Goal: Task Accomplishment & Management: Manage account settings

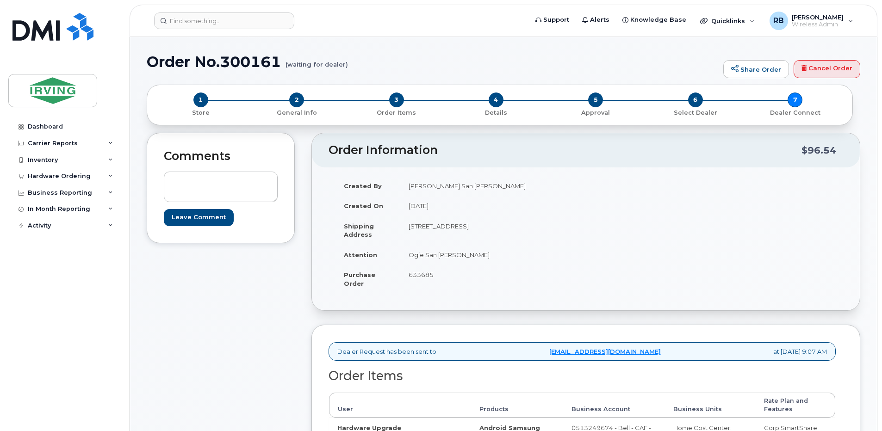
scroll to position [137, 0]
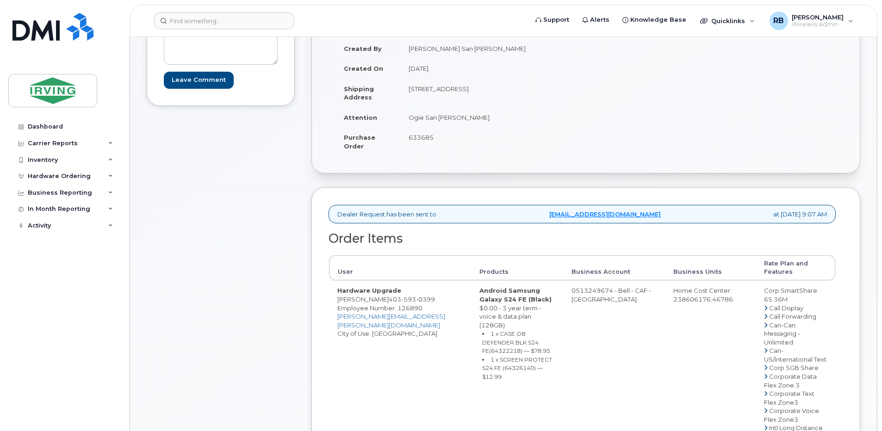
click at [277, 260] on div "Comments Leave Comment" at bounding box center [221, 426] width 148 height 862
click at [406, 299] on span "593" at bounding box center [408, 299] width 15 height 7
copy span "403 593 0399"
click at [510, 360] on small "1 x SCREEN PROTECT S24 FE (64326140) — $12.99" at bounding box center [517, 368] width 70 height 24
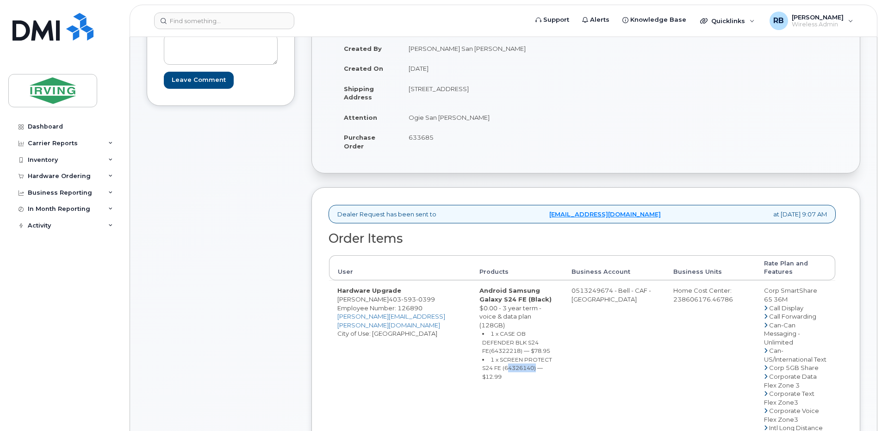
click at [510, 360] on small "1 x SCREEN PROTECT S24 FE (64326140) — $12.99" at bounding box center [517, 368] width 70 height 24
click at [514, 362] on small "1 x SCREEN PROTECT S24 FE (64326140) — $12.99" at bounding box center [517, 368] width 70 height 24
click at [283, 232] on div "Comments Leave Comment" at bounding box center [221, 426] width 148 height 862
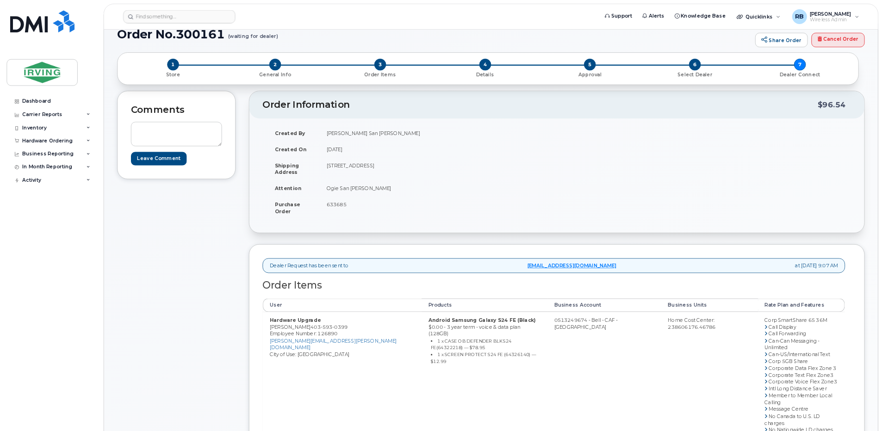
scroll to position [0, 0]
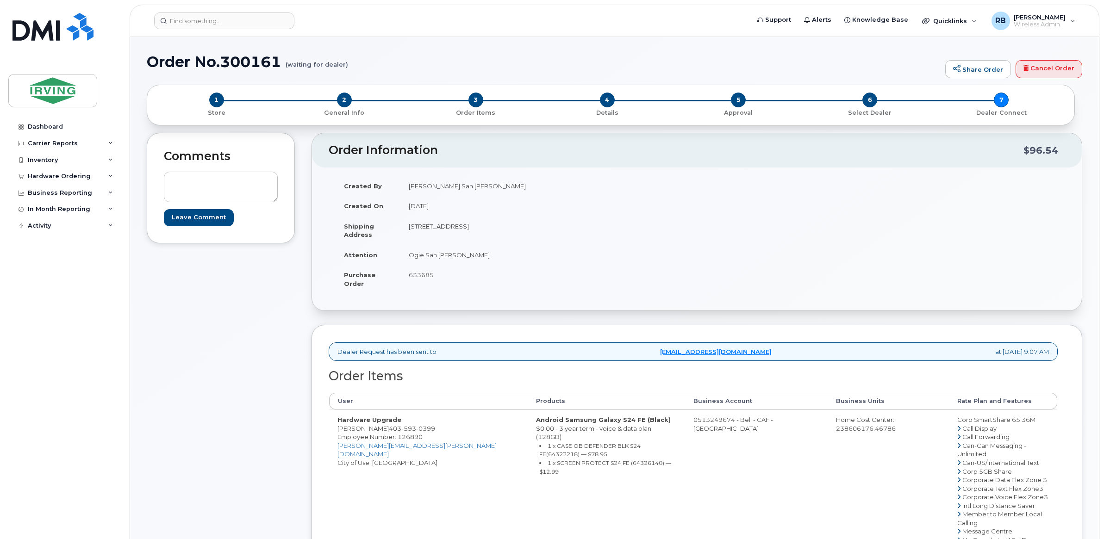
click at [214, 332] on div "Comments Leave Comment" at bounding box center [221, 478] width 148 height 691
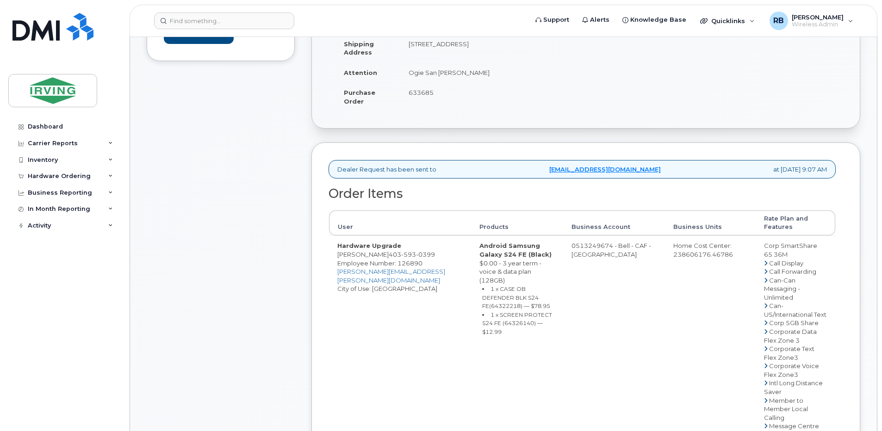
scroll to position [185, 0]
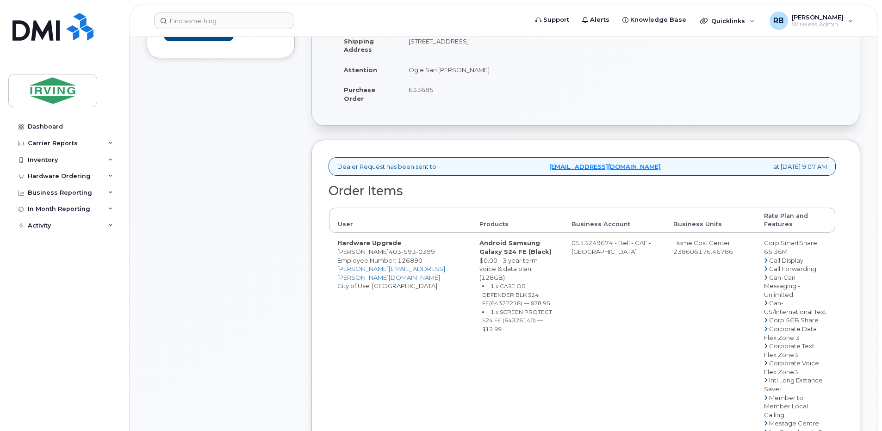
click at [256, 227] on div "Comments Leave Comment" at bounding box center [221, 379] width 148 height 862
click at [51, 174] on div "Hardware Ordering" at bounding box center [59, 176] width 63 height 7
click at [35, 212] on div "Orders" at bounding box center [43, 211] width 23 height 8
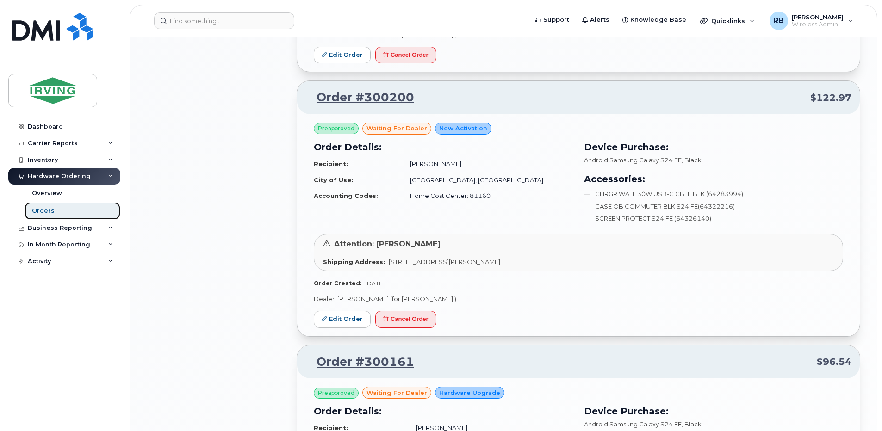
scroll to position [1111, 0]
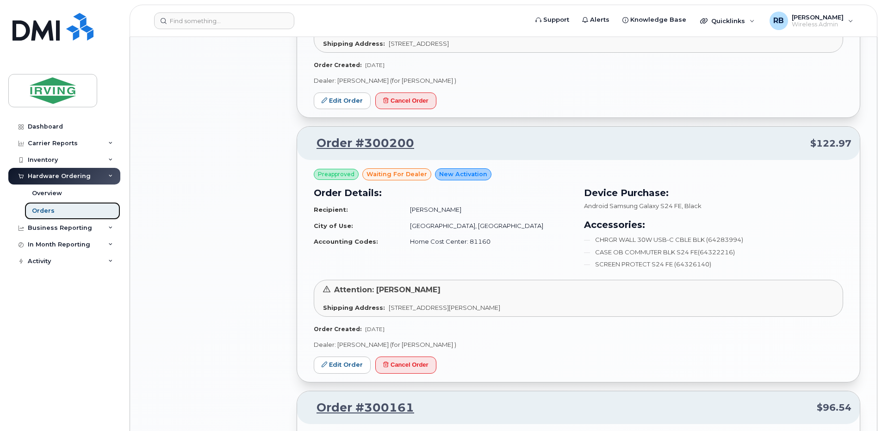
click at [45, 208] on div "Orders" at bounding box center [43, 211] width 23 height 8
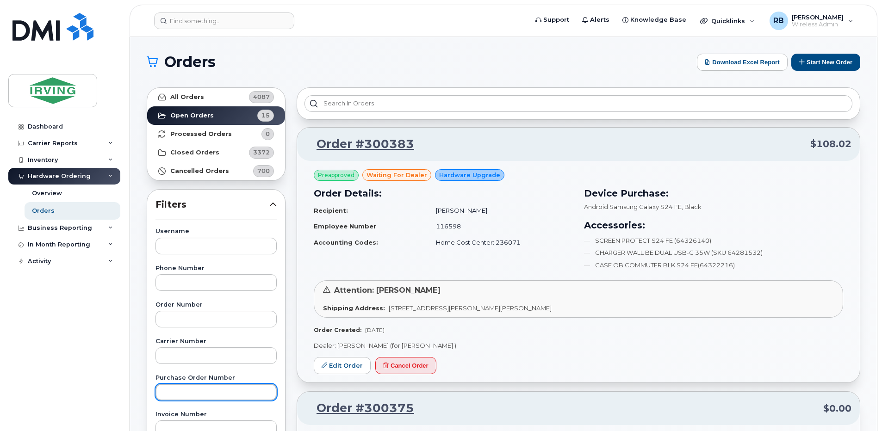
click at [173, 392] on input "text" at bounding box center [216, 392] width 121 height 17
paste input "754200"
type input "754200"
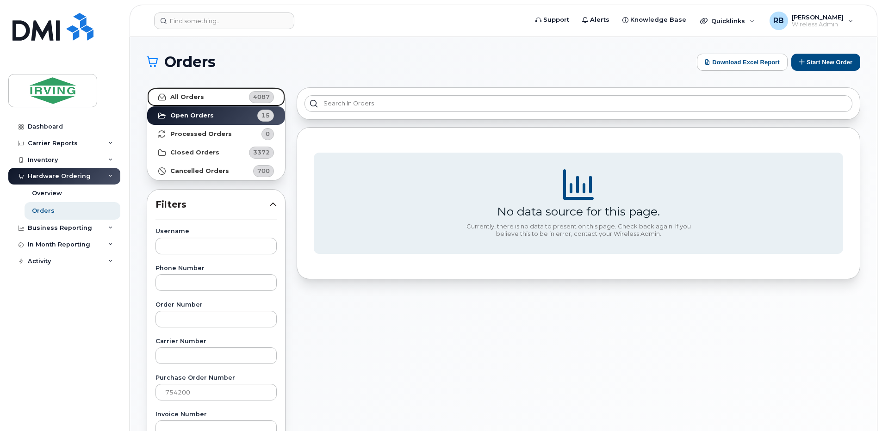
click at [195, 93] on link "All Orders 4087" at bounding box center [216, 97] width 138 height 19
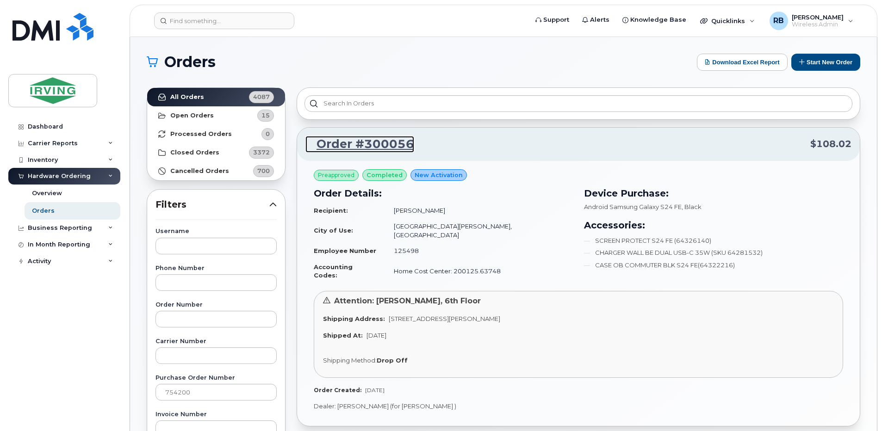
click at [337, 144] on link "Order #300056" at bounding box center [360, 144] width 109 height 17
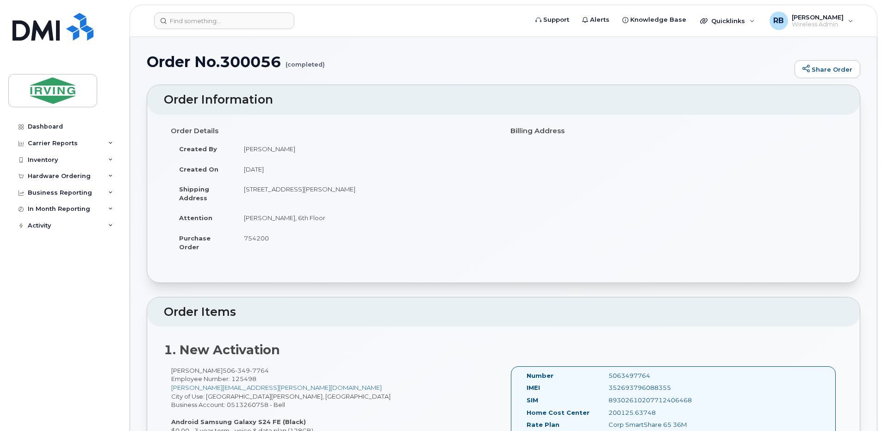
click at [234, 63] on h1 "Order No.300056 (completed)" at bounding box center [468, 62] width 643 height 16
copy h1 "300056"
click at [55, 175] on div "Hardware Ordering" at bounding box center [59, 176] width 63 height 7
click at [41, 207] on div "Orders" at bounding box center [43, 211] width 23 height 8
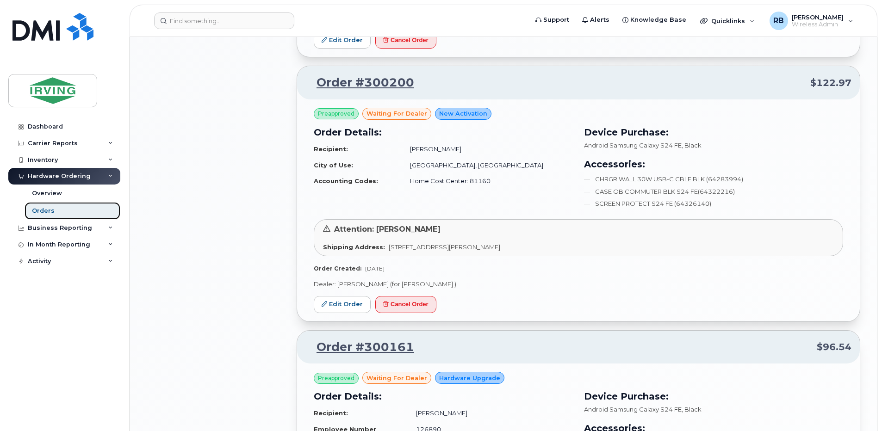
scroll to position [1173, 0]
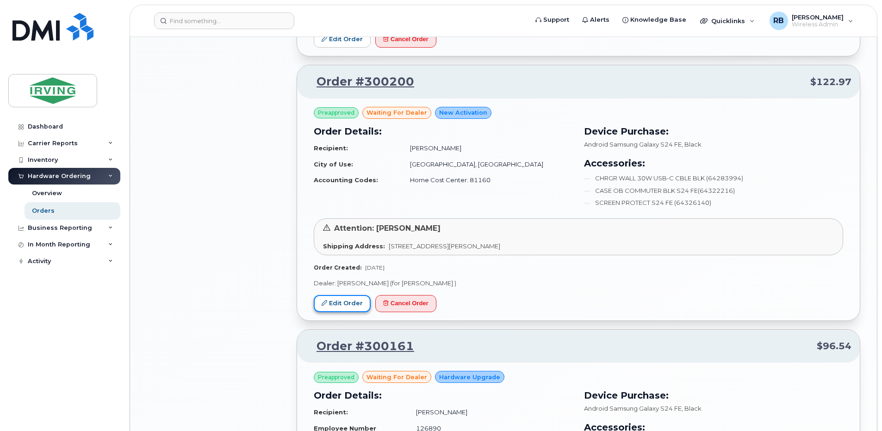
click at [339, 306] on link "Edit Order" at bounding box center [342, 303] width 57 height 17
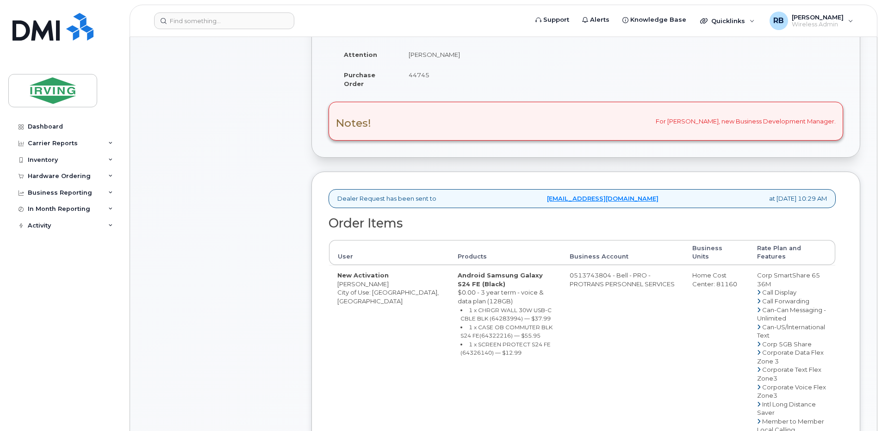
scroll to position [247, 0]
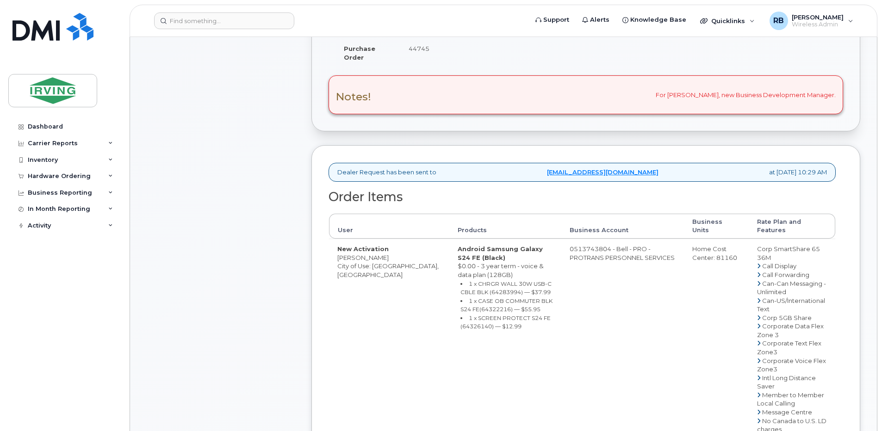
drag, startPoint x: 544, startPoint y: 241, endPoint x: 582, endPoint y: 240, distance: 37.5
copy td "513743804"
click at [256, 231] on div "Comments Leave Comment" at bounding box center [221, 342] width 148 height 913
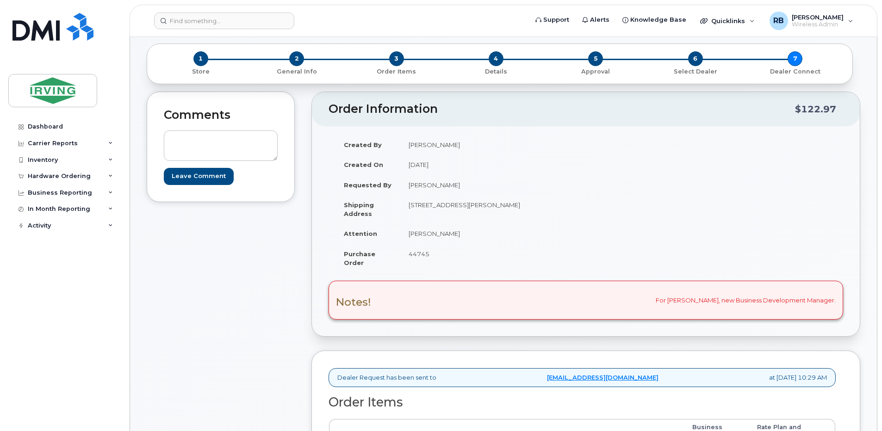
scroll to position [62, 0]
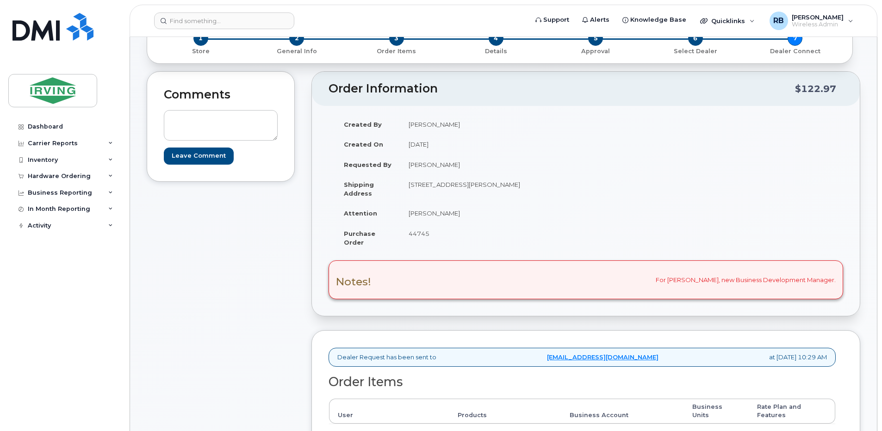
click at [444, 129] on td "Alyssa MacPherson" at bounding box center [489, 124] width 179 height 20
drag, startPoint x: 468, startPoint y: 126, endPoint x: 409, endPoint y: 130, distance: 59.4
click at [409, 130] on td "Alyssa MacPherson" at bounding box center [489, 124] width 179 height 20
copy td "Alyssa MacPherson"
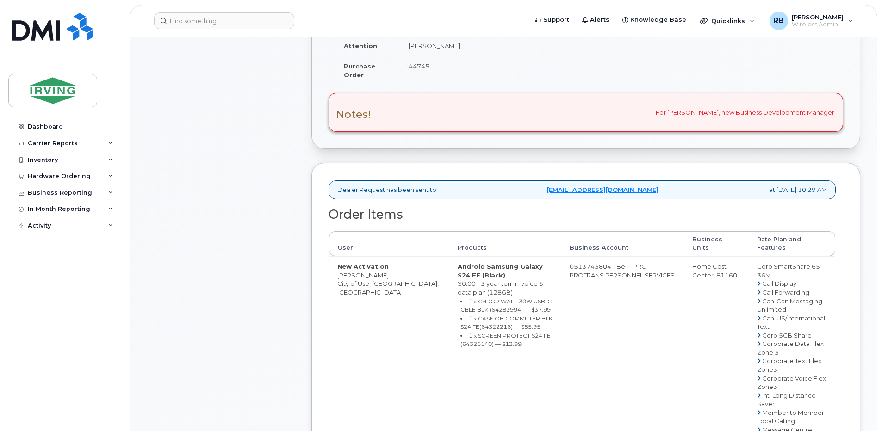
scroll to position [309, 0]
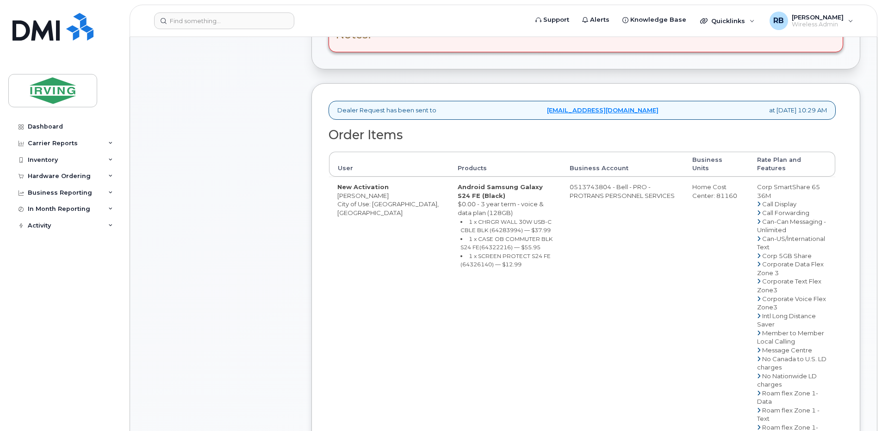
click at [461, 224] on small "1 x CHRGR WALL 30W USB-C CBLE BLK (64283994) — $37.99" at bounding box center [506, 226] width 91 height 16
copy small "64283994"
click at [461, 237] on small "1 x CASE OB COMMUTER BLK S24 FE(64322216) — $55.95" at bounding box center [507, 244] width 92 height 16
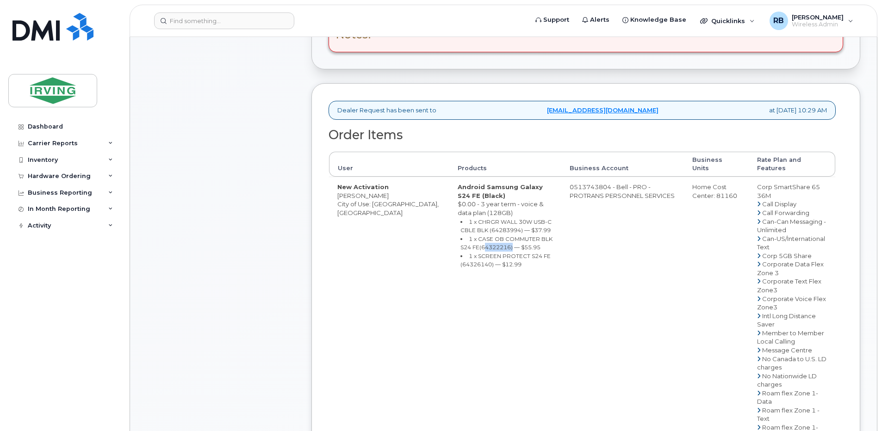
copy small "64322216"
click at [461, 256] on small "1 x SCREEN PROTECT S24 FE (64326140) — $12.99" at bounding box center [506, 261] width 90 height 16
copy small "64326140"
click at [562, 181] on td "0513743804 - Bell - PRO - PROTRANS PERSONNEL SERVICES" at bounding box center [623, 402] width 123 height 450
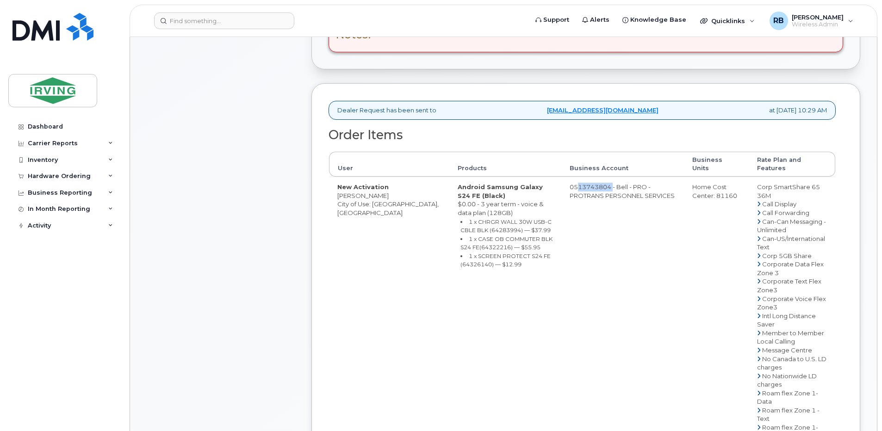
drag, startPoint x: 544, startPoint y: 178, endPoint x: 581, endPoint y: 179, distance: 36.6
click at [581, 179] on td "0513743804 - Bell - PRO - PROTRANS PERSONNEL SERVICES" at bounding box center [623, 402] width 123 height 450
copy td "513743804"
click at [270, 234] on div "Comments Leave Comment" at bounding box center [221, 280] width 148 height 913
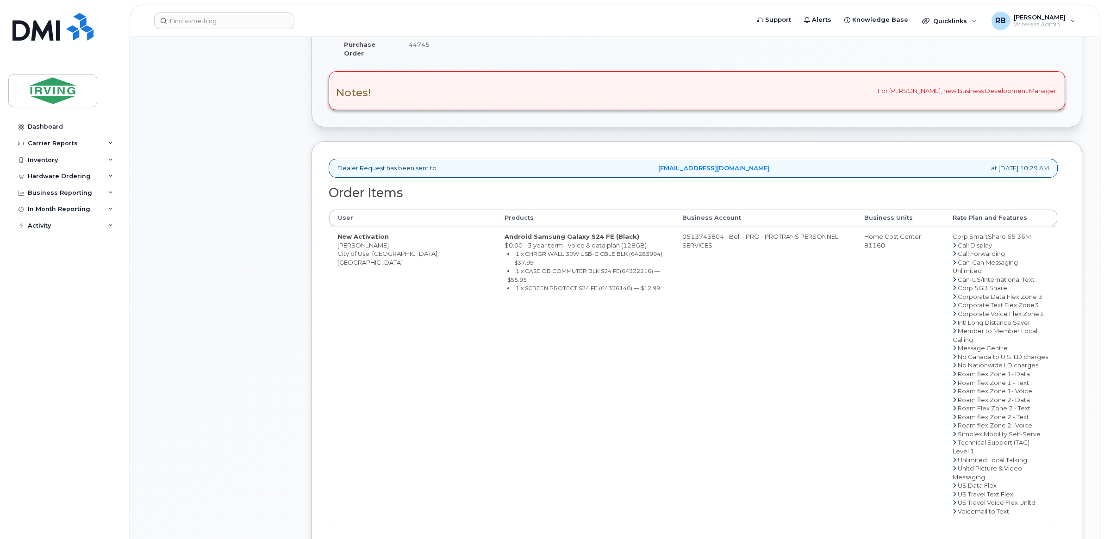
scroll to position [77, 0]
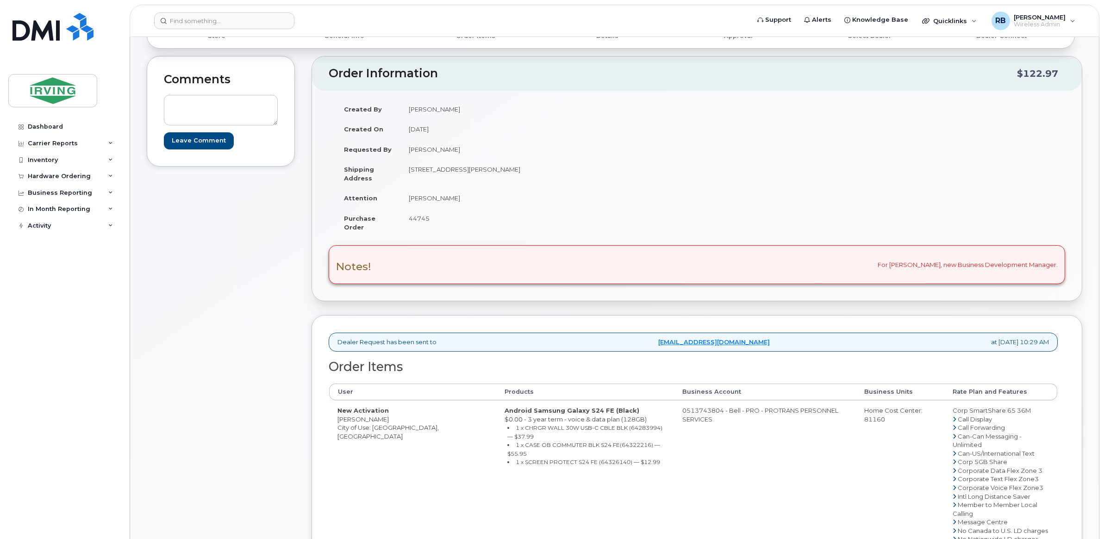
click at [172, 246] on div "Comments Leave Comment" at bounding box center [221, 430] width 148 height 749
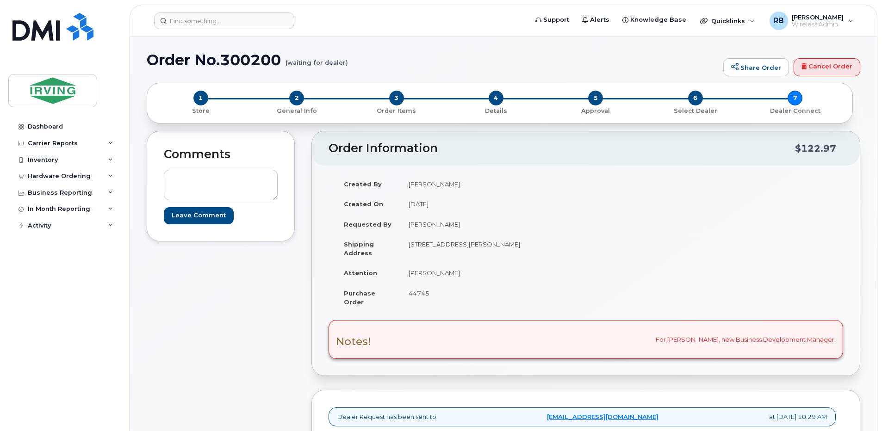
scroll to position [0, 0]
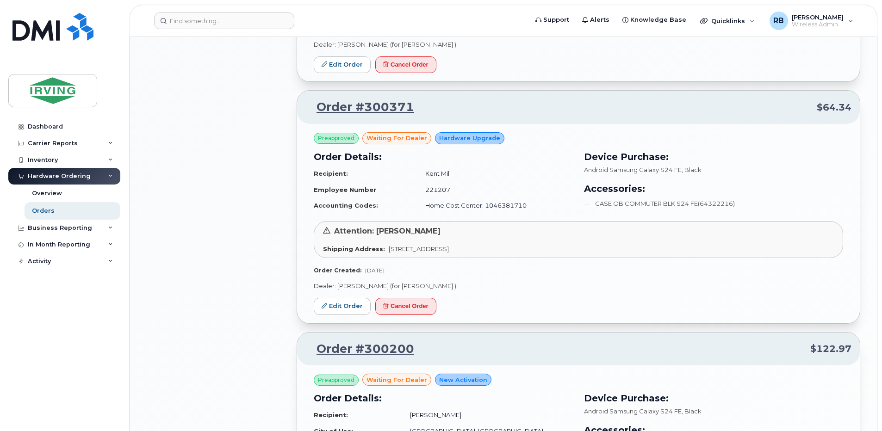
scroll to position [1173, 0]
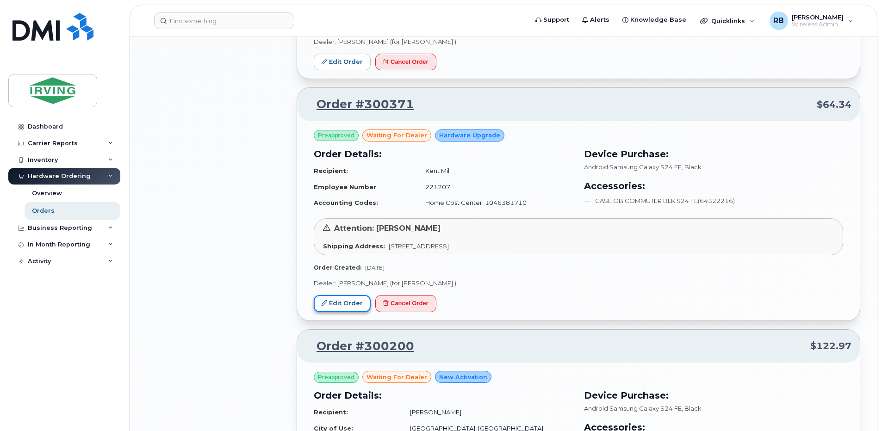
click at [337, 300] on link "Edit Order" at bounding box center [342, 303] width 57 height 17
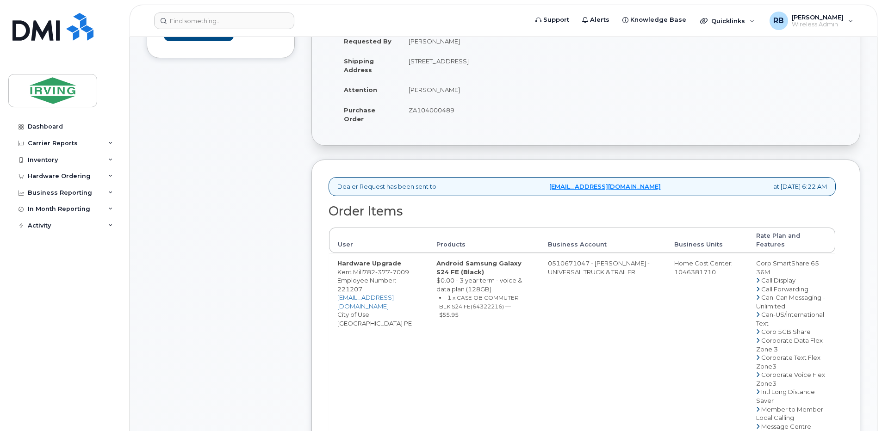
scroll to position [124, 0]
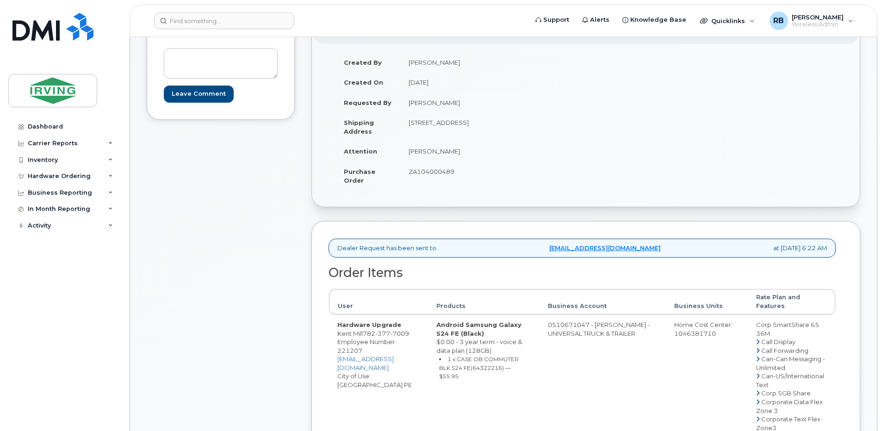
click at [436, 172] on span "ZA104000489" at bounding box center [432, 171] width 46 height 7
copy span "ZA104000489"
click at [421, 151] on td "[PERSON_NAME]" at bounding box center [489, 151] width 179 height 20
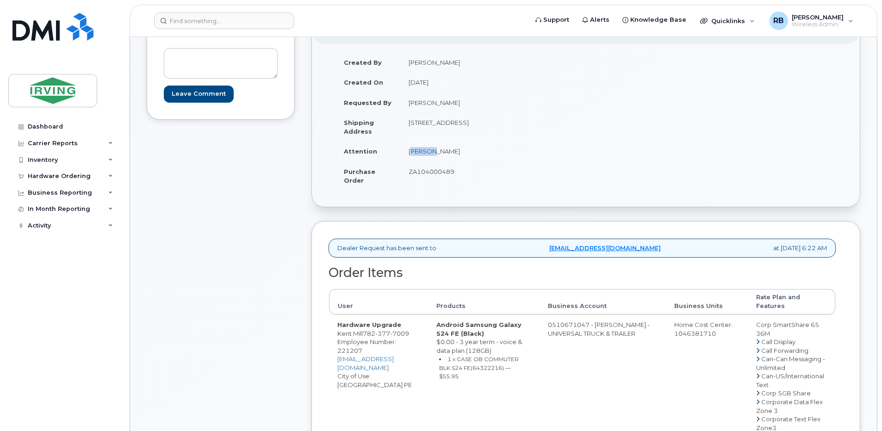
copy td "[PERSON_NAME]"
drag, startPoint x: 362, startPoint y: 332, endPoint x: 340, endPoint y: 332, distance: 21.8
drag, startPoint x: 364, startPoint y: 332, endPoint x: 338, endPoint y: 332, distance: 25.9
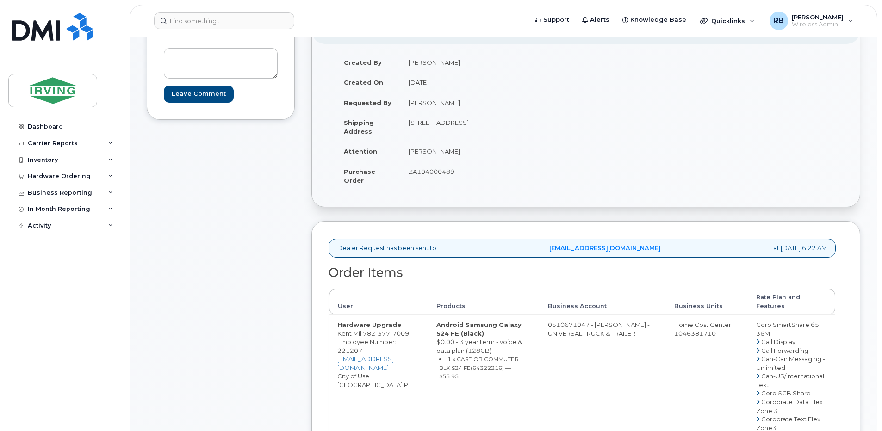
copy td "Kent Mill"
click at [385, 333] on span "377" at bounding box center [382, 333] width 15 height 7
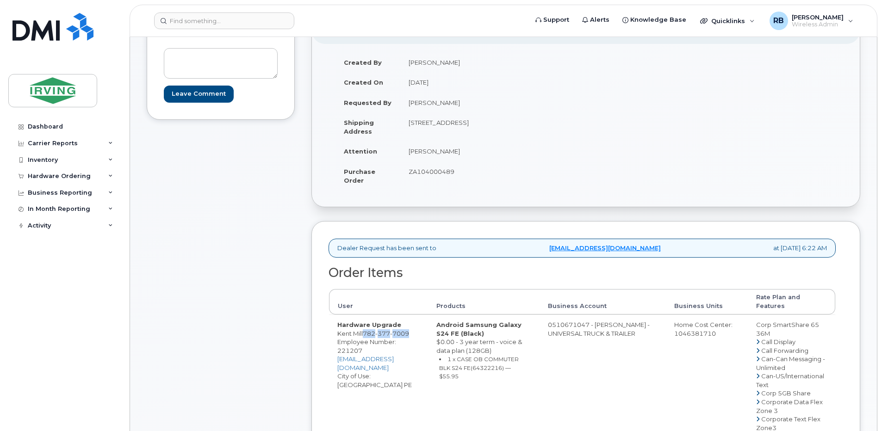
copy span "782 377 7009"
click at [519, 368] on small "1 x CASE OB COMMUTER BLK S24 FE(64322216) — $55.95" at bounding box center [479, 368] width 80 height 24
copy small "64322216"
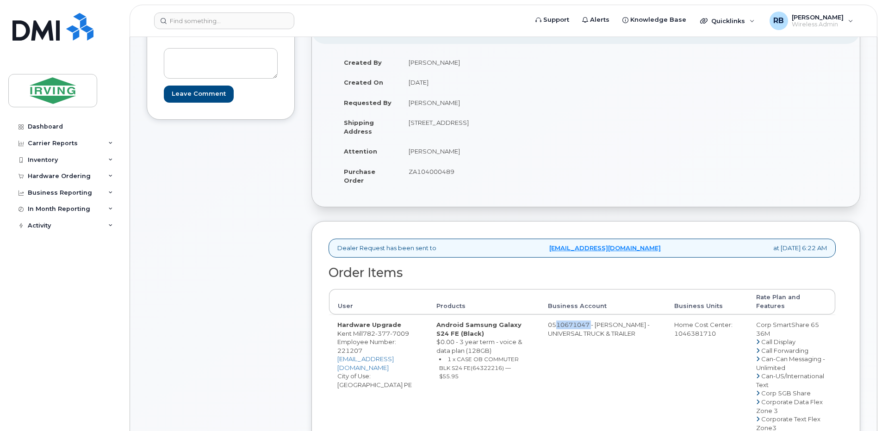
drag, startPoint x: 580, startPoint y: 326, endPoint x: 617, endPoint y: 324, distance: 37.1
copy td "510671047"
click at [390, 334] on span "377" at bounding box center [382, 333] width 15 height 7
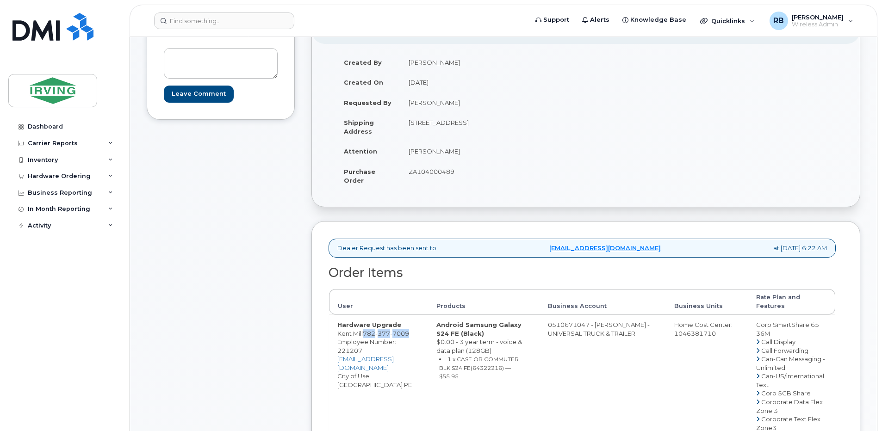
copy span "782 377 7009"
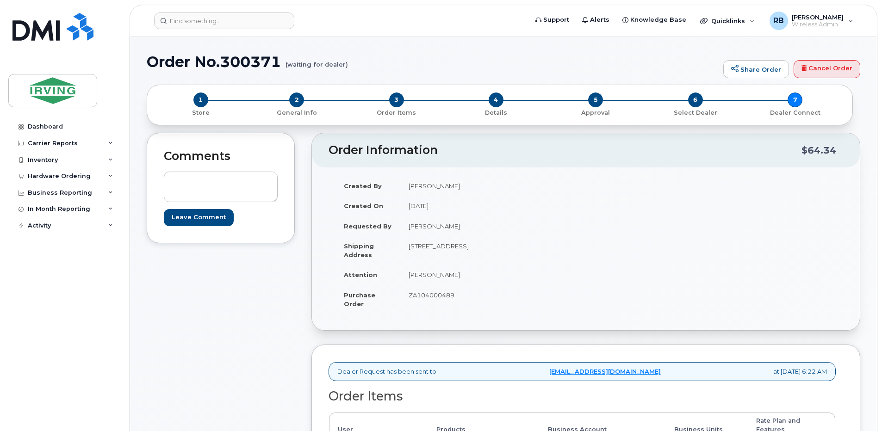
scroll to position [185, 0]
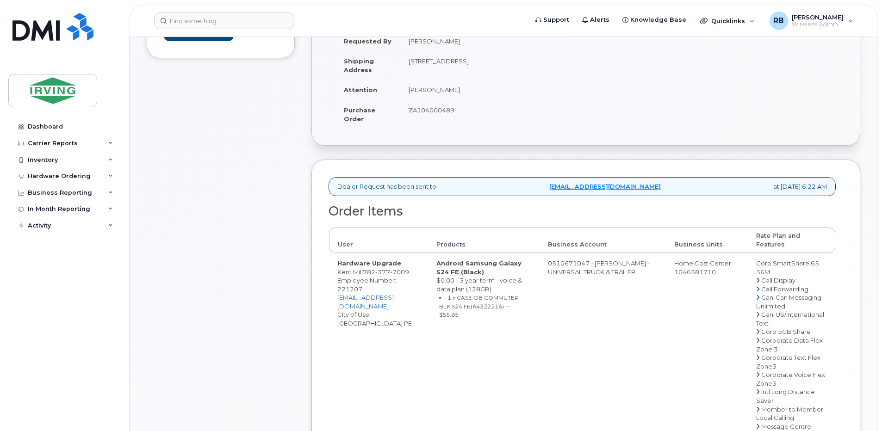
click at [304, 219] on div "Comments Leave Comment Order Information $64.34 Created By Roland LeBlanc Creat…" at bounding box center [504, 380] width 714 height 865
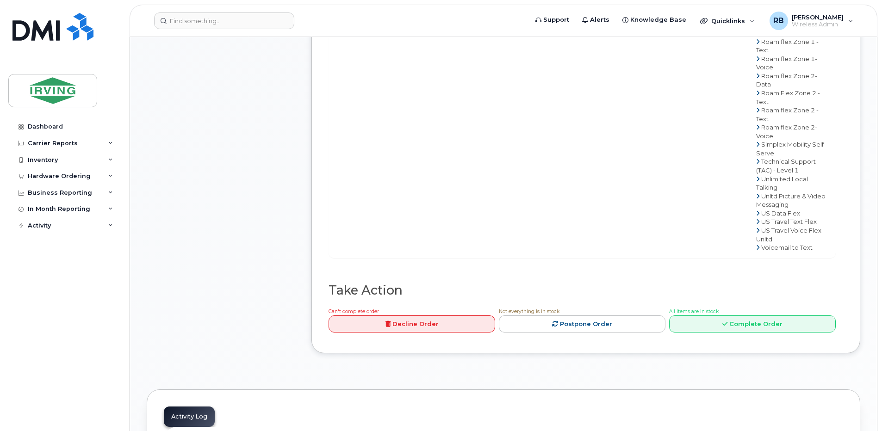
scroll to position [679, 0]
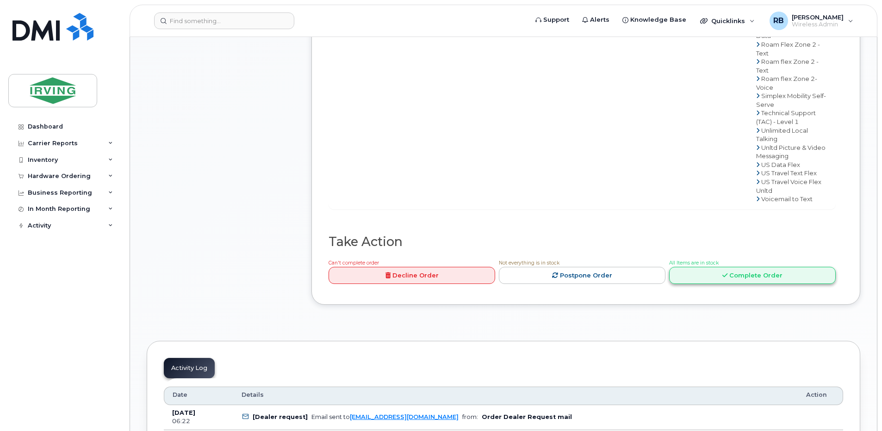
click at [711, 275] on link "Complete Order" at bounding box center [752, 275] width 167 height 17
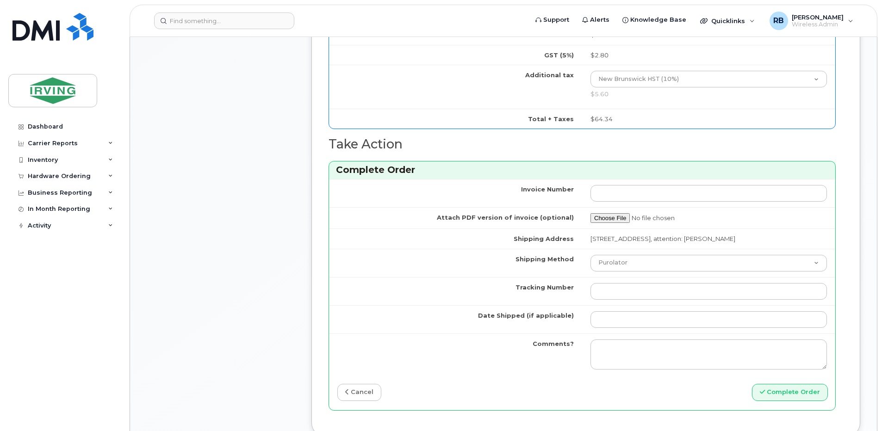
scroll to position [370, 0]
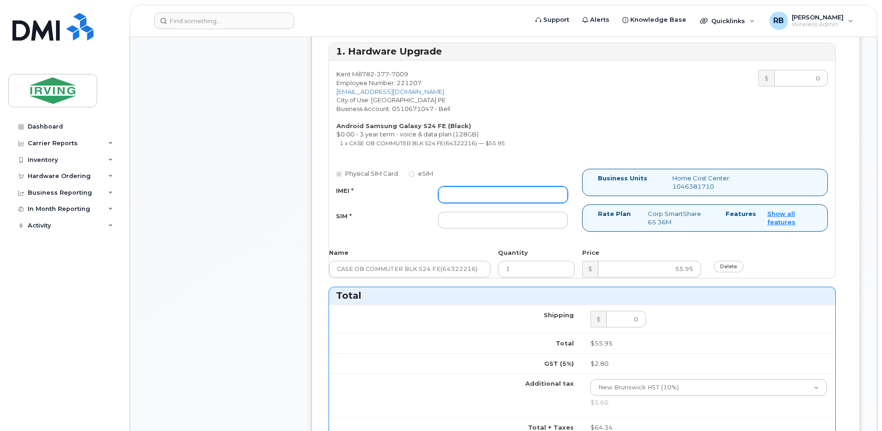
click at [471, 197] on input "IMEI *" at bounding box center [503, 195] width 130 height 17
type input "352693796112148"
click at [473, 220] on input "SIM *" at bounding box center [503, 220] width 130 height 17
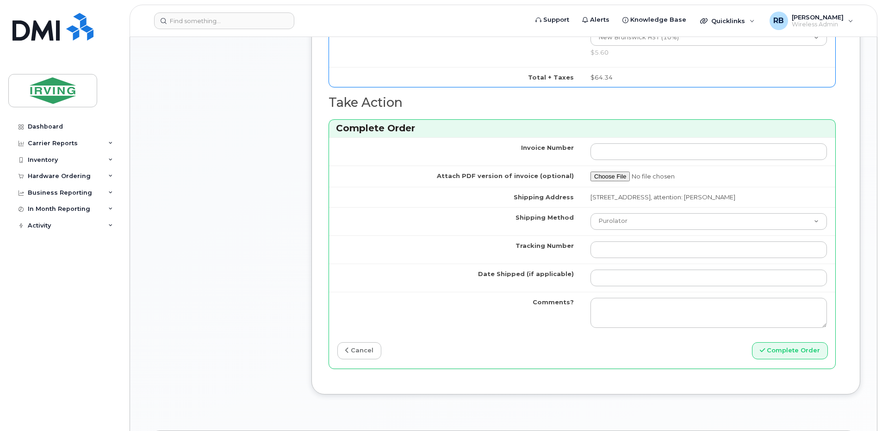
scroll to position [741, 0]
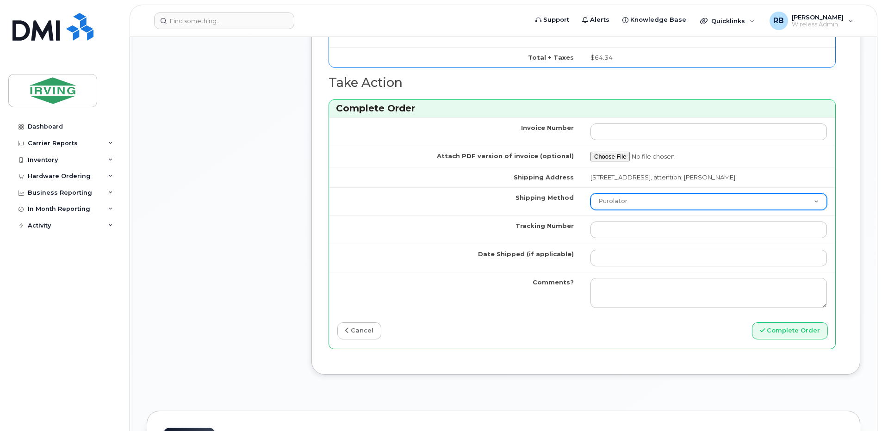
type input "89302610207712406575"
click at [629, 200] on select "Purolator UPS FedEx Canada Post Courier Other Drop Off Pick Up" at bounding box center [709, 201] width 237 height 17
select select "Courier"
click at [591, 193] on select "Purolator UPS FedEx Canada Post Courier Other Drop Off Pick Up" at bounding box center [709, 201] width 237 height 17
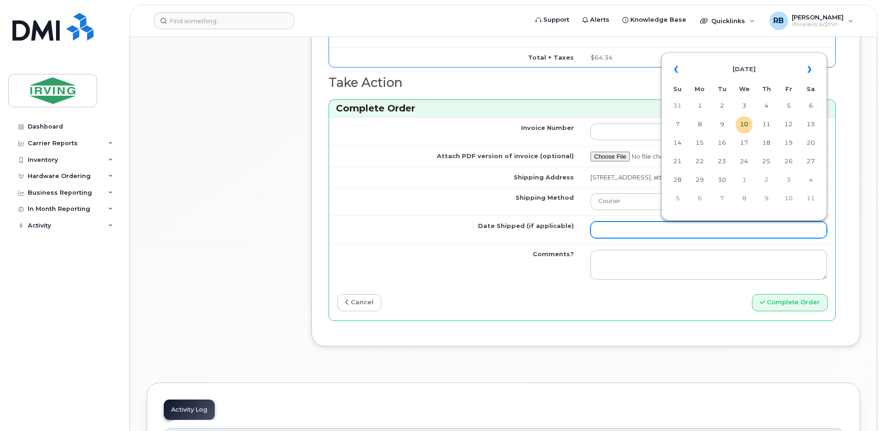
click at [630, 233] on input "Date Shipped (if applicable)" at bounding box center [709, 230] width 237 height 17
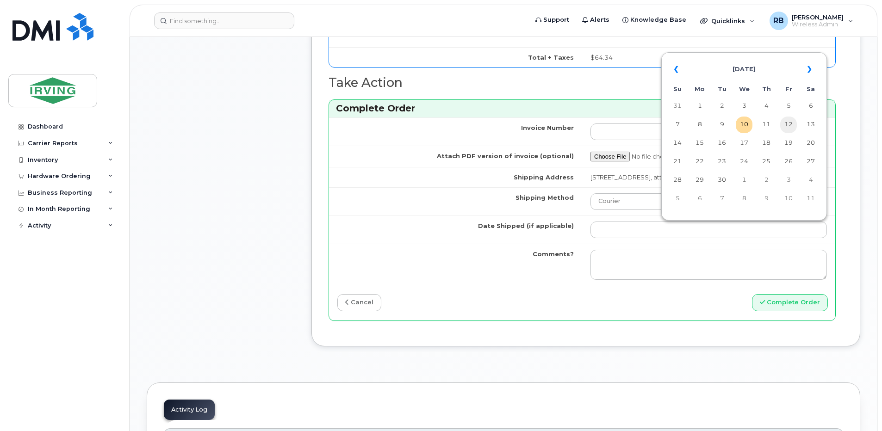
click at [790, 127] on td "12" at bounding box center [788, 125] width 17 height 17
type input "2025-09-12"
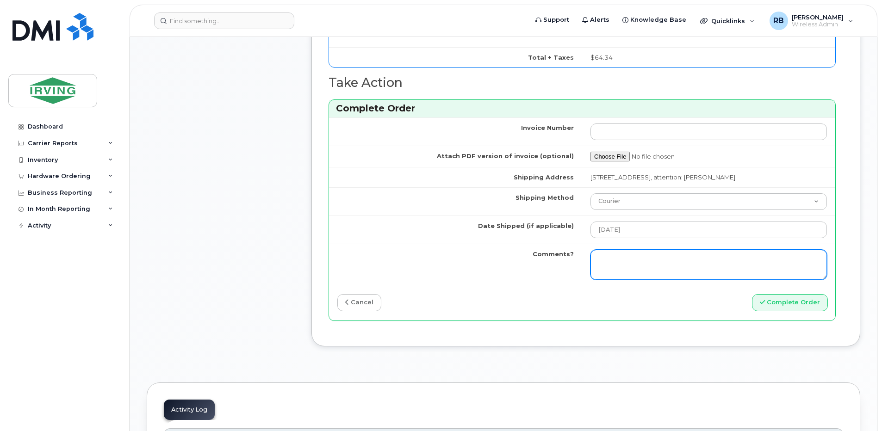
click at [668, 256] on textarea "Comments?" at bounding box center [709, 265] width 237 height 31
type textarea "p"
type textarea "Please be advised the order has been completed. SO#26204991 Allow 1-3 business …"
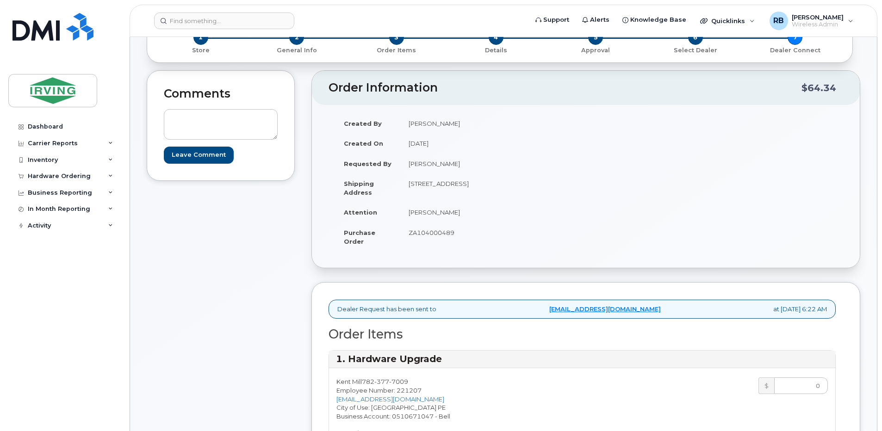
scroll to position [62, 0]
click at [446, 234] on span "ZA104000489" at bounding box center [432, 233] width 46 height 7
copy span "ZA104000489"
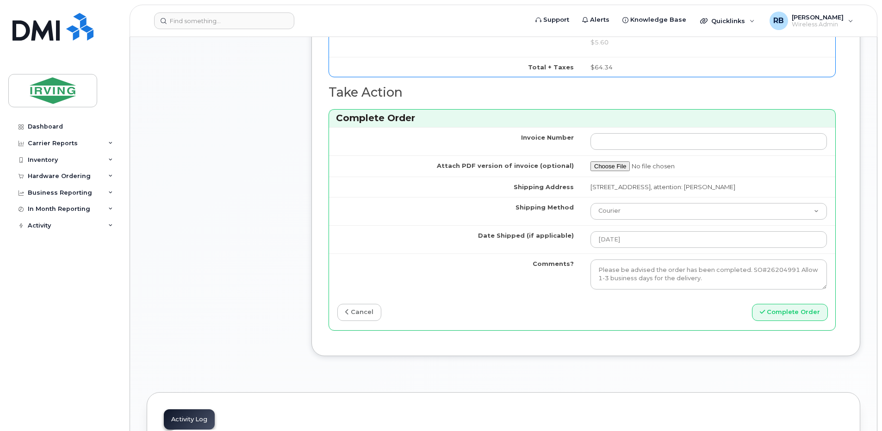
scroll to position [802, 0]
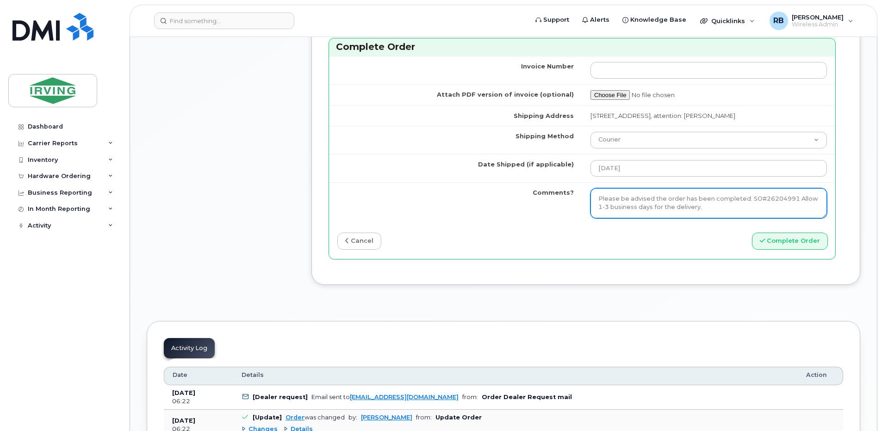
click at [693, 203] on textarea "Please be advised the order has been completed. SO#26204991 Allow 1-3 business …" at bounding box center [709, 203] width 237 height 31
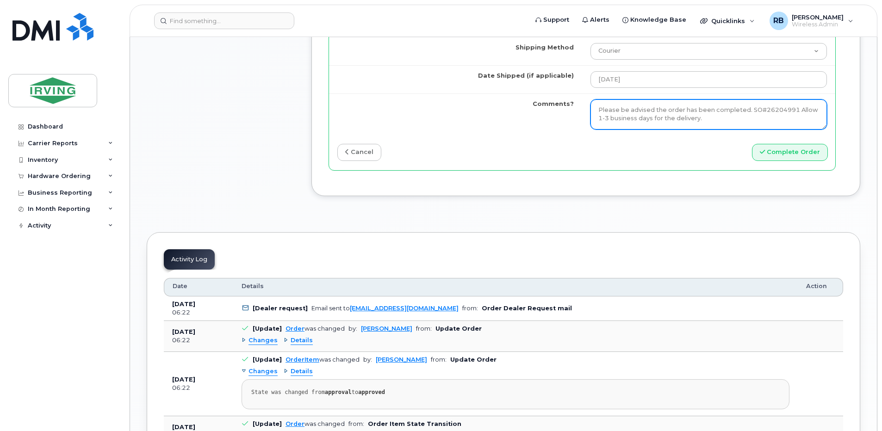
scroll to position [987, 0]
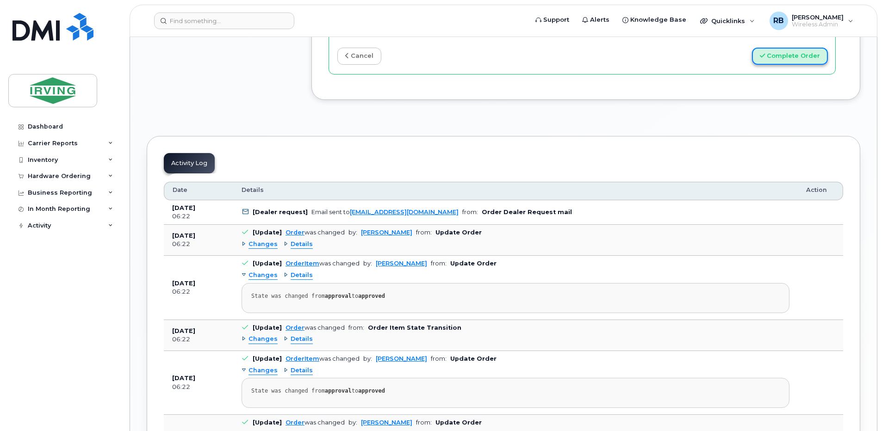
click at [794, 53] on button "Complete Order" at bounding box center [790, 56] width 76 height 17
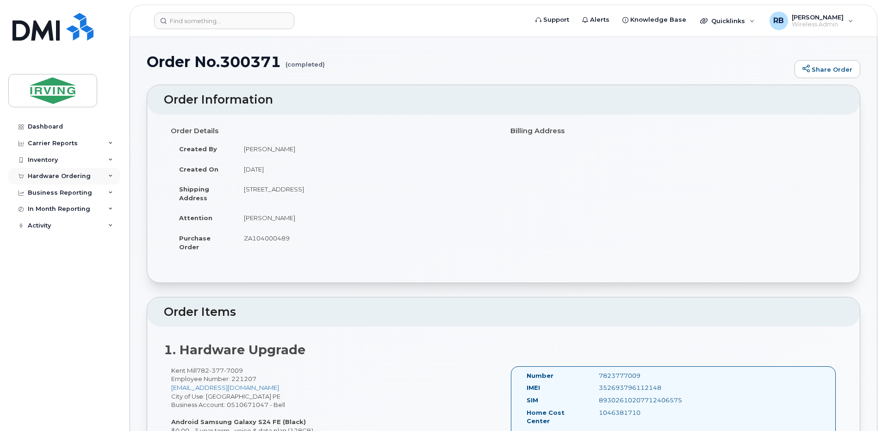
click at [57, 175] on div "Hardware Ordering" at bounding box center [59, 176] width 63 height 7
click at [36, 211] on div "Orders" at bounding box center [43, 211] width 23 height 8
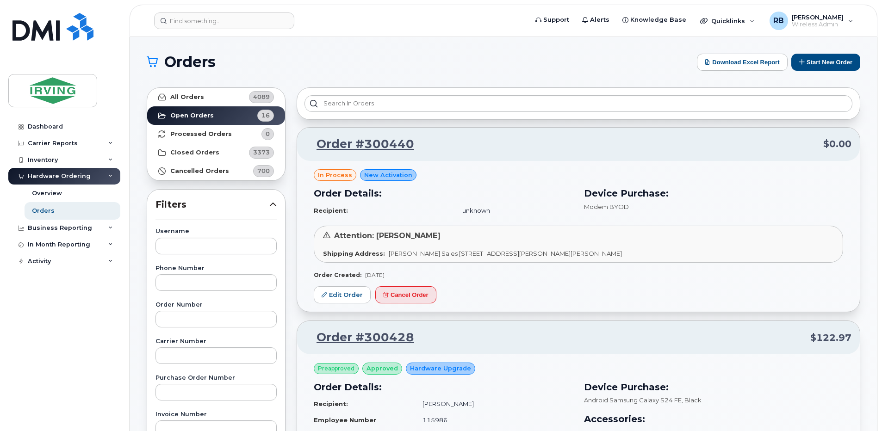
click at [635, 67] on h1 "Orders" at bounding box center [420, 62] width 546 height 15
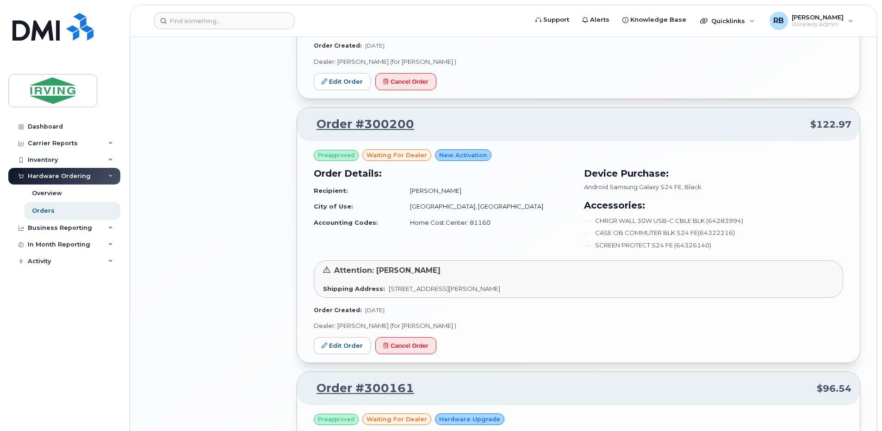
scroll to position [1420, 0]
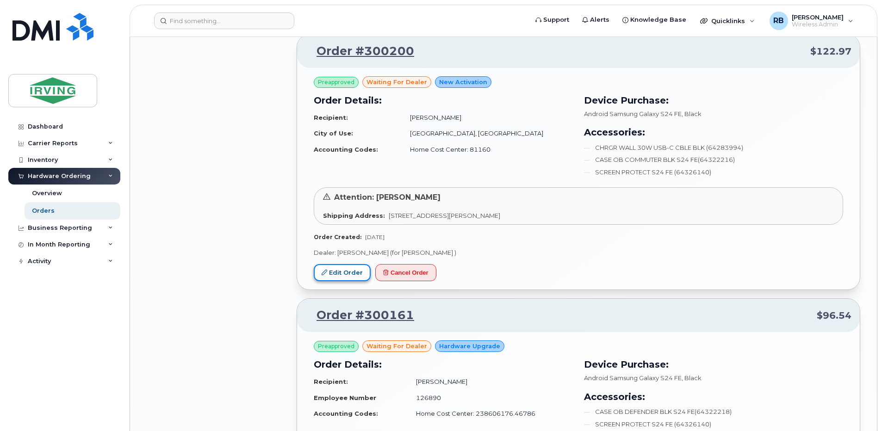
click at [335, 271] on link "Edit Order" at bounding box center [342, 272] width 57 height 17
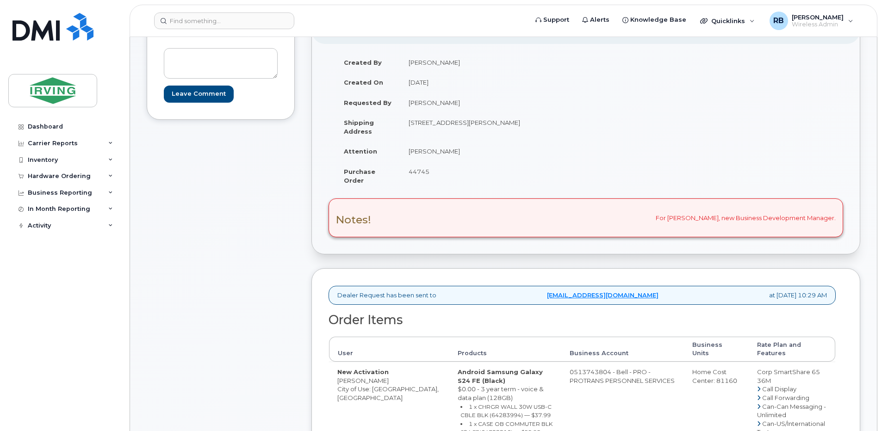
scroll to position [185, 0]
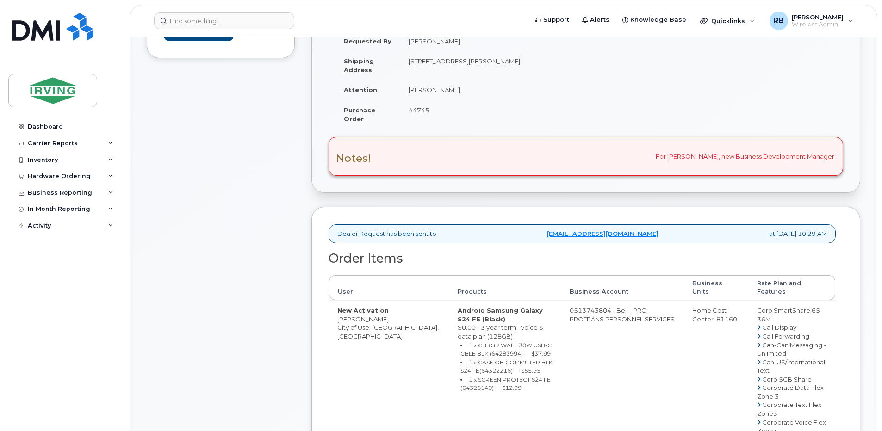
click at [212, 201] on div "Comments Leave Comment" at bounding box center [221, 404] width 148 height 913
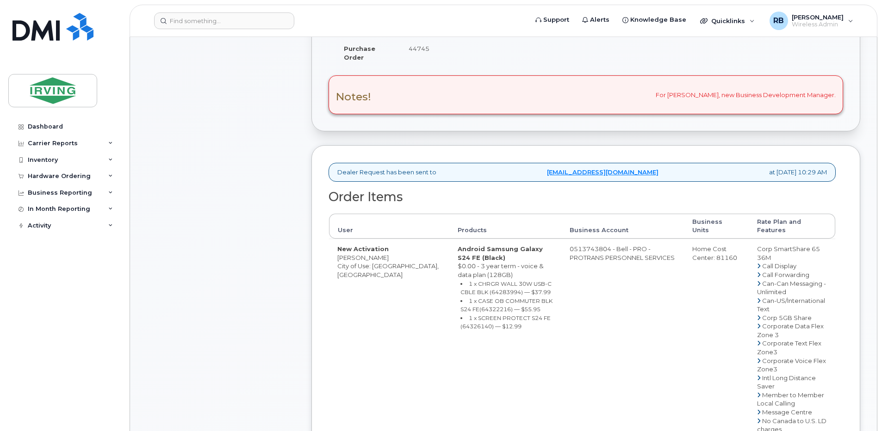
scroll to position [309, 0]
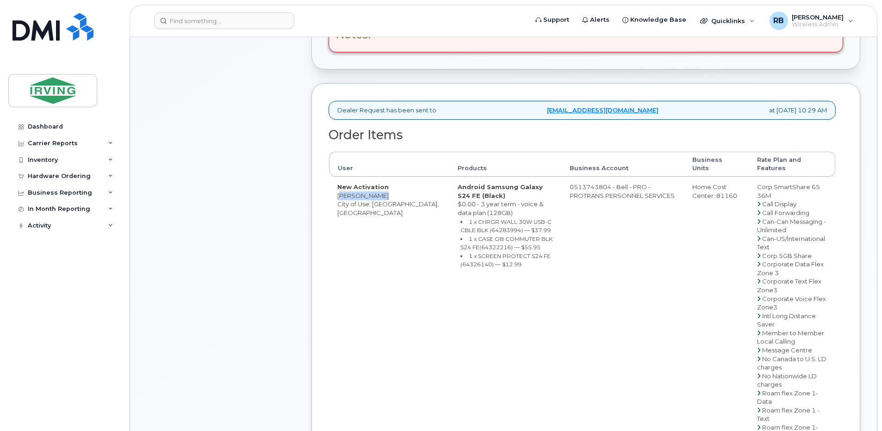
drag, startPoint x: 337, startPoint y: 187, endPoint x: 377, endPoint y: 187, distance: 39.3
click at [377, 187] on td "New Activation [PERSON_NAME] City of Use: [GEOGRAPHIC_DATA], [GEOGRAPHIC_DATA]" at bounding box center [389, 402] width 120 height 450
copy td "[PERSON_NAME]"
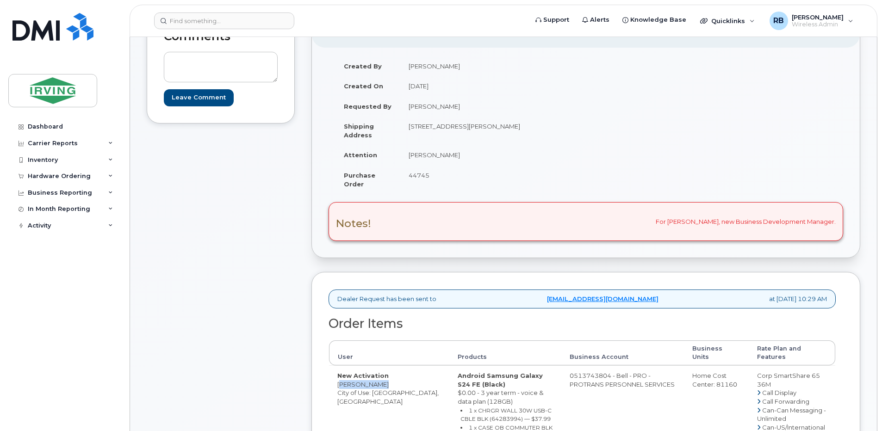
scroll to position [124, 0]
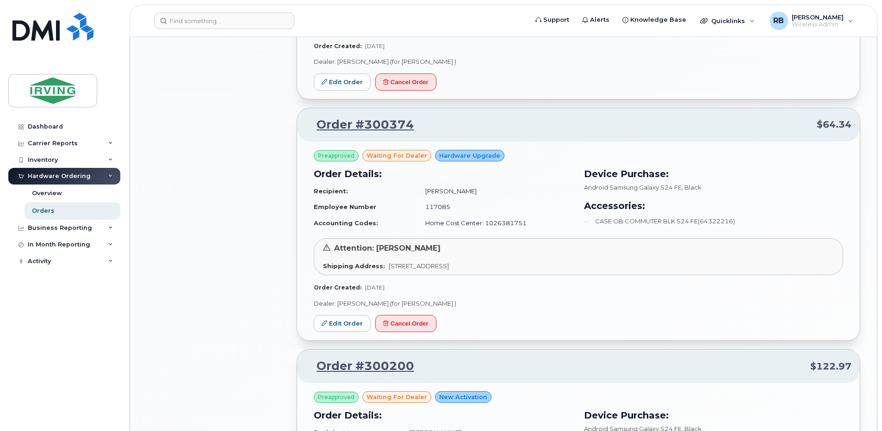
scroll to position [1111, 0]
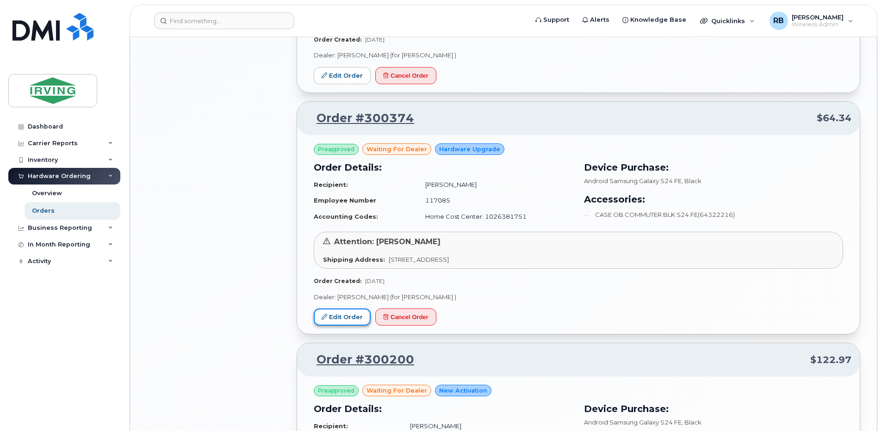
click at [340, 321] on link "Edit Order" at bounding box center [342, 317] width 57 height 17
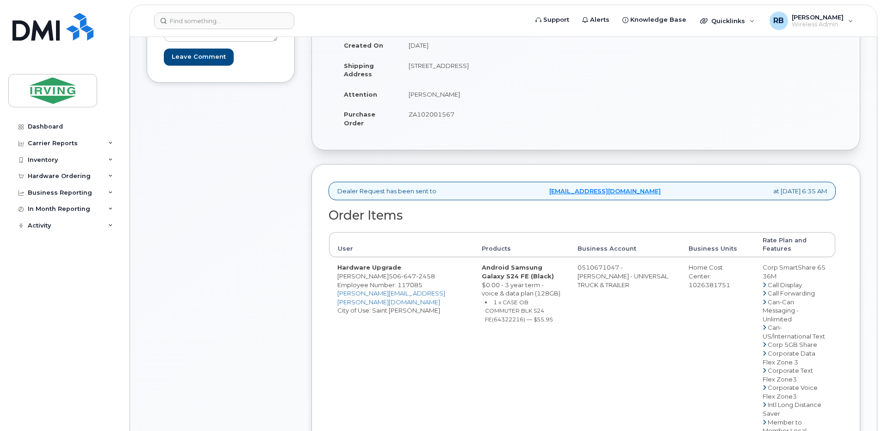
scroll to position [247, 0]
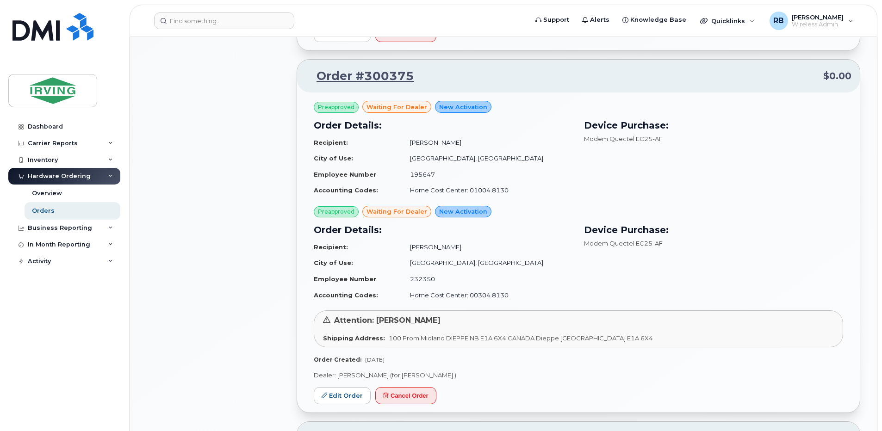
scroll to position [802, 0]
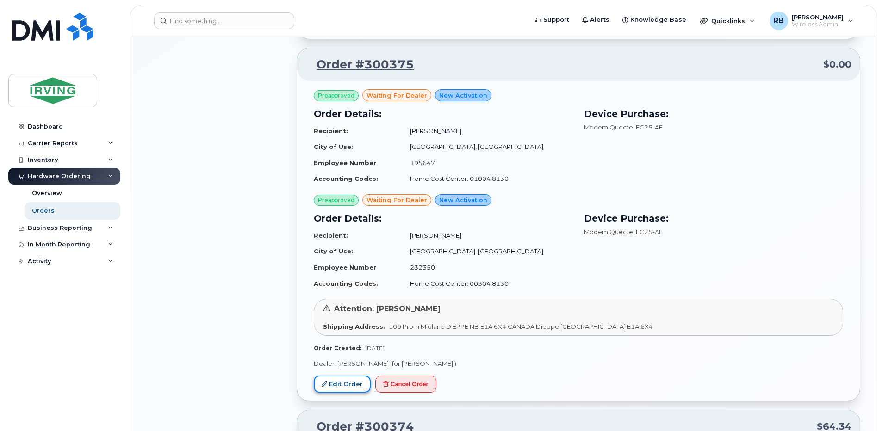
click at [341, 387] on link "Edit Order" at bounding box center [342, 384] width 57 height 17
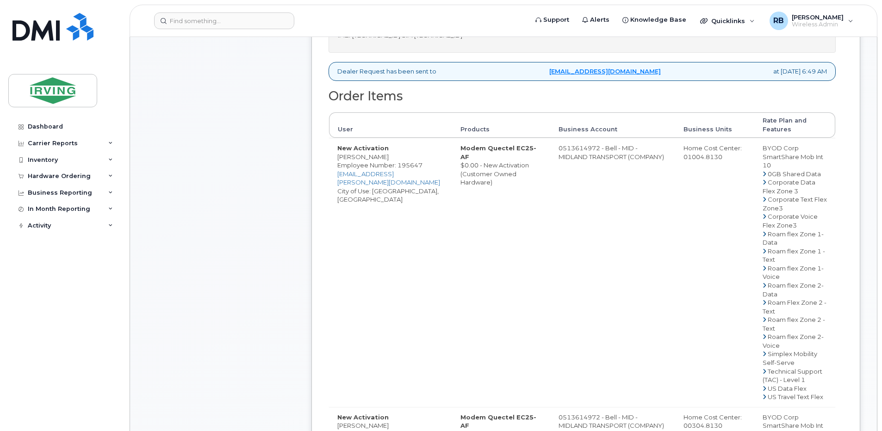
scroll to position [309, 0]
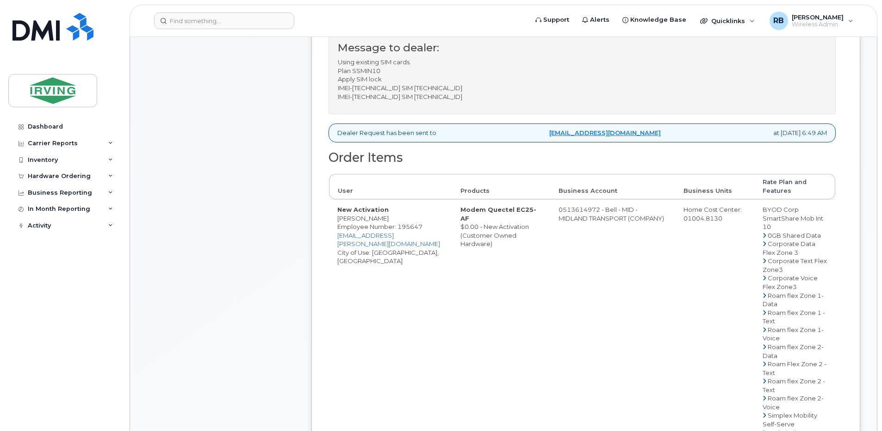
click at [596, 211] on td "0513614972 - Bell - MID - MIDLAND TRANSPORT (COMPANY)" at bounding box center [612, 334] width 125 height 269
drag, startPoint x: 595, startPoint y: 211, endPoint x: 632, endPoint y: 212, distance: 37.5
click at [632, 212] on td "0513614972 - Bell - MID - MIDLAND TRANSPORT (COMPANY)" at bounding box center [612, 334] width 125 height 269
copy td "513614972"
drag, startPoint x: 336, startPoint y: 220, endPoint x: 420, endPoint y: 219, distance: 84.3
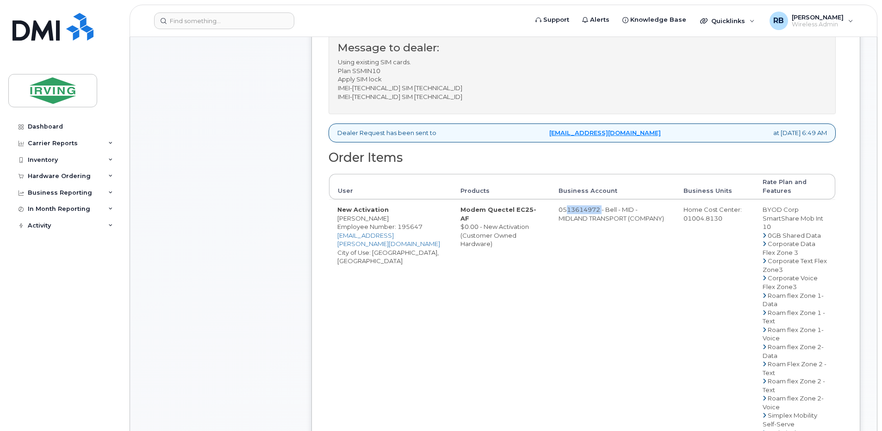
click at [420, 219] on td "New Activation Pirasath Thanabalasingam Employee Number: 195647 thanabalasingam…" at bounding box center [390, 334] width 123 height 269
copy td "Pirasath Thanabalasingam"
click at [337, 87] on div "Message to dealer: Using existing SIM cards. Plan SSMIN10 Apply SIM lock IMEI-8…" at bounding box center [582, 70] width 507 height 90
drag, startPoint x: 337, startPoint y: 87, endPoint x: 514, endPoint y: 88, distance: 176.8
click at [514, 88] on div "Message to dealer: Using existing SIM cards. Plan SSMIN10 Apply SIM lock IMEI-8…" at bounding box center [582, 70] width 507 height 90
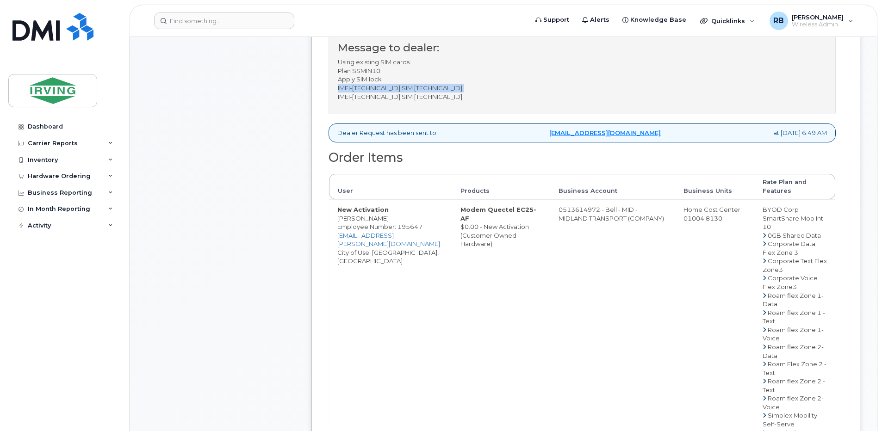
copy p "IMEI-862044075289509 SIM 89302610207415303913"
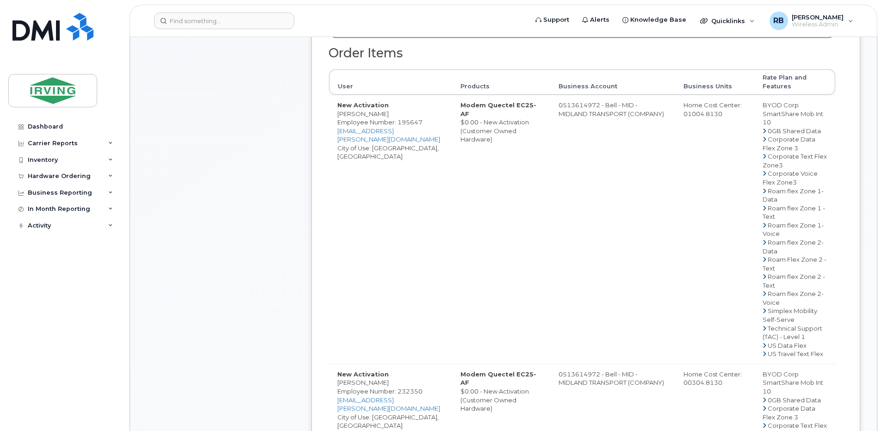
scroll to position [617, 0]
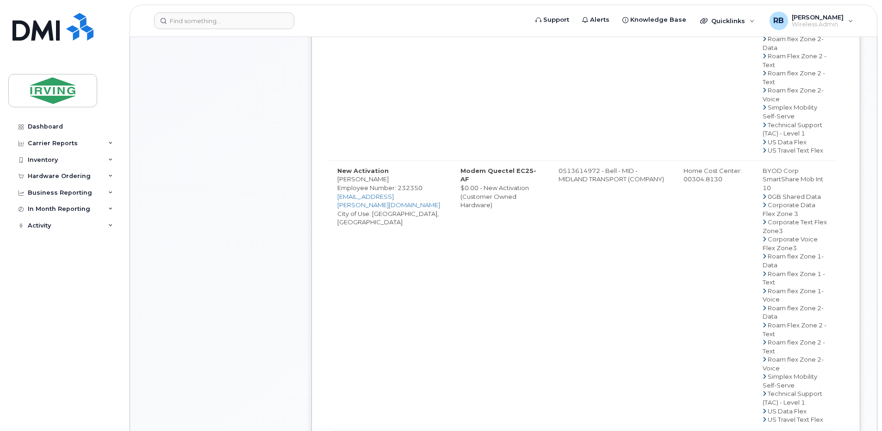
drag, startPoint x: 337, startPoint y: 205, endPoint x: 384, endPoint y: 209, distance: 47.4
click at [384, 209] on td "New Activation Steven Philpitt Employee Number: 232350 philpitt.steve@midlandtr…" at bounding box center [390, 295] width 123 height 269
copy td "Steven Philpitt"
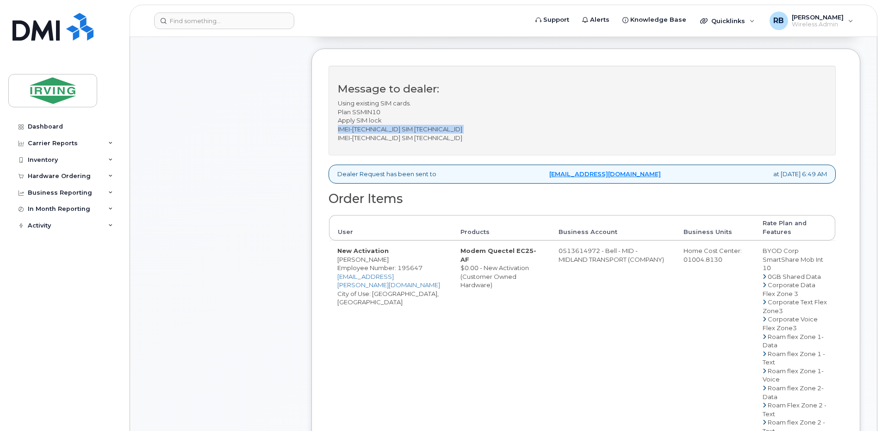
scroll to position [247, 0]
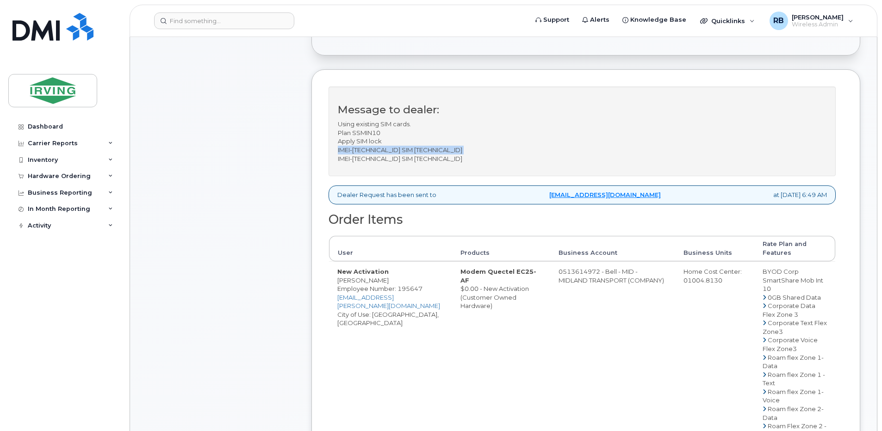
drag, startPoint x: 336, startPoint y: 160, endPoint x: 515, endPoint y: 162, distance: 179.2
click at [515, 162] on div "Message to dealer: Using existing SIM cards. Plan SSMIN10 Apply SIM lock IMEI-8…" at bounding box center [582, 132] width 507 height 90
copy p "IMEI-862044072335560 SIM 89302610207415303871"
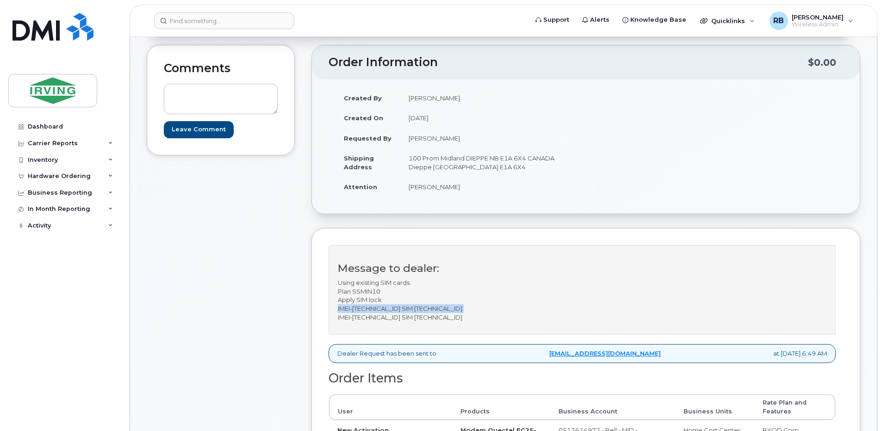
scroll to position [62, 0]
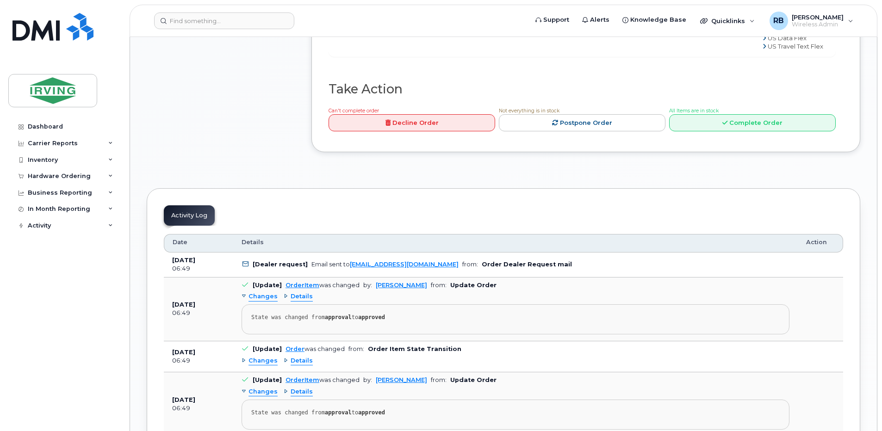
scroll to position [987, 0]
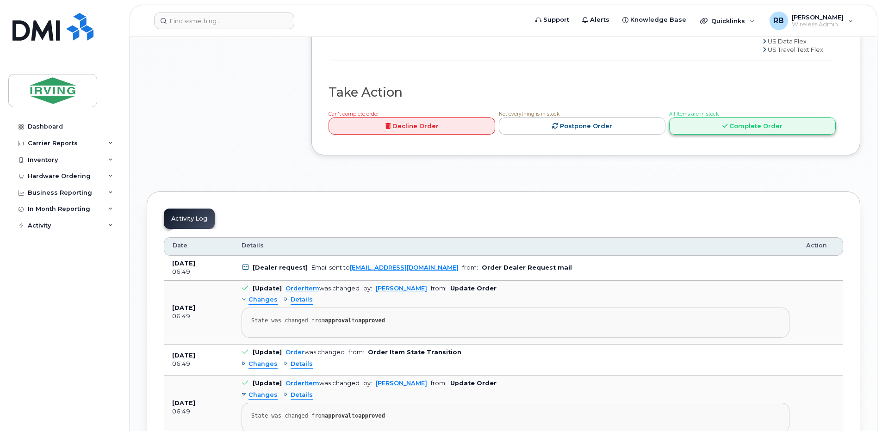
click at [742, 135] on link "Complete Order" at bounding box center [752, 126] width 167 height 17
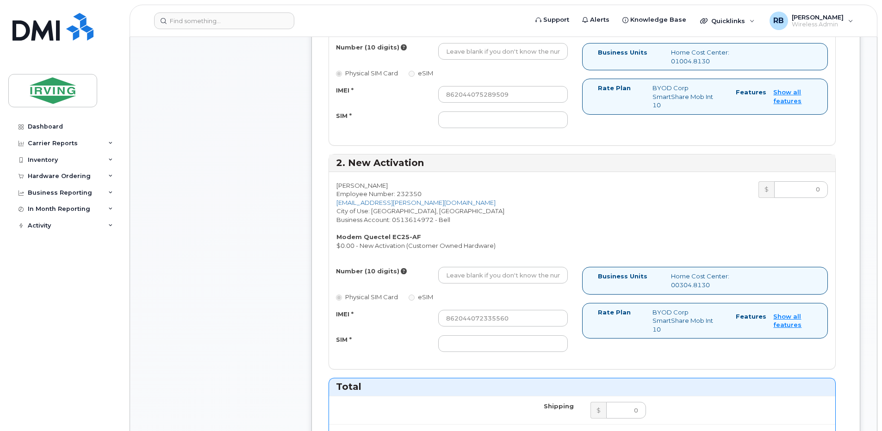
scroll to position [555, 0]
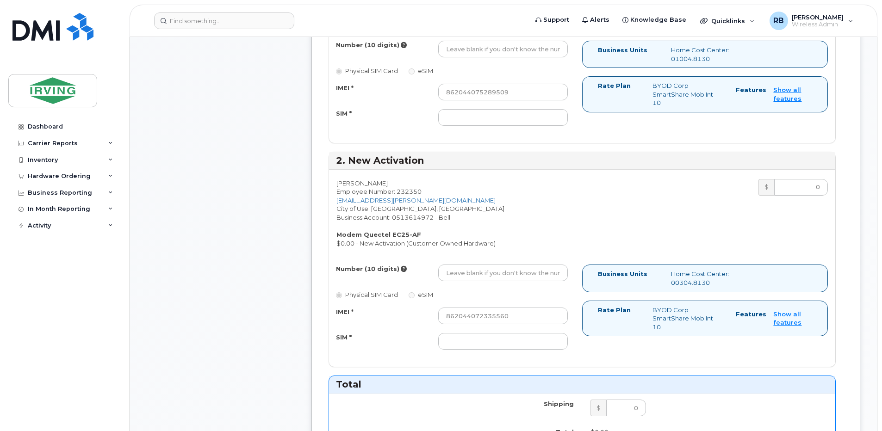
click at [429, 221] on div "Steven Philpitt Employee Number: 232350 philpitt.steve@midlandtransport.com Cit…" at bounding box center [455, 213] width 253 height 69
drag, startPoint x: 397, startPoint y: 218, endPoint x: 434, endPoint y: 217, distance: 36.6
click at [434, 217] on div "Steven Philpitt Employee Number: 232350 philpitt.steve@midlandtransport.com Cit…" at bounding box center [455, 213] width 253 height 69
copy div "513614972"
click at [349, 183] on div "Steven Philpitt Employee Number: 232350 philpitt.steve@midlandtransport.com Cit…" at bounding box center [455, 213] width 253 height 69
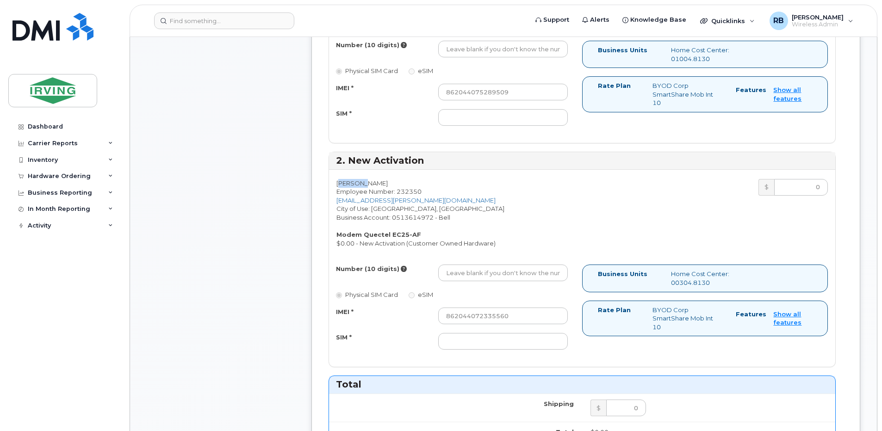
click at [349, 183] on div "Steven Philpitt Employee Number: 232350 philpitt.steve@midlandtransport.com Cit…" at bounding box center [455, 213] width 253 height 69
copy div "Steven"
click at [370, 183] on div "Steven Philpitt Employee Number: 232350 philpitt.steve@midlandtransport.com Cit…" at bounding box center [455, 213] width 253 height 69
copy div "Philpitt"
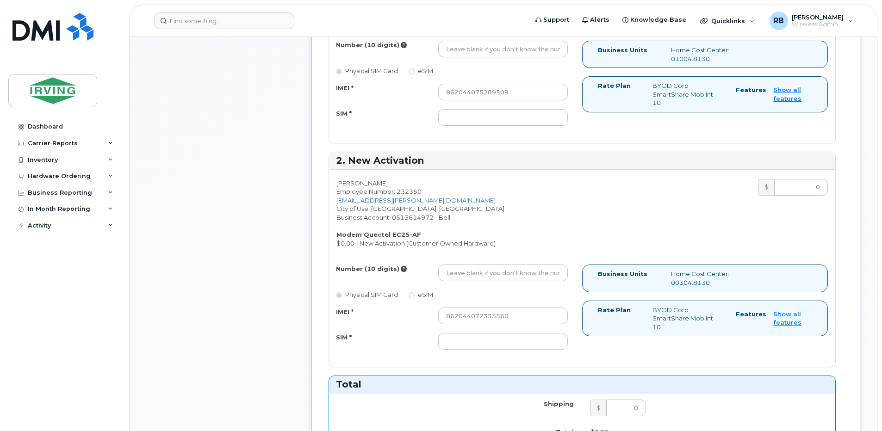
scroll to position [370, 0]
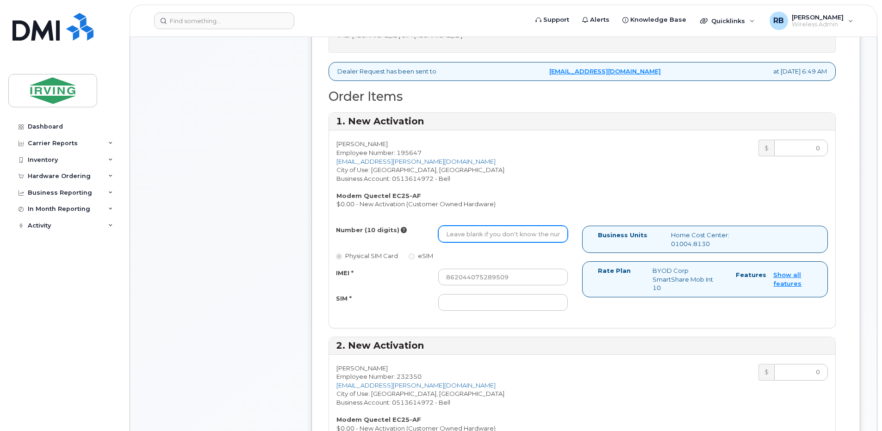
click at [467, 237] on input "Number (10 digits)" at bounding box center [503, 234] width 130 height 17
click at [461, 234] on input "Number (10 digits)" at bounding box center [503, 234] width 130 height 17
click at [528, 233] on input "Number (10 digits)" at bounding box center [503, 234] width 130 height 17
paste input "437-324-9839"
type input "4373249839"
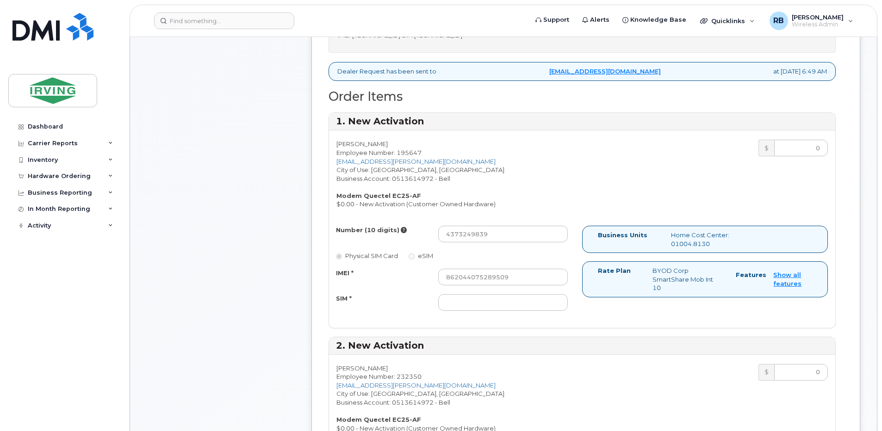
click at [473, 312] on div "Number (10 digits) 4373249839 Physical SIM Card eSIM IMEI * 862044075289509 SIM…" at bounding box center [455, 273] width 253 height 94
click at [486, 303] on input "SIM *" at bounding box center [503, 302] width 130 height 17
click at [476, 306] on input "SIM *" at bounding box center [503, 302] width 130 height 17
paste input "89302610207415303913"
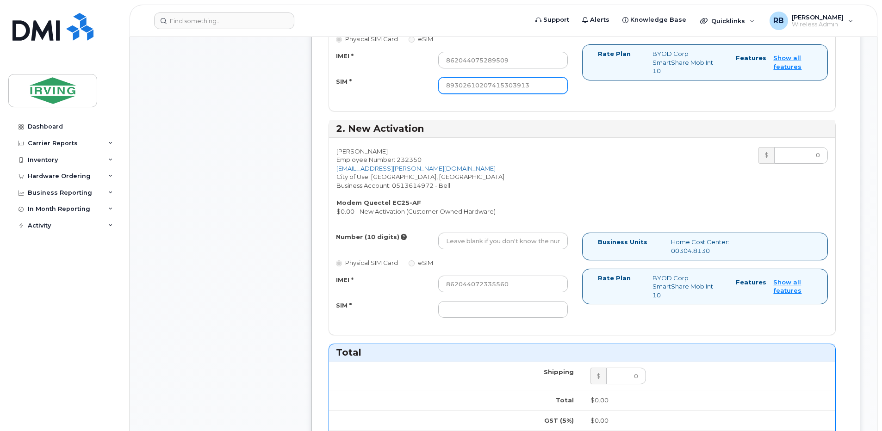
scroll to position [617, 0]
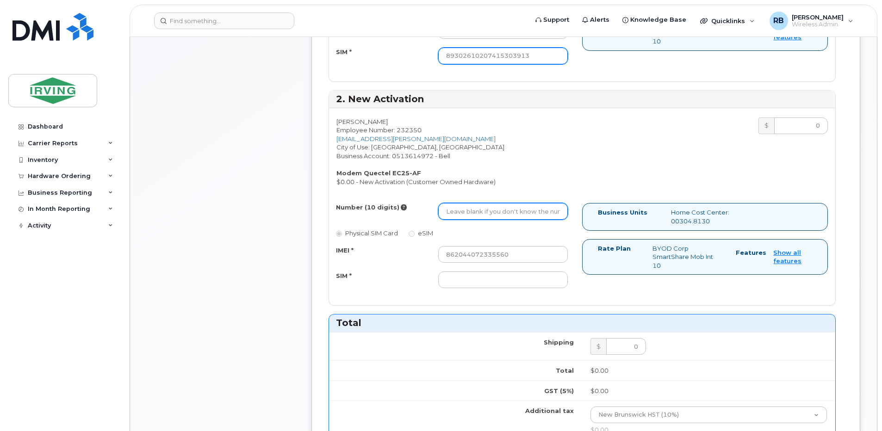
type input "89302610207415303913"
click at [495, 207] on input "Number (10 digits)" at bounding box center [503, 211] width 130 height 17
click at [458, 208] on input "Number (10 digits)" at bounding box center [503, 211] width 130 height 17
paste input "506-953-2938"
drag, startPoint x: 460, startPoint y: 212, endPoint x: 455, endPoint y: 238, distance: 26.3
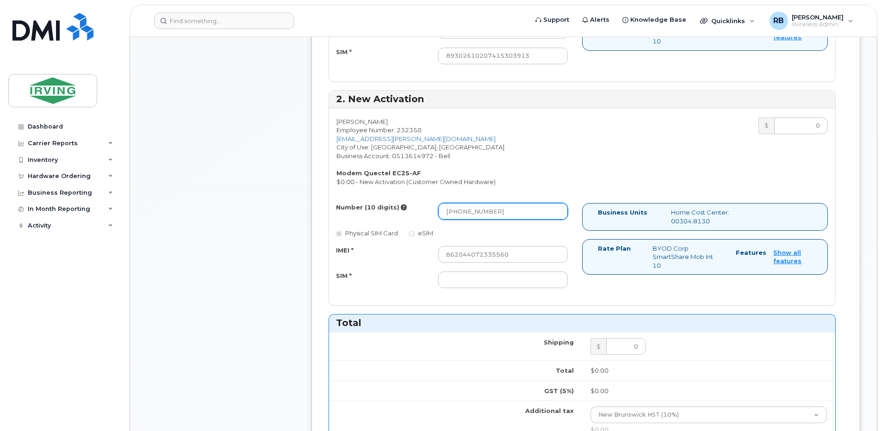
click at [459, 223] on div "Number (10 digits) 506-953-2938 Physical SIM Card eSIM IMEI * 862044072335560 S…" at bounding box center [455, 250] width 253 height 94
type input "5069532938"
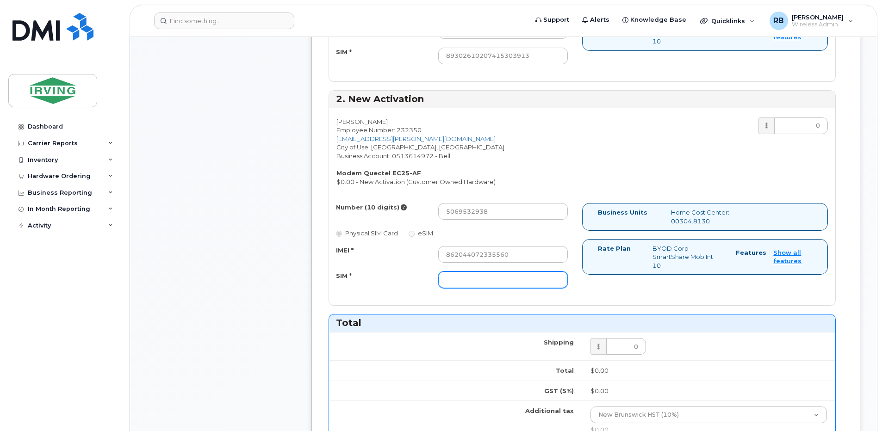
click at [474, 282] on input "SIM *" at bounding box center [503, 280] width 130 height 17
paste input "89302610207415303871"
type input "89302610207415303871"
click at [302, 267] on div "Comments Leave Comment Order Information $0.00 Created By Poirier, Robert Creat…" at bounding box center [504, 155] width 714 height 1279
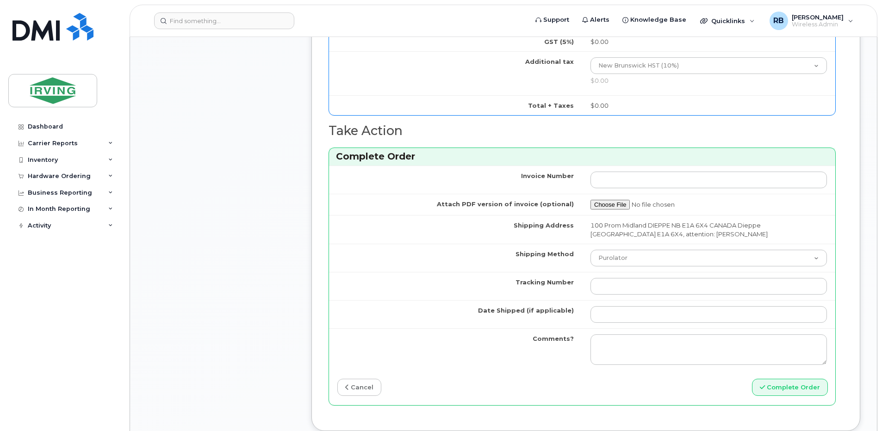
scroll to position [987, 0]
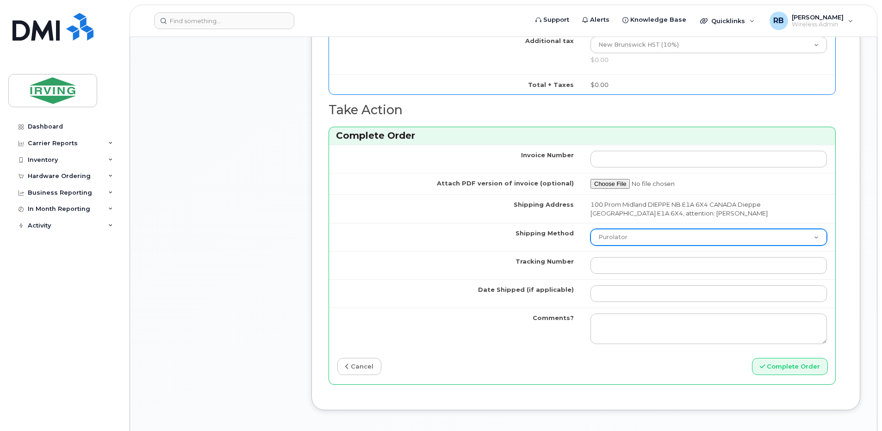
click at [614, 239] on select "Purolator UPS FedEx Canada Post Courier Other Drop Off Pick Up" at bounding box center [709, 237] width 237 height 17
select select "Other"
click at [591, 229] on select "Purolator UPS FedEx Canada Post Courier Other Drop Off Pick Up" at bounding box center [709, 237] width 237 height 17
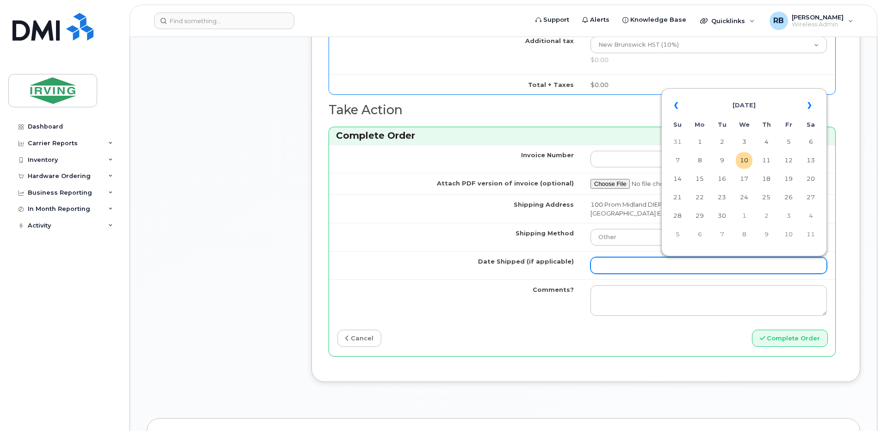
click at [623, 267] on input "Date Shipped (if applicable)" at bounding box center [709, 265] width 237 height 17
click at [743, 162] on td "10" at bounding box center [744, 160] width 17 height 17
type input "2025-09-10"
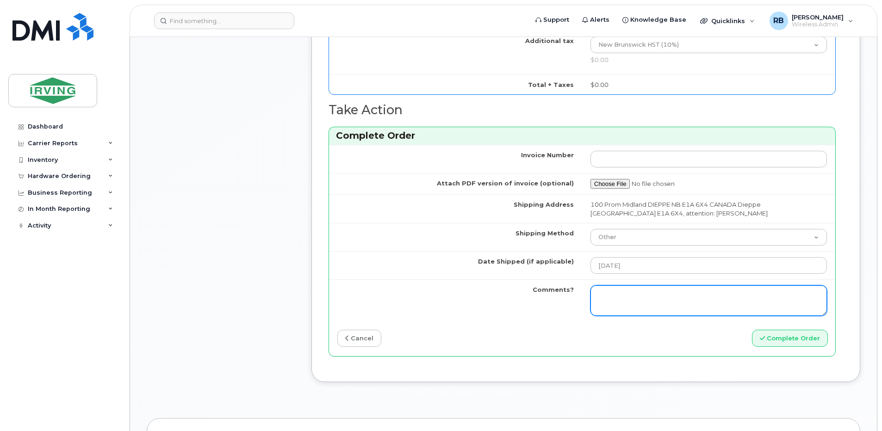
click at [643, 300] on textarea "Comments?" at bounding box center [709, 301] width 237 height 31
type textarea "Please be advised the order has been completed."
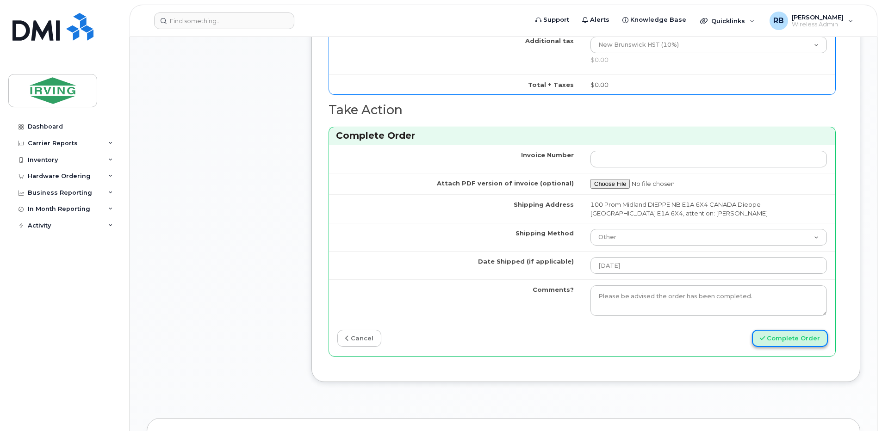
click at [764, 342] on button "Complete Order" at bounding box center [790, 338] width 76 height 17
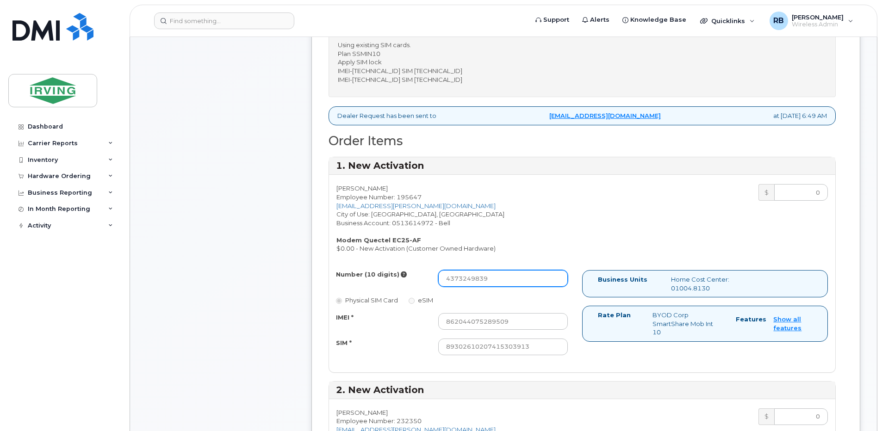
scroll to position [288, 0]
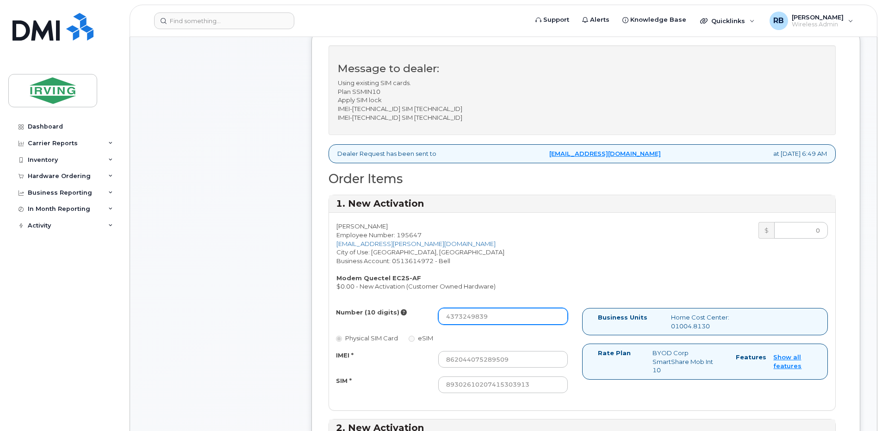
click at [471, 318] on input "4373249839" at bounding box center [503, 316] width 130 height 17
click at [462, 319] on input "4373249839" at bounding box center [503, 316] width 130 height 17
drag, startPoint x: 486, startPoint y: 318, endPoint x: 436, endPoint y: 317, distance: 50.0
click at [436, 317] on div "4373249839" at bounding box center [503, 316] width 144 height 17
click at [458, 318] on input "Number (10 digits)" at bounding box center [503, 316] width 130 height 17
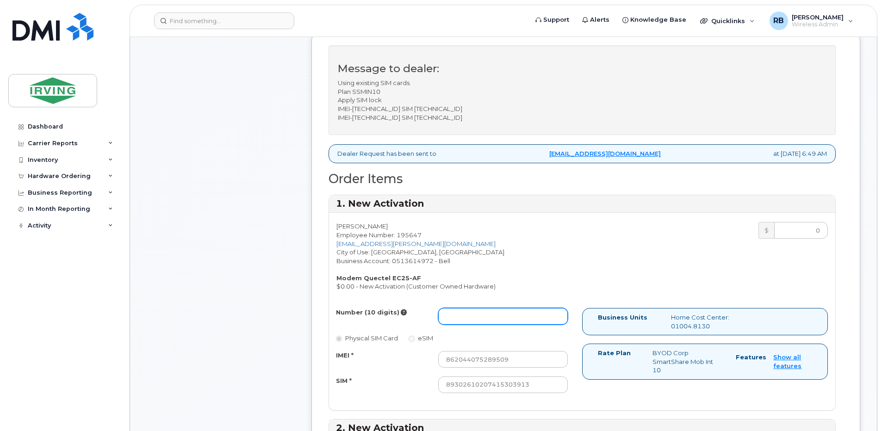
paste input "437-324-9839"
click at [461, 316] on input "437-324-9839" at bounding box center [503, 316] width 130 height 17
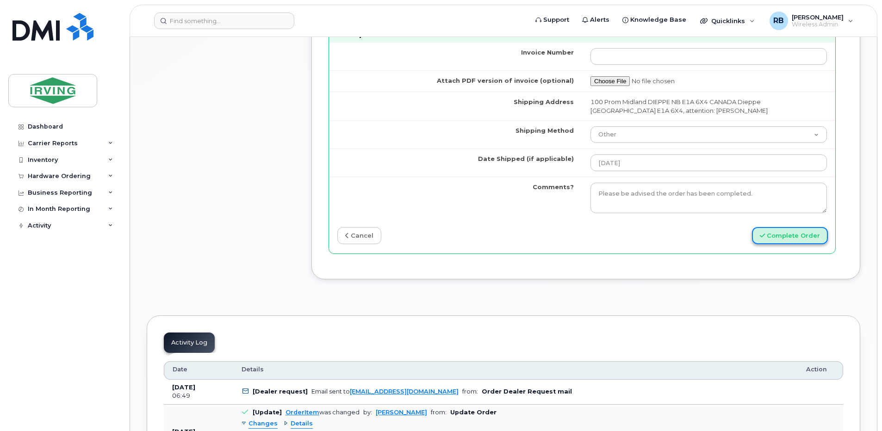
click at [801, 237] on button "Complete Order" at bounding box center [790, 235] width 76 height 17
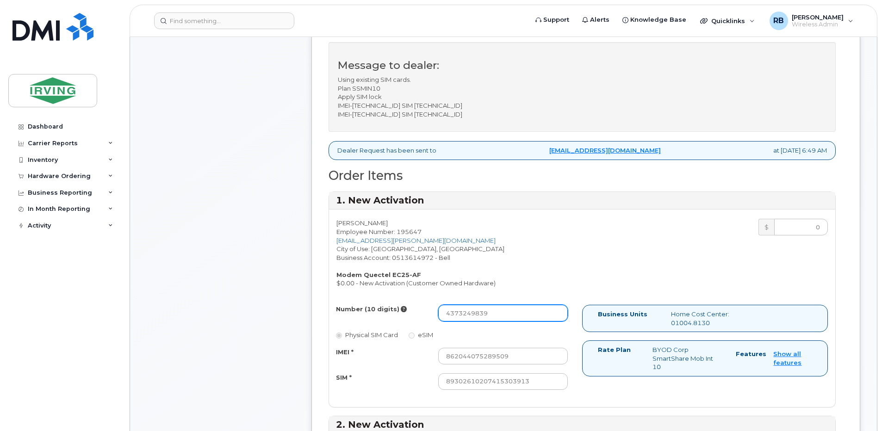
scroll to position [287, 0]
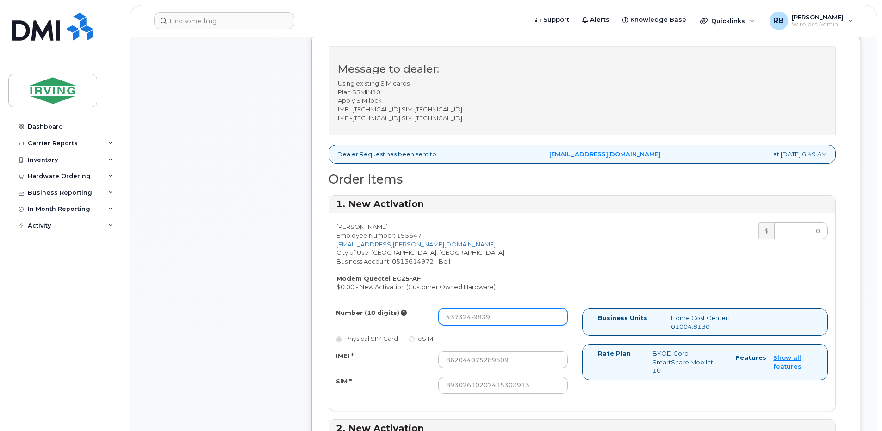
click at [460, 317] on input "437324-9839" at bounding box center [503, 317] width 130 height 17
type input "437-324-9839"
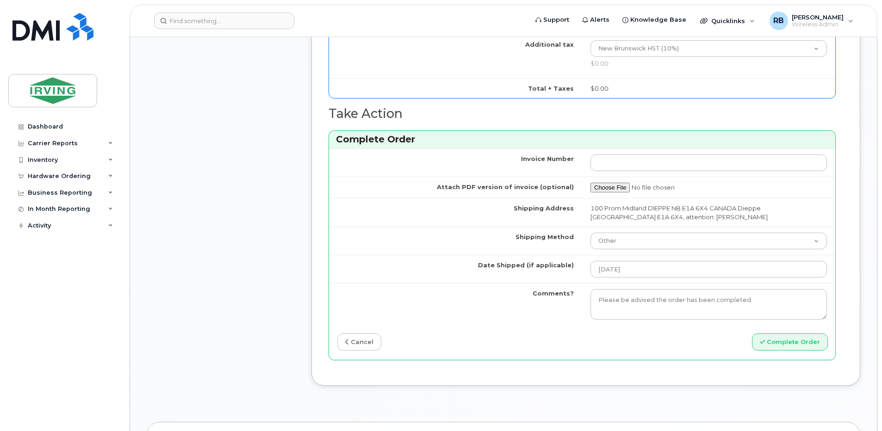
scroll to position [1028, 0]
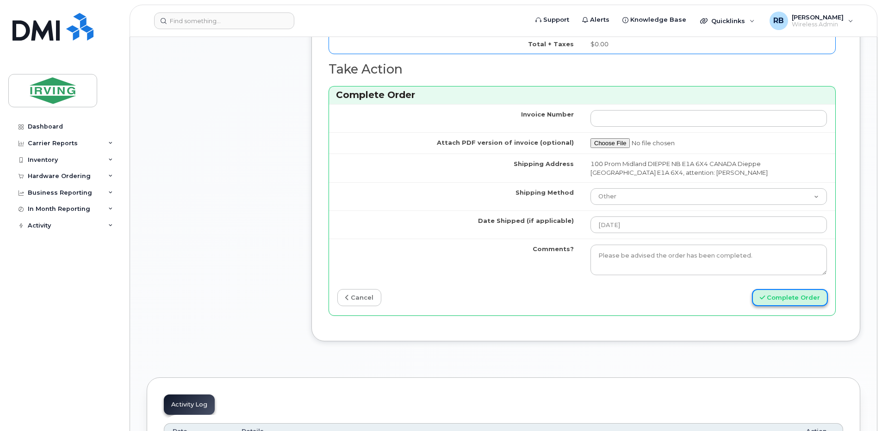
click at [765, 299] on icon "submit" at bounding box center [762, 298] width 5 height 6
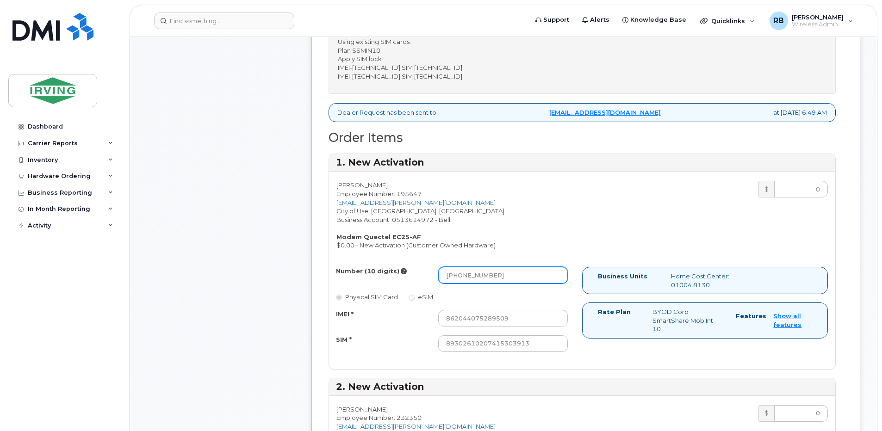
scroll to position [288, 0]
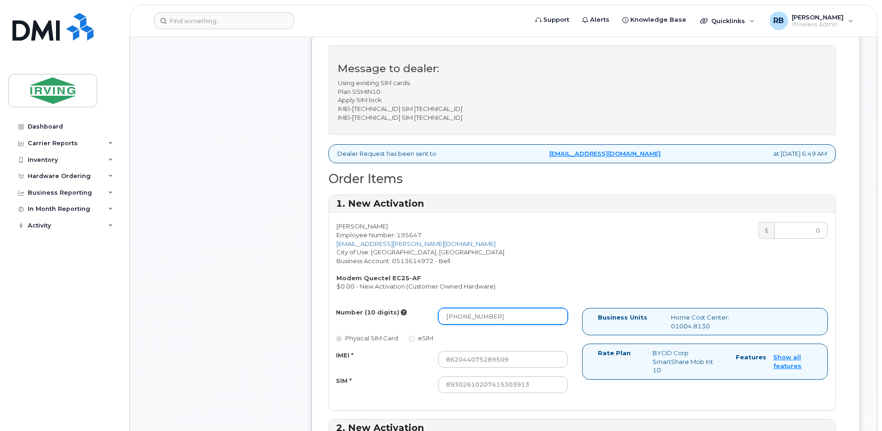
click at [495, 317] on input "437-324-9839" at bounding box center [503, 316] width 130 height 17
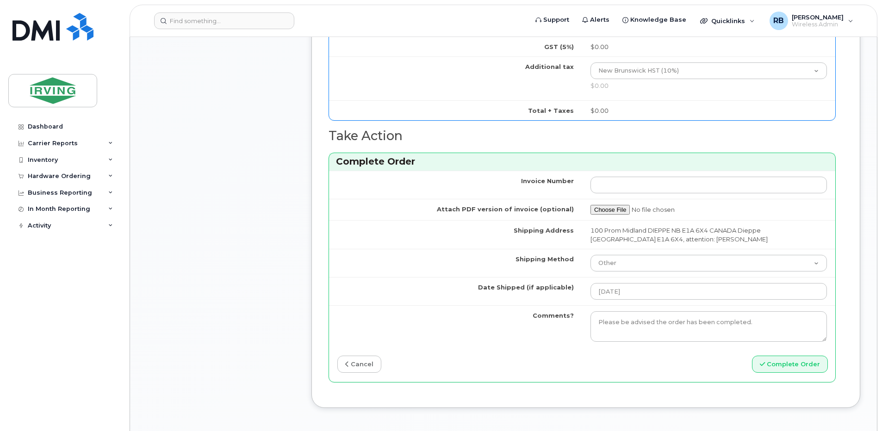
scroll to position [967, 0]
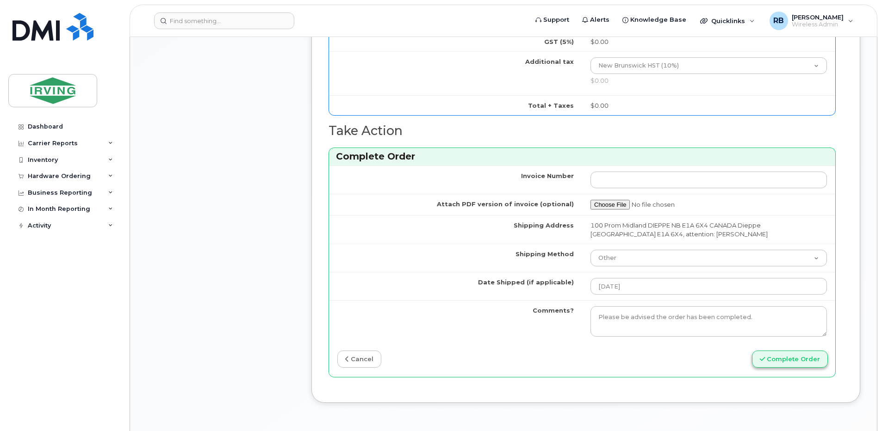
type input "4373249839"
click at [763, 355] on button "Complete Order" at bounding box center [790, 359] width 76 height 17
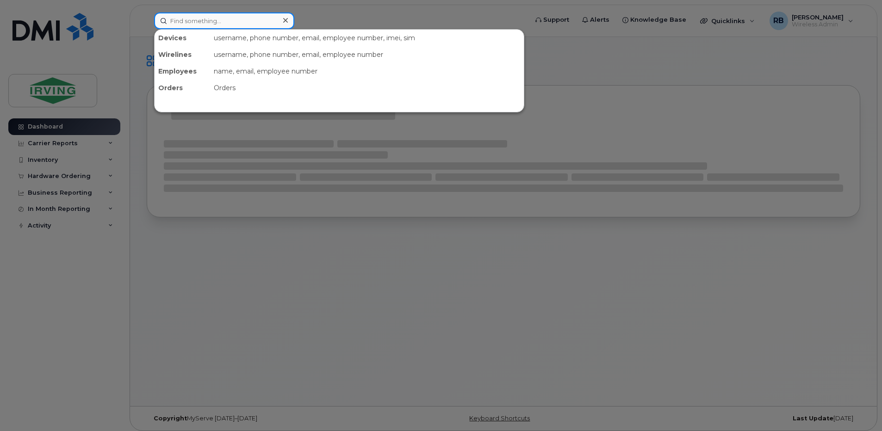
click at [206, 21] on input at bounding box center [224, 20] width 140 height 17
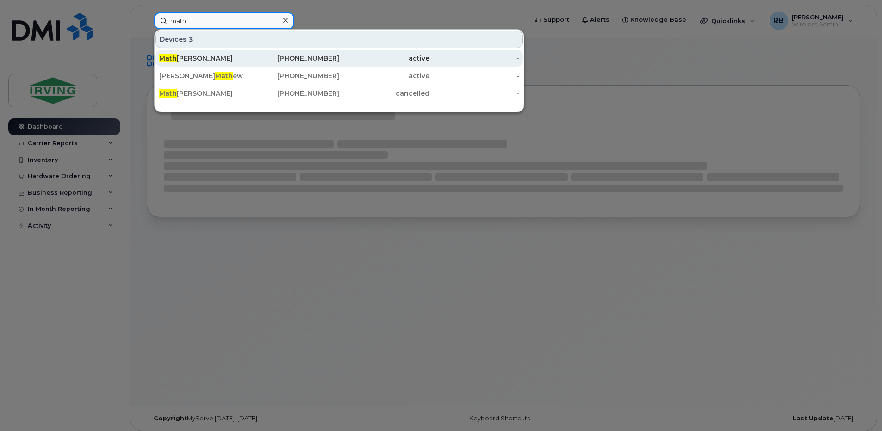
type input "math"
click at [188, 58] on div "Math ieu Bernard" at bounding box center [204, 58] width 90 height 9
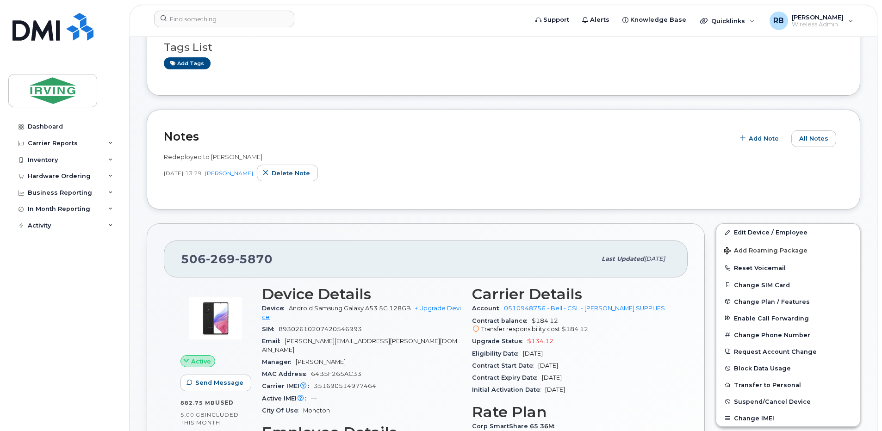
scroll to position [124, 0]
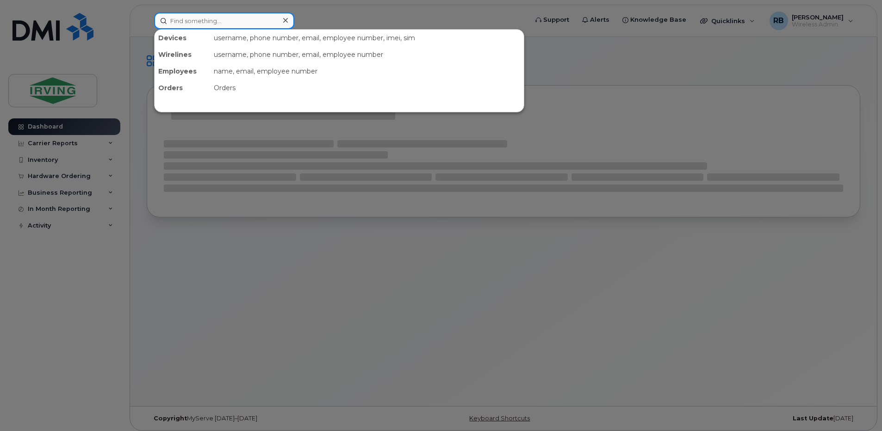
click at [210, 19] on input at bounding box center [224, 20] width 140 height 17
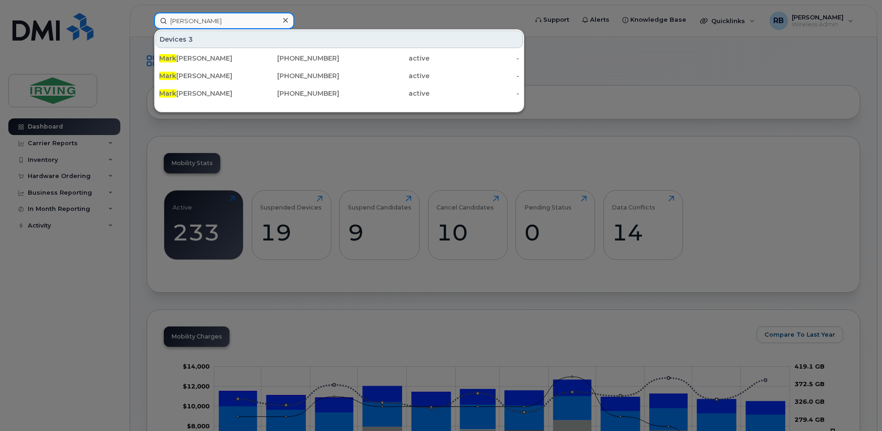
type input "MARK"
click at [136, 146] on div at bounding box center [441, 215] width 882 height 431
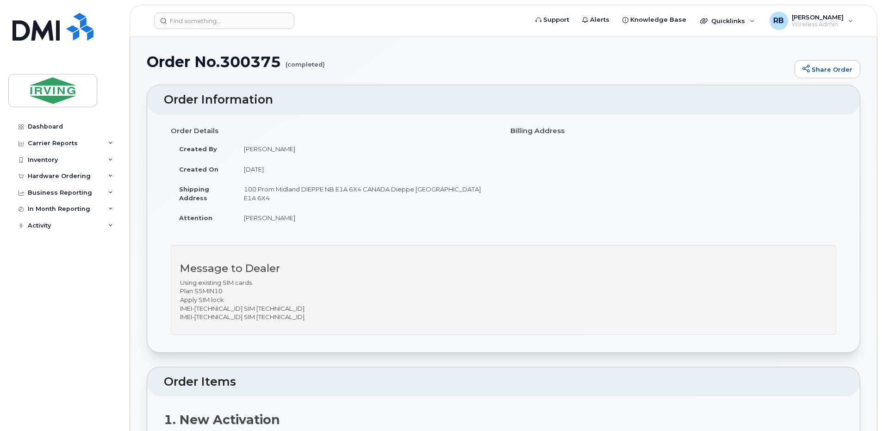
drag, startPoint x: 58, startPoint y: 177, endPoint x: 53, endPoint y: 185, distance: 9.8
click at [58, 177] on div "Hardware Ordering" at bounding box center [59, 176] width 63 height 7
click at [43, 210] on div "Orders" at bounding box center [43, 211] width 23 height 8
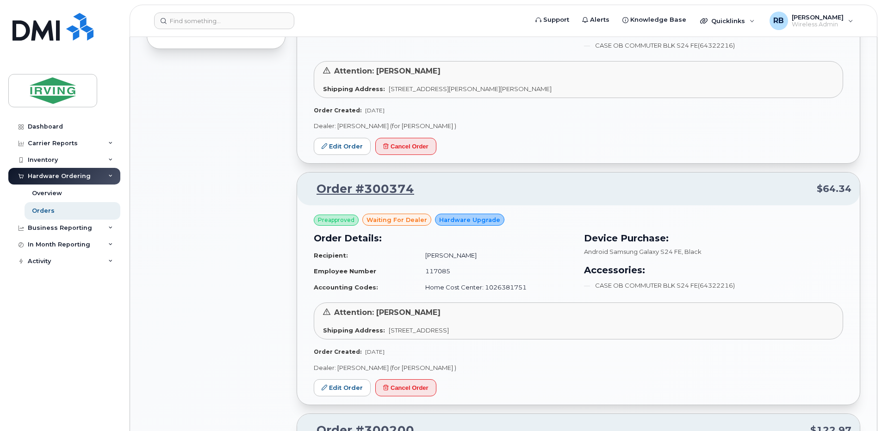
scroll to position [741, 0]
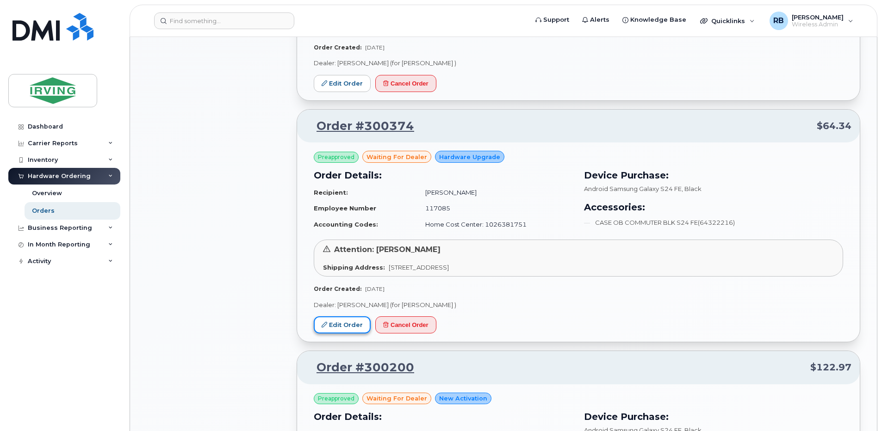
click at [343, 319] on link "Edit Order" at bounding box center [342, 325] width 57 height 17
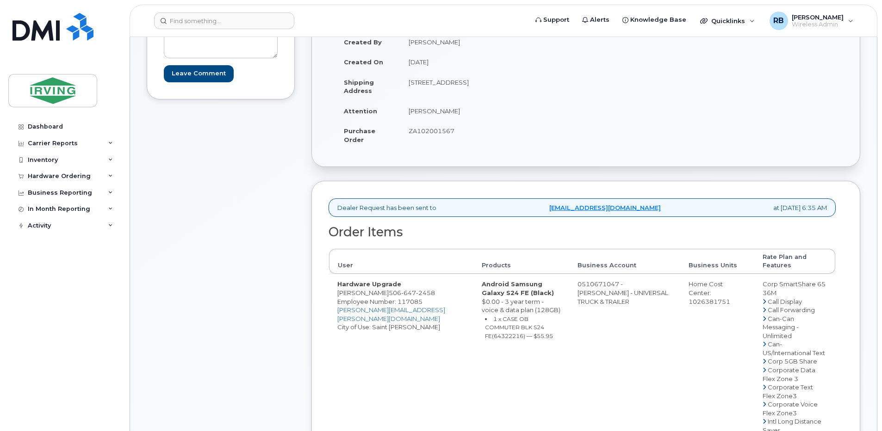
scroll to position [62, 0]
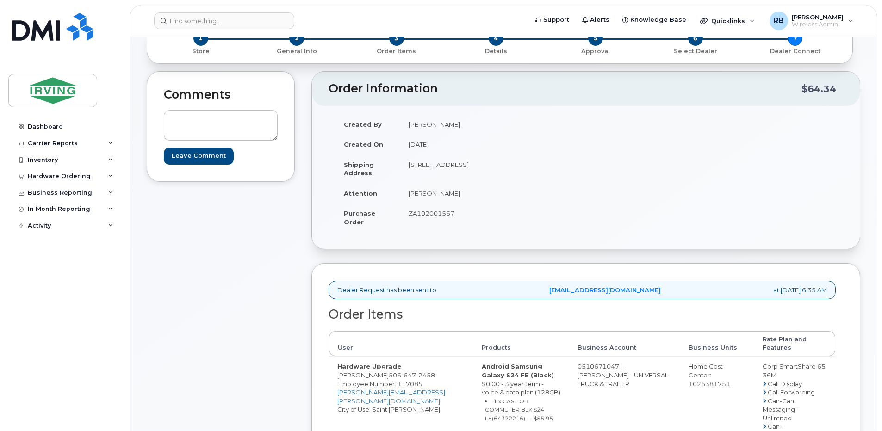
click at [422, 212] on span "ZA102001567" at bounding box center [432, 213] width 46 height 7
copy span "ZA102001567"
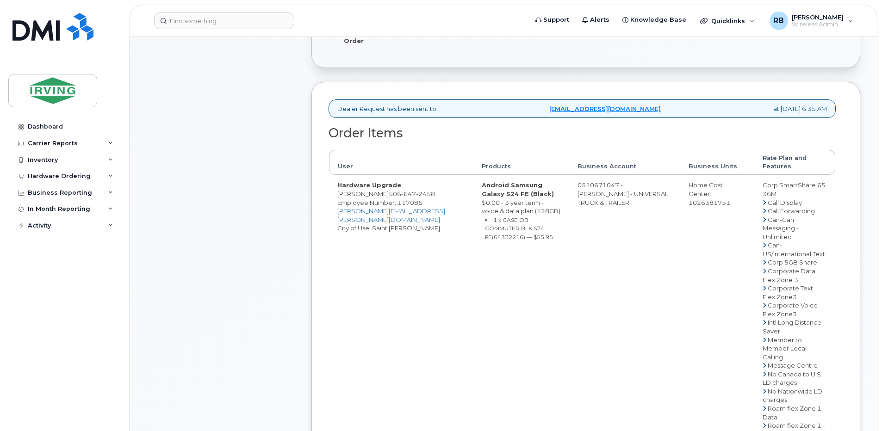
scroll to position [247, 0]
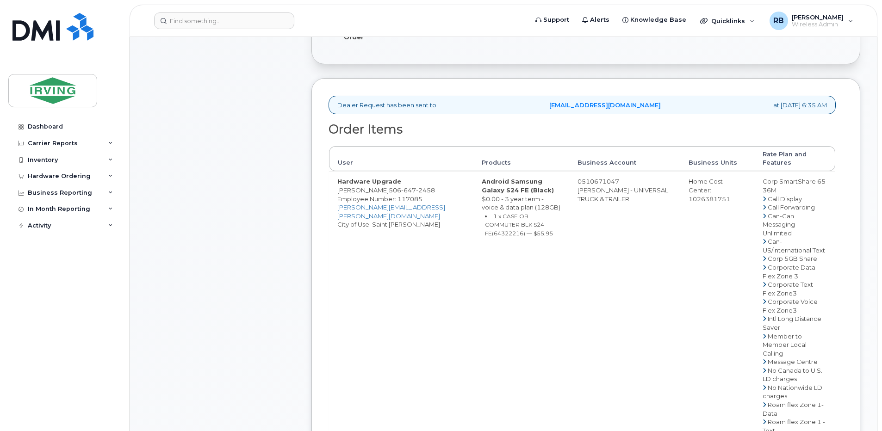
click at [372, 193] on td "Hardware Upgrade Richard Allen 506 647 2458 Employee Number: 117085 gilliland.b…" at bounding box center [401, 404] width 144 height 467
drag, startPoint x: 377, startPoint y: 190, endPoint x: 338, endPoint y: 189, distance: 38.4
click at [338, 189] on td "Hardware Upgrade Richard Allen 506 647 2458 Employee Number: 117085 gilliland.b…" at bounding box center [401, 404] width 144 height 467
copy td "Richard Allen"
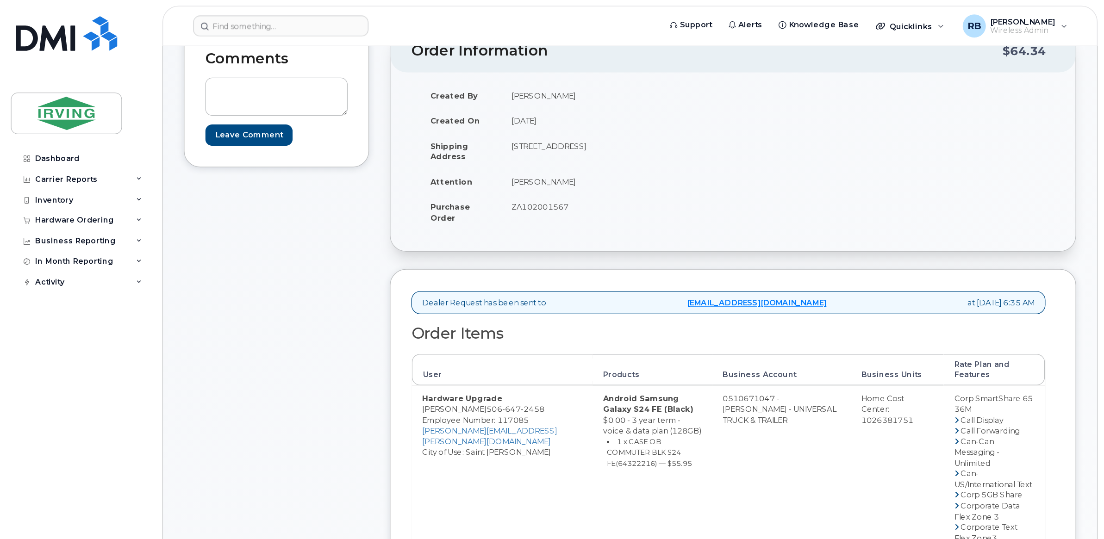
scroll to position [185, 0]
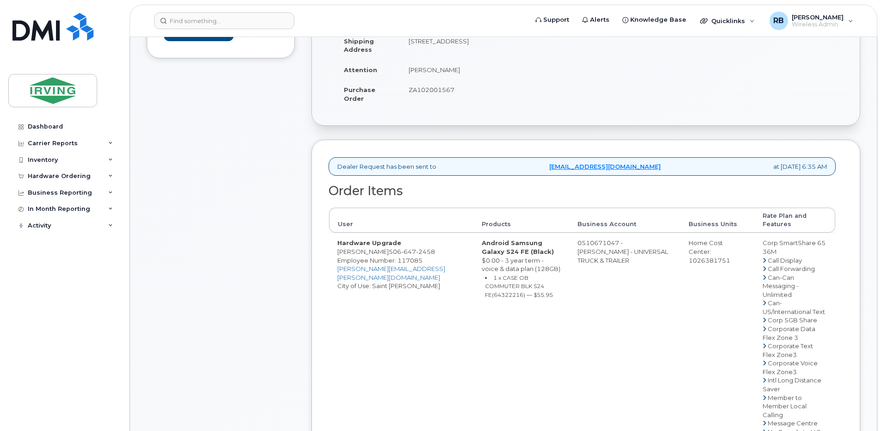
drag, startPoint x: 377, startPoint y: 251, endPoint x: 339, endPoint y: 255, distance: 38.1
copy td "[PERSON_NAME]"
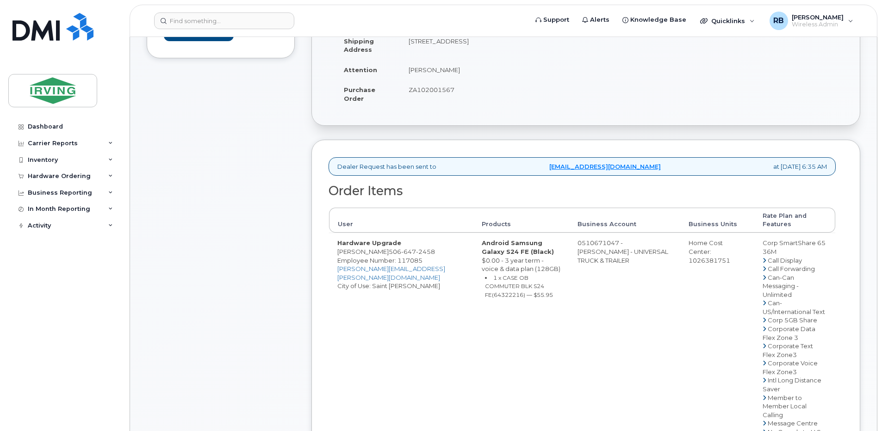
click at [517, 297] on small "1 x CASE OB COMMUTER BLK S24 FE(64322216) — $55.95" at bounding box center [519, 287] width 68 height 24
copy small "64322216"
drag, startPoint x: 402, startPoint y: 251, endPoint x: 398, endPoint y: 256, distance: 5.9
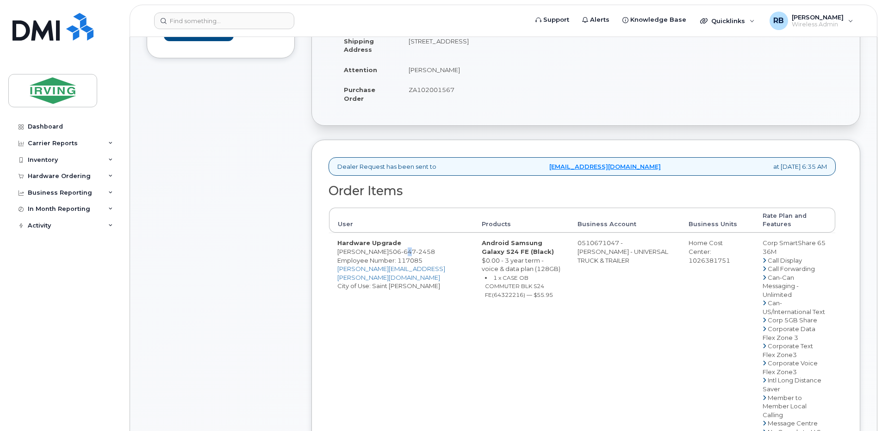
click at [390, 252] on span "506 647 2458" at bounding box center [412, 251] width 46 height 7
copy span "506 647 2458"
click at [242, 315] on div "Comments Leave Comment" at bounding box center [221, 379] width 148 height 862
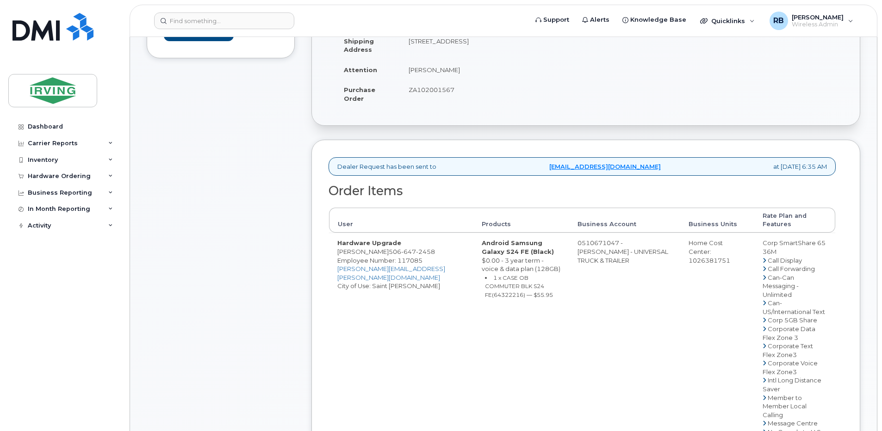
click at [290, 223] on div "Comments Leave Comment" at bounding box center [221, 379] width 148 height 862
drag, startPoint x: 628, startPoint y: 242, endPoint x: 592, endPoint y: 243, distance: 36.1
copy td "510671047"
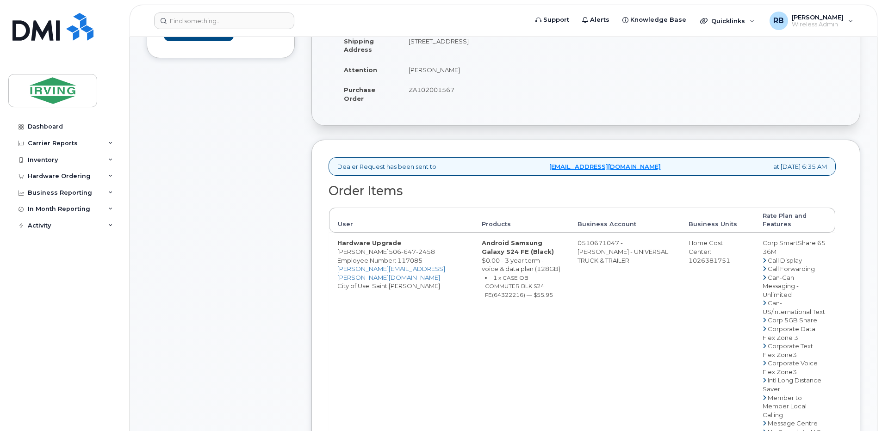
click at [401, 250] on span "647" at bounding box center [408, 251] width 15 height 7
copy span "506 647 2458"
click at [268, 206] on div "Comments Leave Comment" at bounding box center [221, 379] width 148 height 862
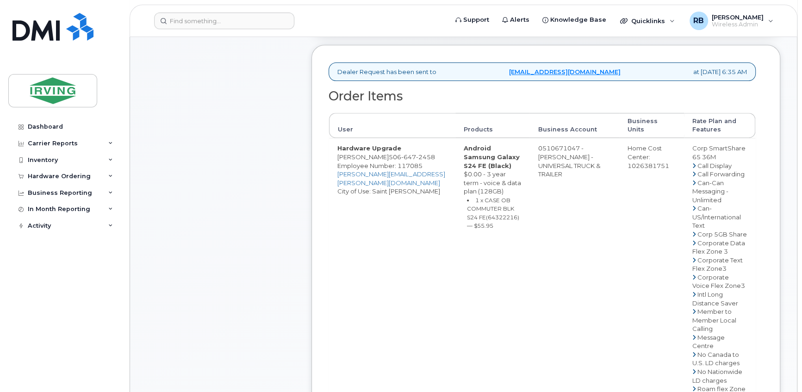
scroll to position [281, 0]
click at [368, 242] on td "Hardware Upgrade Richard Allen 506 647 2458 Employee Number: 117085 gilliland.b…" at bounding box center [392, 392] width 126 height 510
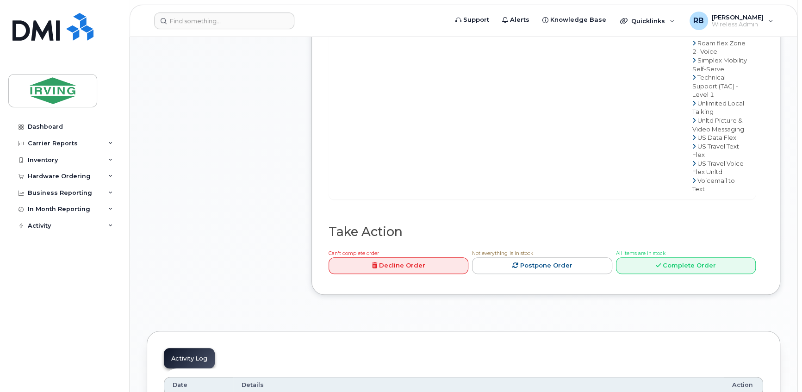
scroll to position [842, 0]
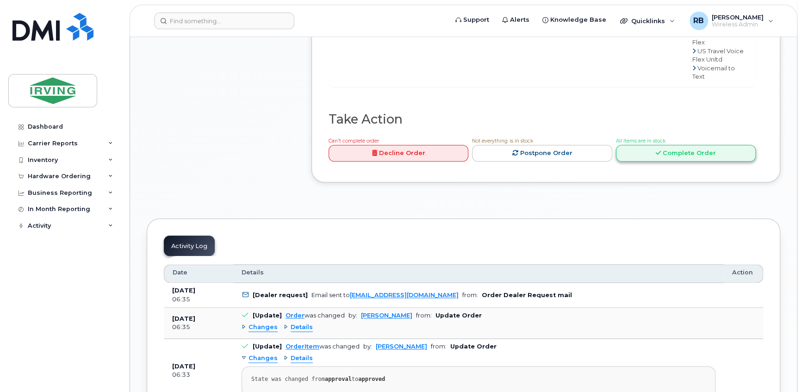
click at [681, 162] on link "Complete Order" at bounding box center [686, 153] width 140 height 17
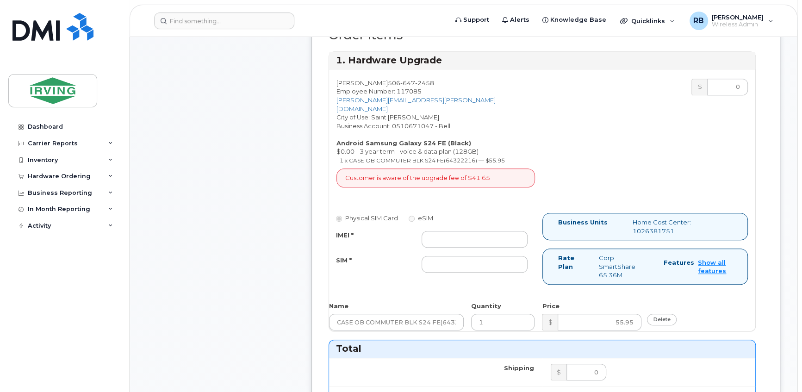
scroll to position [337, 0]
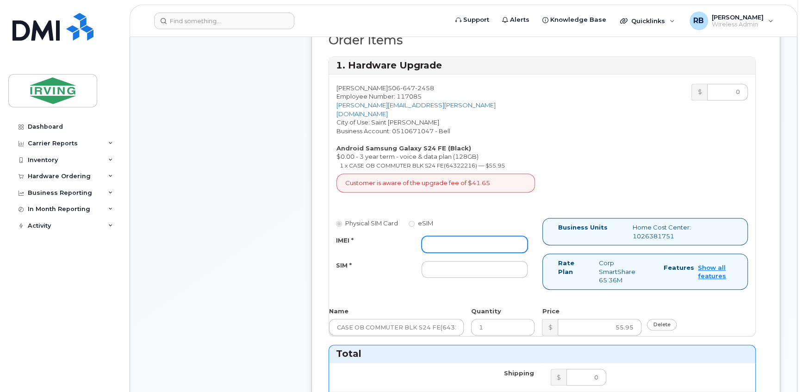
click at [445, 236] on input "IMEI *" at bounding box center [475, 244] width 106 height 17
type input "352693796107973"
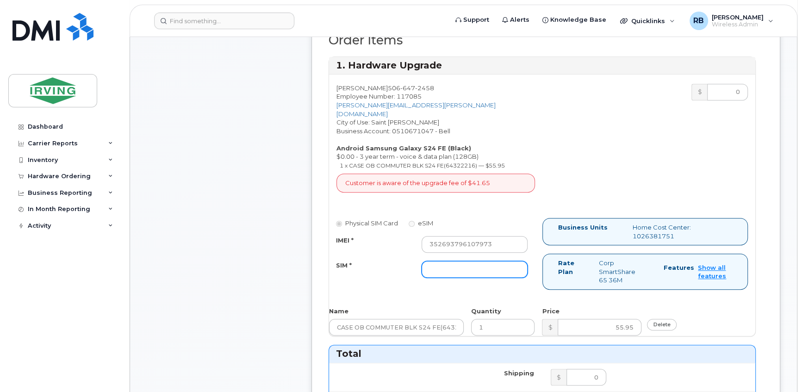
click at [437, 261] on input "SIM *" at bounding box center [475, 269] width 106 height 17
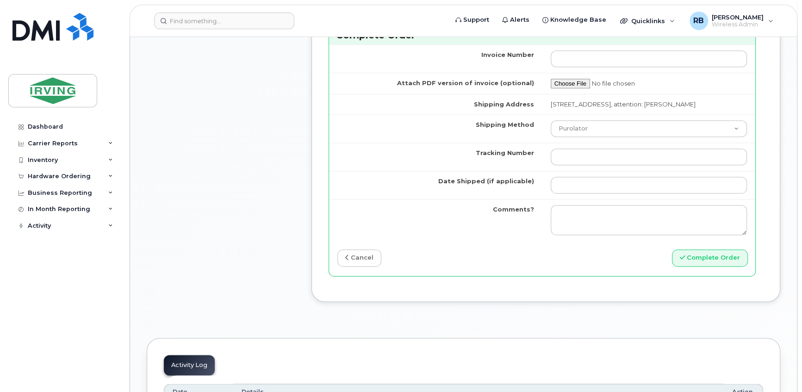
scroll to position [842, 0]
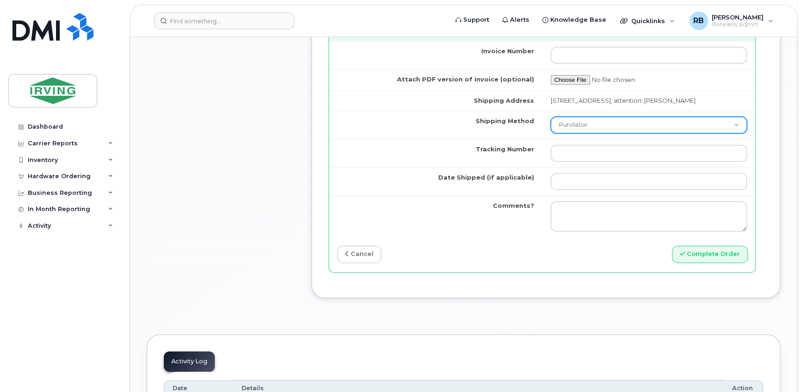
type input "89302610207712406476"
click at [566, 123] on select "Purolator UPS FedEx Canada Post Courier Other Drop Off Pick Up" at bounding box center [649, 125] width 197 height 17
select select "Courier"
click at [551, 117] on select "Purolator UPS FedEx Canada Post Courier Other Drop Off Pick Up" at bounding box center [649, 125] width 197 height 17
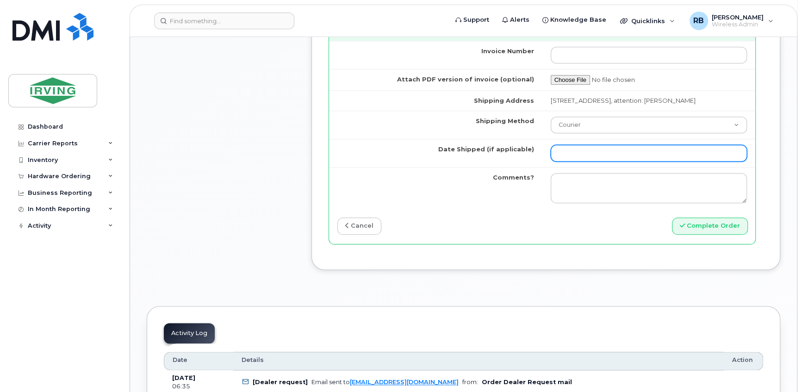
click at [589, 152] on input "Date Shipped (if applicable)" at bounding box center [649, 153] width 197 height 17
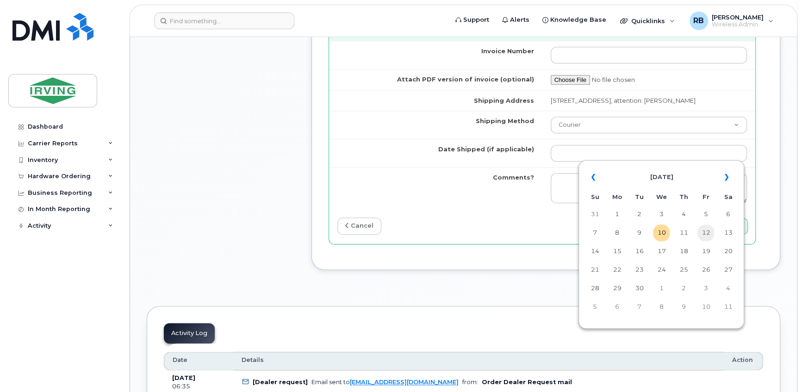
click at [711, 235] on td "12" at bounding box center [706, 233] width 17 height 17
type input "2025-09-12"
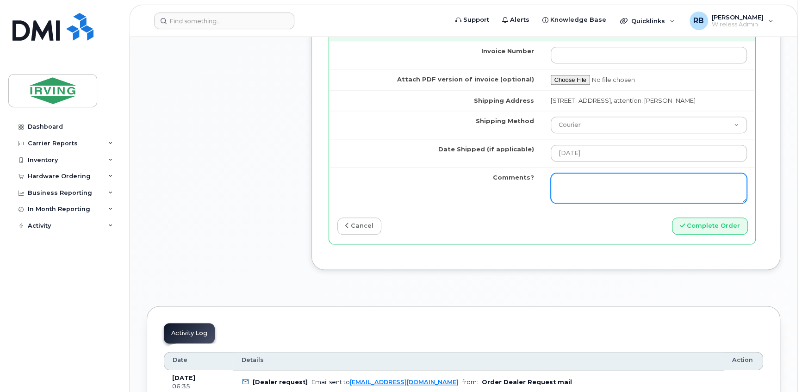
drag, startPoint x: 557, startPoint y: 181, endPoint x: 568, endPoint y: 178, distance: 10.6
click at [568, 178] on textarea "Comments?" at bounding box center [649, 188] width 197 height 31
type textarea "Please be advised the order has been completed. SO#26205094 Allow 1-3 business …"
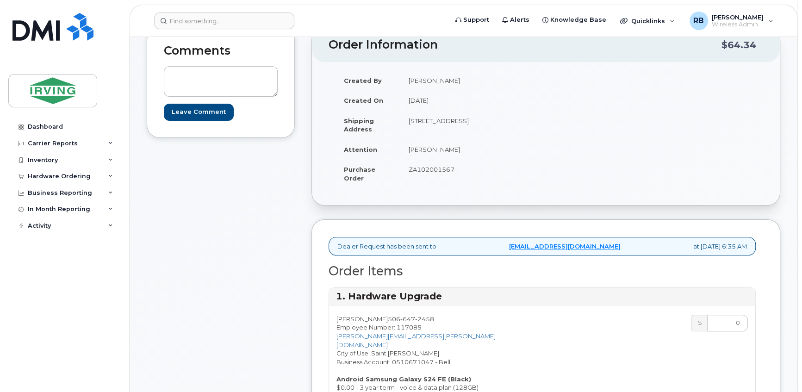
scroll to position [0, 0]
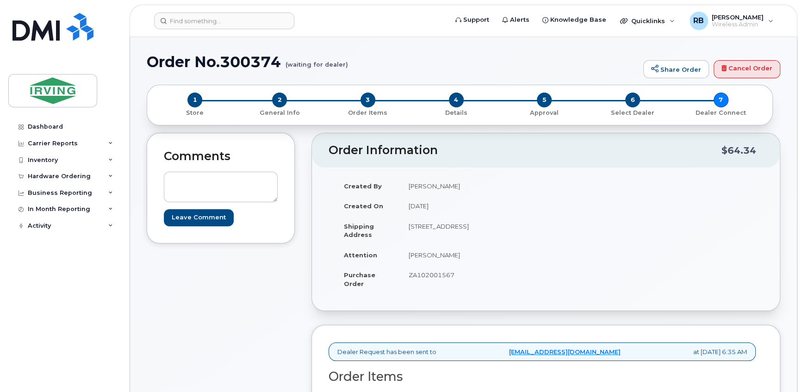
click at [421, 274] on span "ZA102001567" at bounding box center [432, 274] width 46 height 7
copy span "ZA102001567"
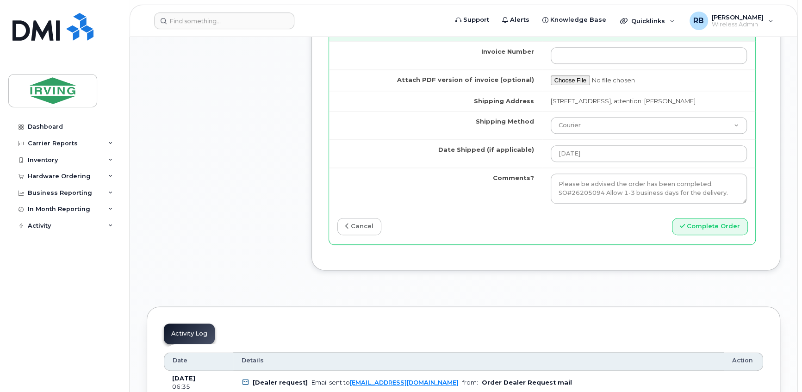
scroll to position [842, 0]
click at [618, 181] on textarea "Please be advised the order has been completed. SO#26205094 Allow 1-3 business …" at bounding box center [649, 188] width 197 height 31
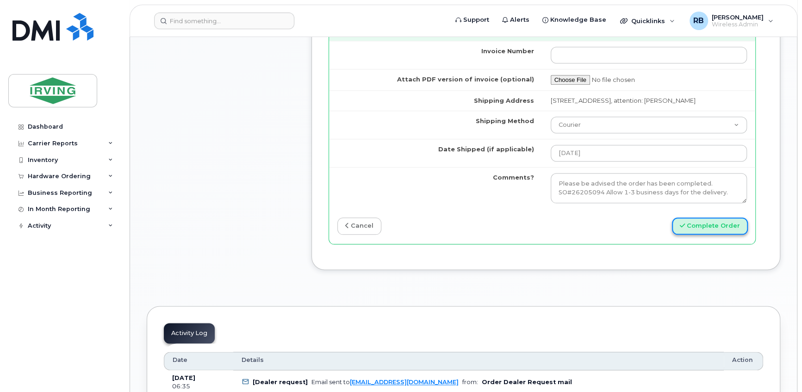
click at [707, 222] on button "Complete Order" at bounding box center [710, 226] width 76 height 17
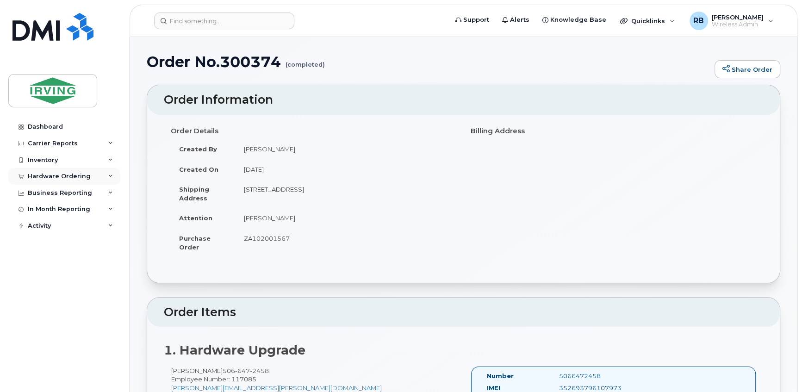
click at [47, 178] on div "Hardware Ordering" at bounding box center [59, 176] width 63 height 7
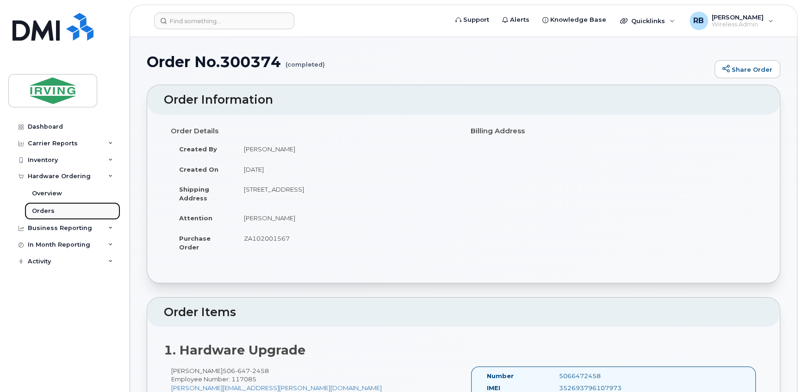
click at [38, 211] on div "Orders" at bounding box center [43, 211] width 23 height 8
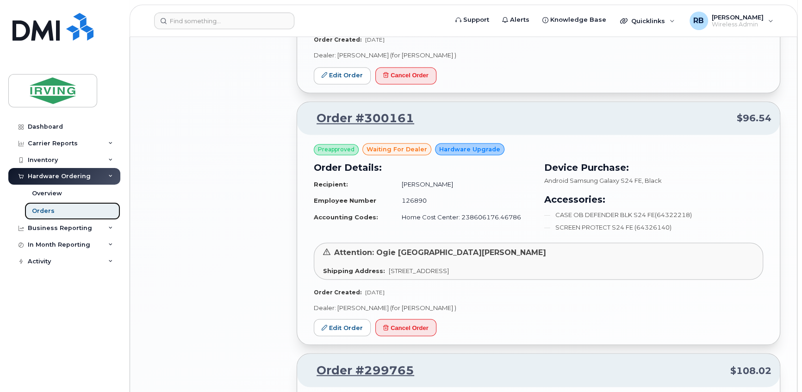
scroll to position [1291, 0]
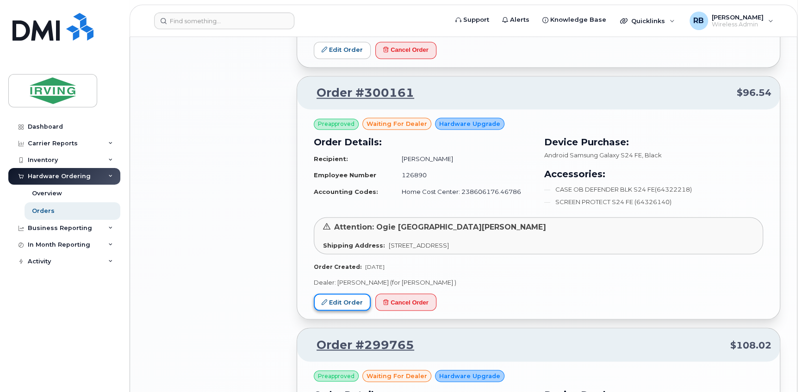
click at [336, 300] on link "Edit Order" at bounding box center [342, 301] width 57 height 17
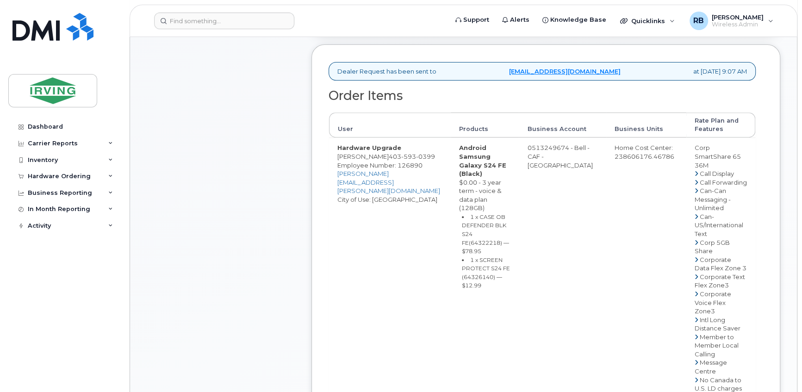
scroll to position [224, 0]
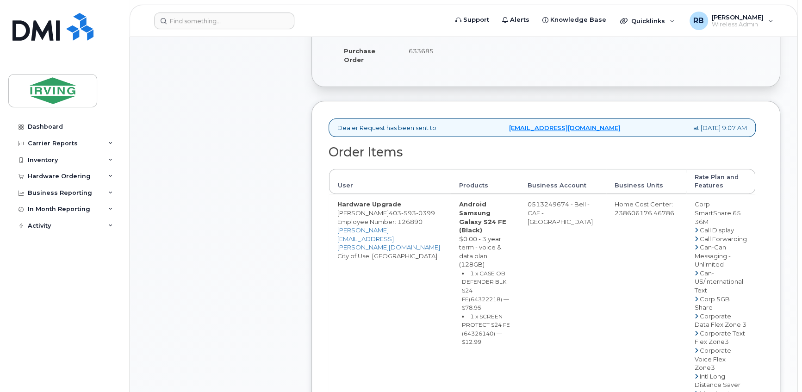
click at [402, 211] on span "593" at bounding box center [408, 212] width 15 height 7
copy span "[PHONE_NUMBER]"
click at [286, 230] on div "Comments Leave Comment" at bounding box center [221, 379] width 148 height 940
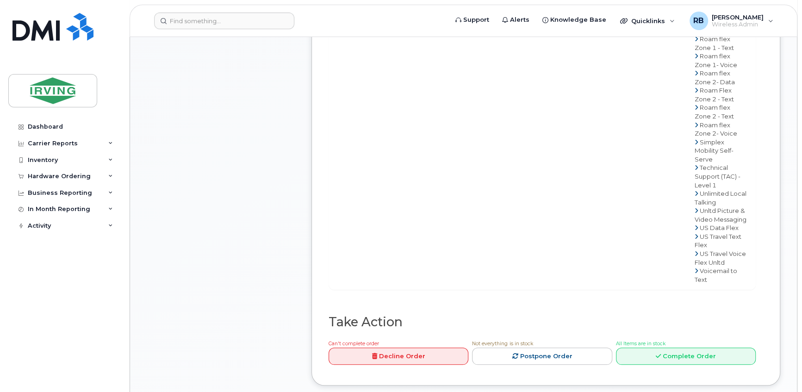
scroll to position [786, 0]
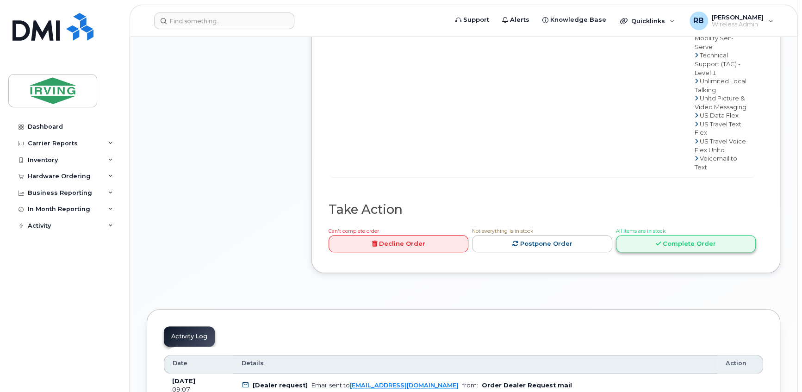
click at [644, 235] on link "Complete Order" at bounding box center [686, 243] width 140 height 17
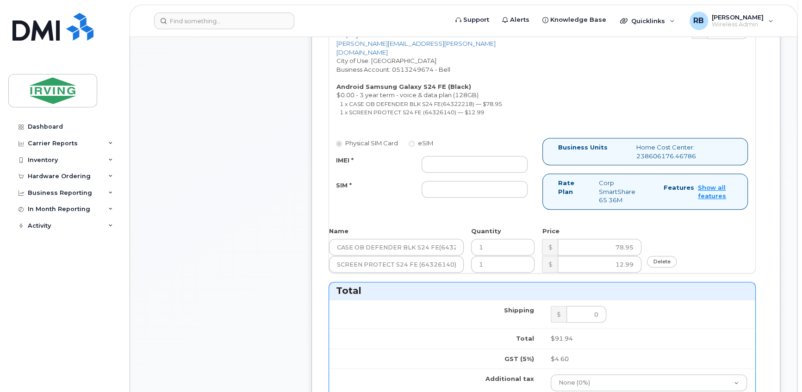
scroll to position [337, 0]
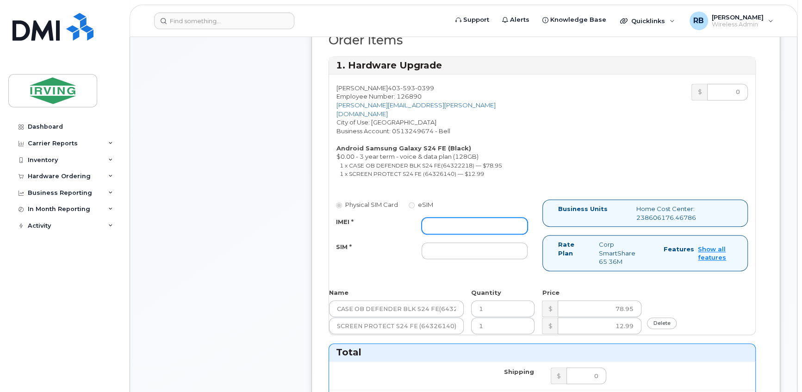
click at [453, 218] on input "IMEI *" at bounding box center [475, 226] width 106 height 17
type input "352693796108674"
click at [459, 231] on div "IMEI * 352693796108674 SIM *" at bounding box center [432, 239] width 206 height 42
click at [456, 244] on input "SIM *" at bounding box center [475, 251] width 106 height 17
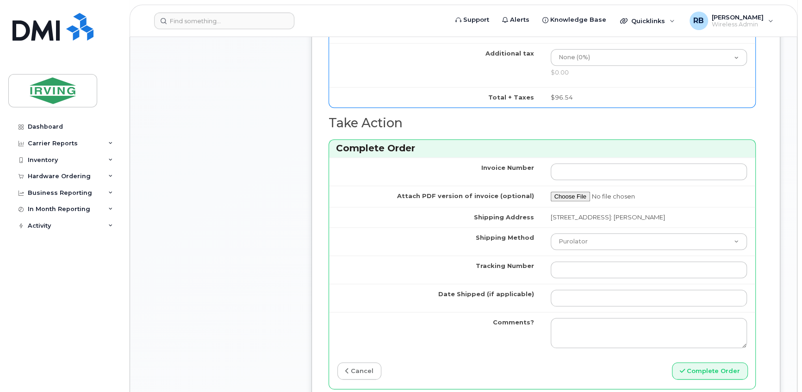
scroll to position [786, 0]
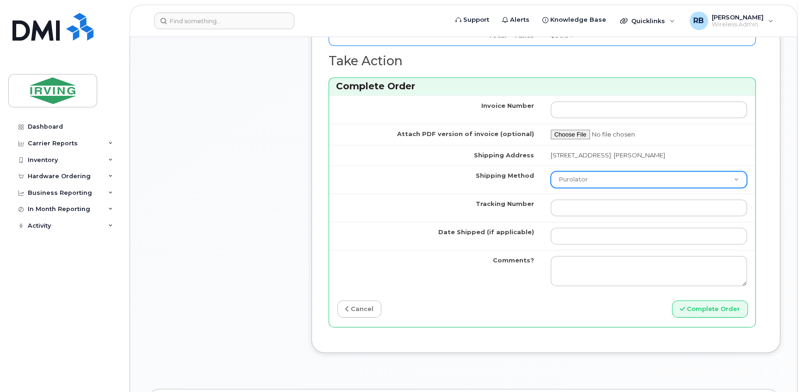
type input "89302610207712406583"
click at [577, 178] on select "Purolator UPS FedEx Canada Post Courier Other Drop Off Pick Up" at bounding box center [649, 179] width 197 height 17
select select "Courier"
click at [551, 171] on select "Purolator UPS FedEx Canada Post Courier Other Drop Off Pick Up" at bounding box center [649, 179] width 197 height 17
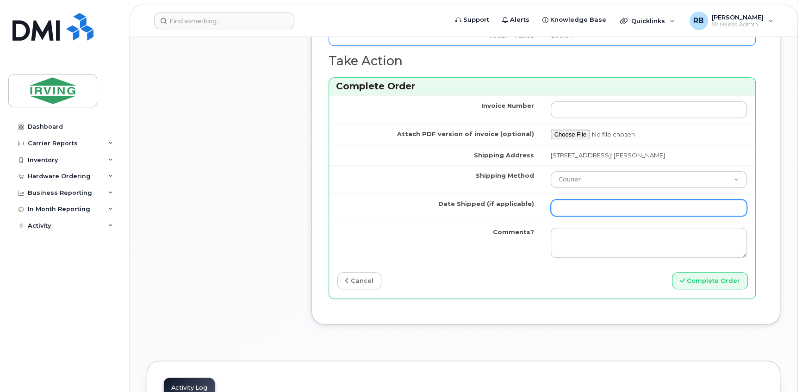
click at [583, 206] on input "Date Shipped (if applicable)" at bounding box center [649, 208] width 197 height 17
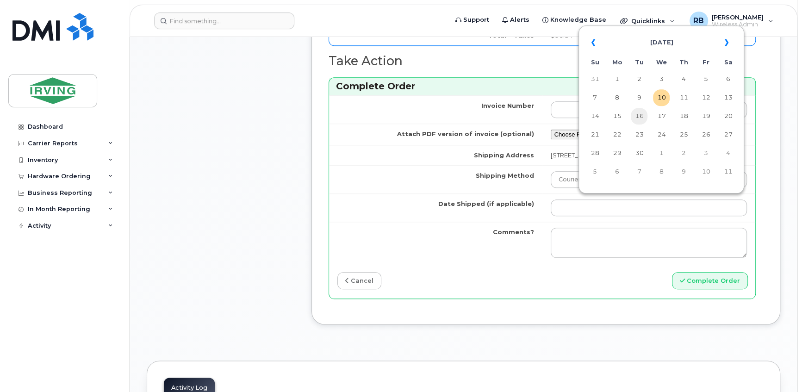
click at [639, 116] on td "16" at bounding box center [639, 116] width 17 height 17
type input "[DATE]"
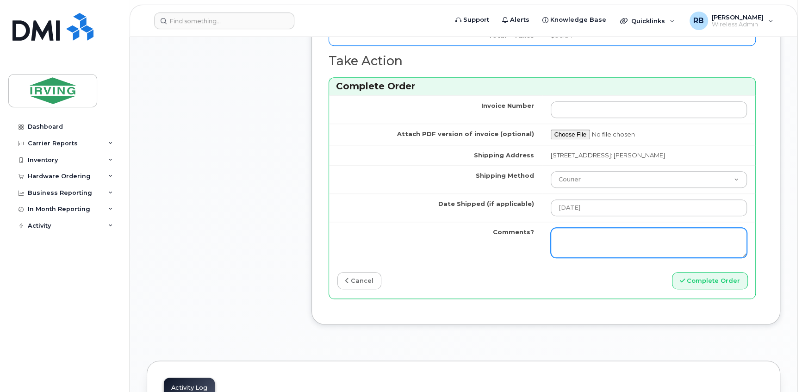
click at [565, 233] on textarea "Comments?" at bounding box center [649, 243] width 197 height 31
type textarea "Please be advised the order has been completed. SO#26204865 Allow 1-3 business …"
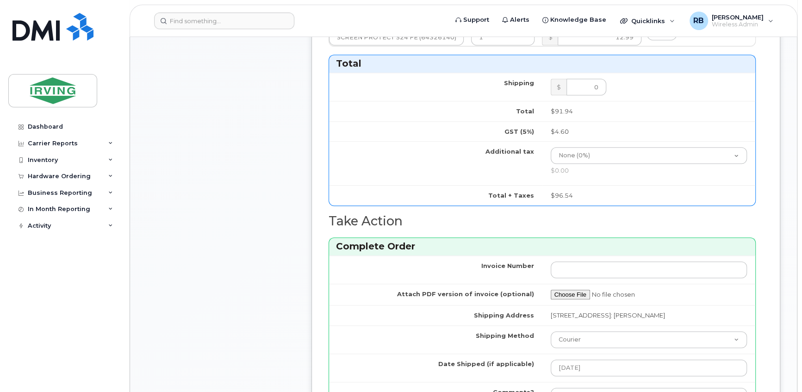
scroll to position [842, 0]
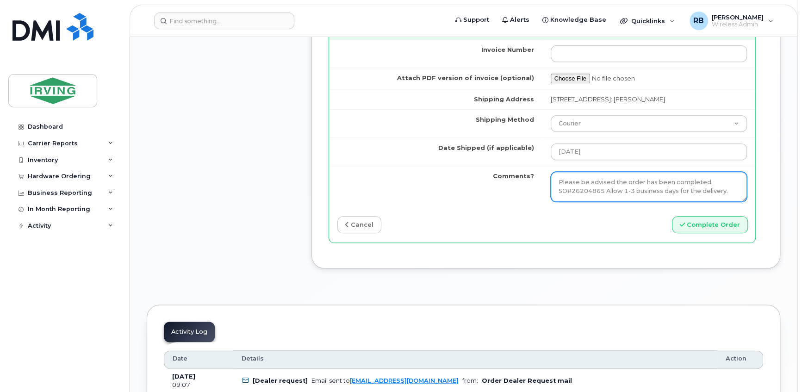
click at [602, 190] on textarea "Please be advised the order has been completed. SO#26204865 Allow 1-3 business …" at bounding box center [649, 187] width 197 height 31
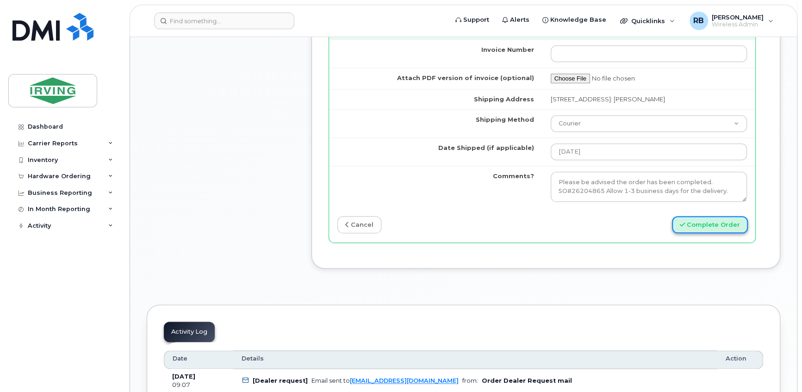
click at [692, 224] on button "Complete Order" at bounding box center [710, 224] width 76 height 17
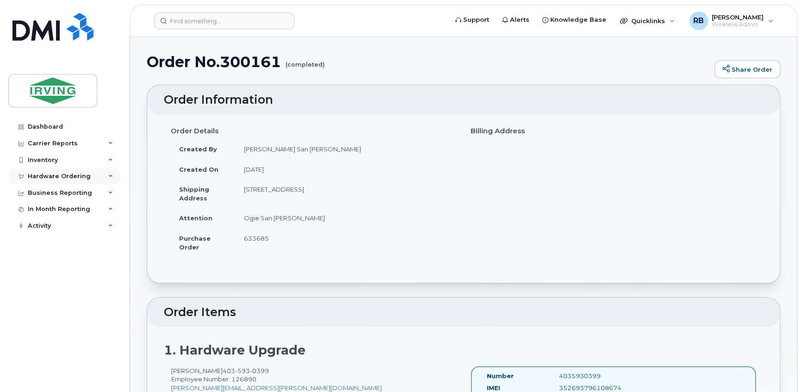
click at [58, 176] on div "Hardware Ordering" at bounding box center [59, 176] width 63 height 7
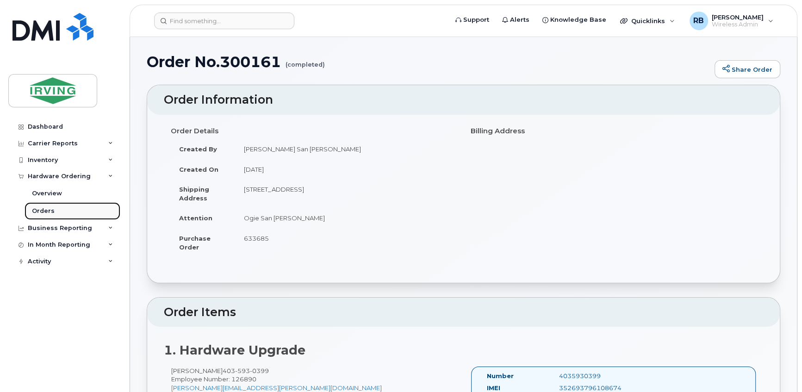
click at [44, 208] on div "Orders" at bounding box center [43, 211] width 23 height 8
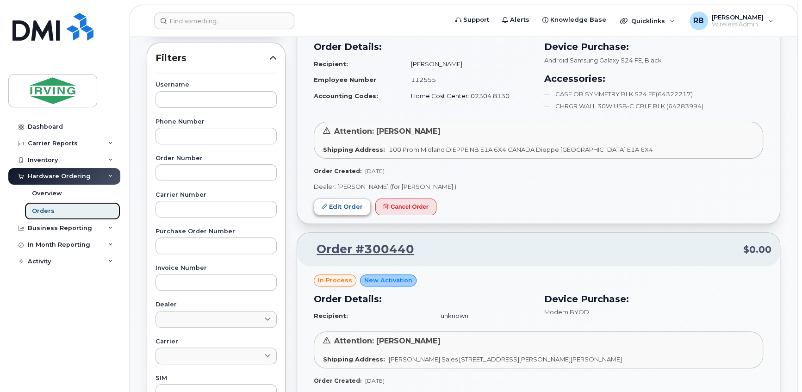
scroll to position [168, 0]
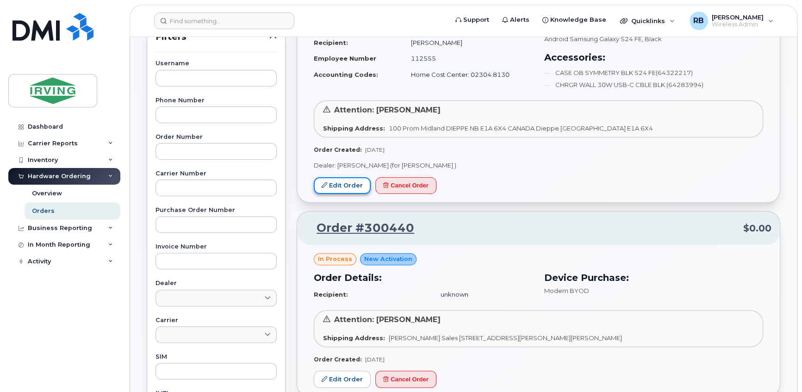
click at [337, 184] on link "Edit Order" at bounding box center [342, 185] width 57 height 17
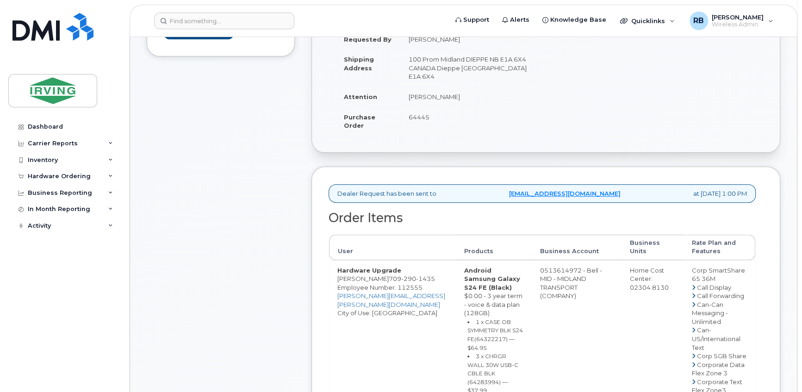
scroll to position [224, 0]
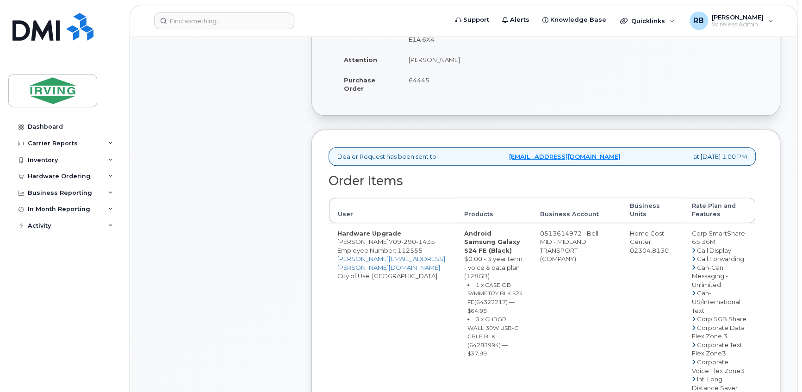
drag, startPoint x: 548, startPoint y: 234, endPoint x: 584, endPoint y: 231, distance: 36.2
copy td "513614972"
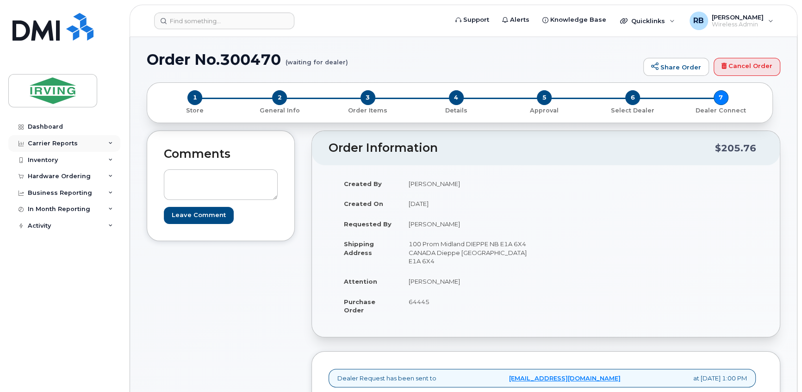
scroll to position [0, 0]
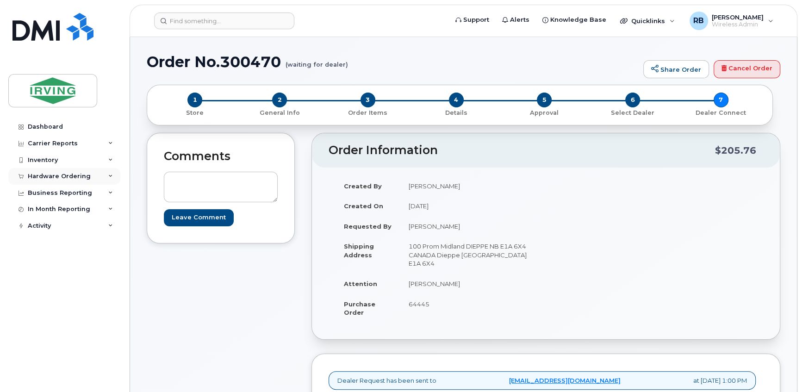
click at [46, 176] on div "Hardware Ordering" at bounding box center [59, 176] width 63 height 7
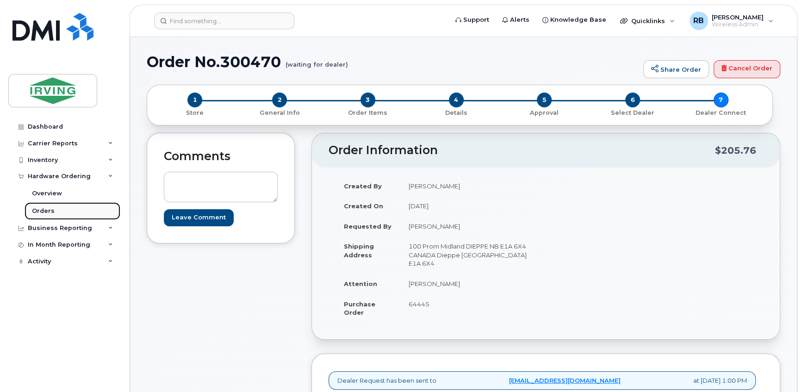
click at [32, 210] on div "Orders" at bounding box center [43, 211] width 23 height 8
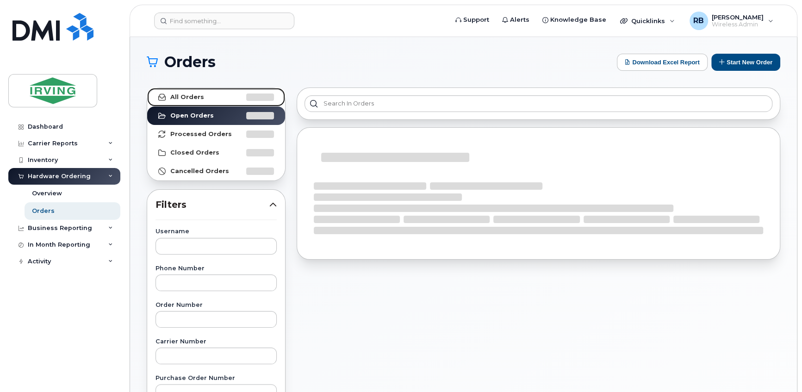
click at [181, 99] on strong "All Orders" at bounding box center [187, 97] width 34 height 7
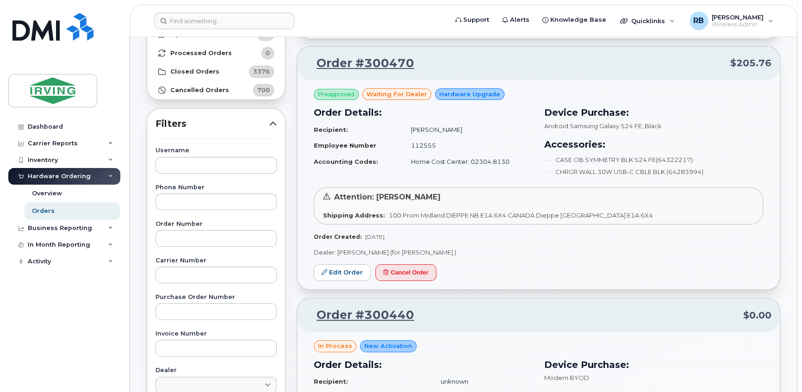
scroll to position [168, 0]
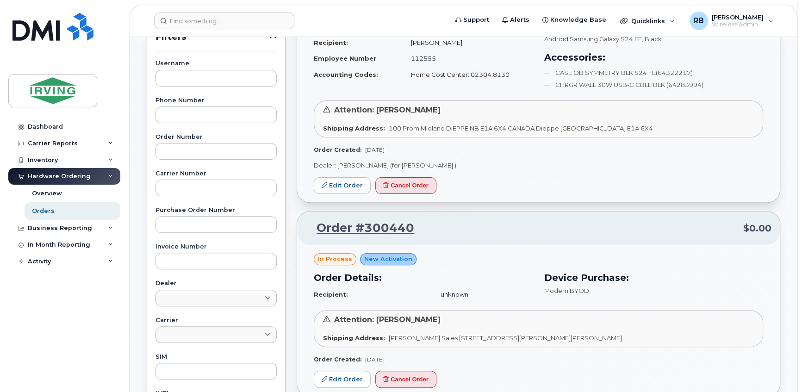
click at [190, 212] on label "Purchase Order Number" at bounding box center [216, 210] width 121 height 6
click at [187, 228] on input "text" at bounding box center [216, 224] width 121 height 17
paste input "624302"
type input "624302"
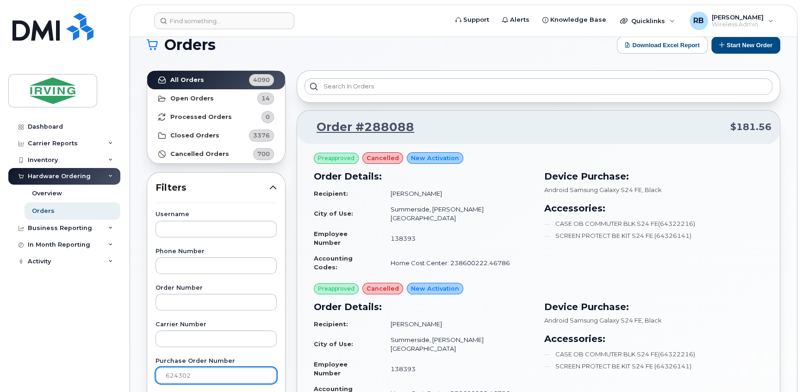
scroll to position [0, 0]
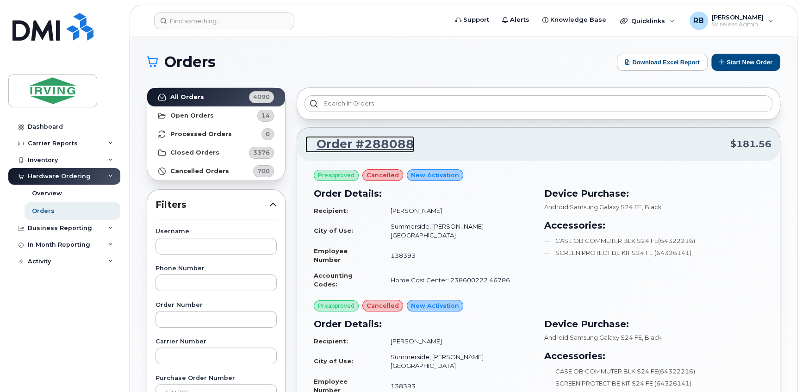
click at [351, 140] on link "Order #288088" at bounding box center [360, 144] width 109 height 17
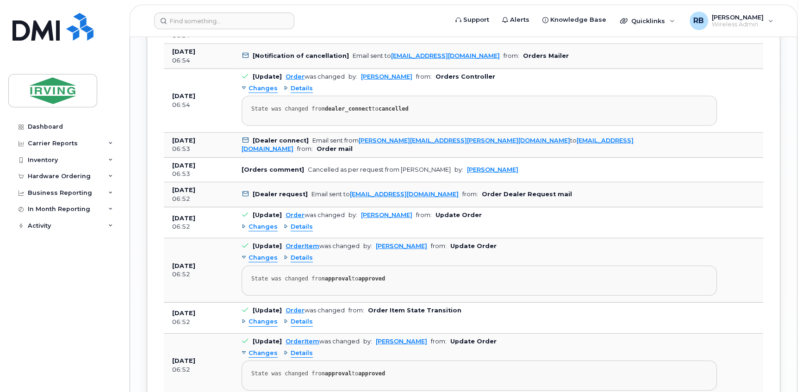
scroll to position [2244, 0]
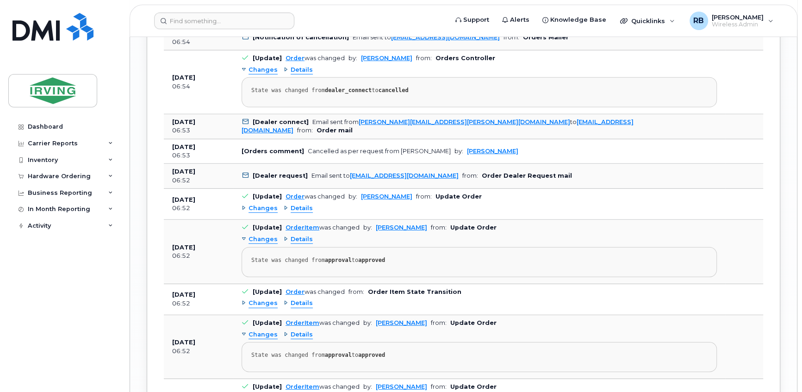
click at [300, 75] on span "Details" at bounding box center [302, 70] width 22 height 9
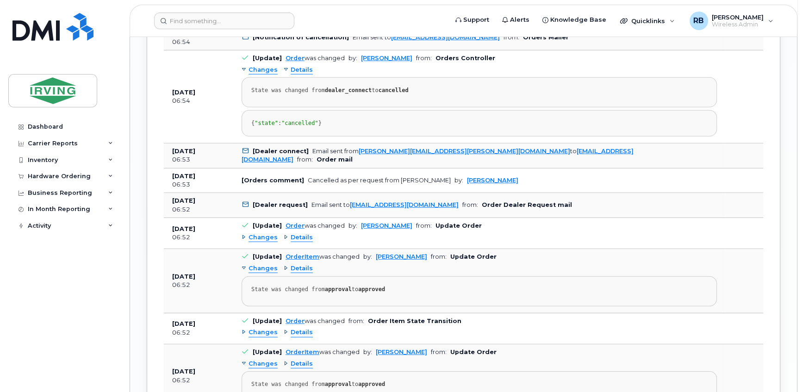
click at [300, 75] on span "Details" at bounding box center [302, 70] width 22 height 9
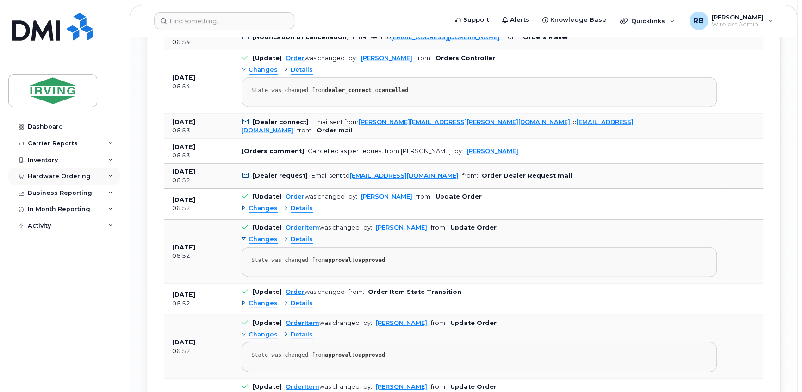
drag, startPoint x: 55, startPoint y: 177, endPoint x: 54, endPoint y: 182, distance: 5.3
click at [55, 177] on div "Hardware Ordering" at bounding box center [59, 176] width 63 height 7
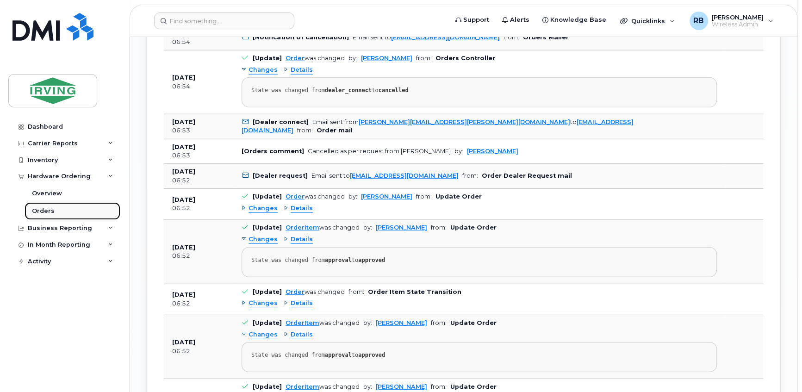
click at [41, 212] on div "Orders" at bounding box center [43, 211] width 23 height 8
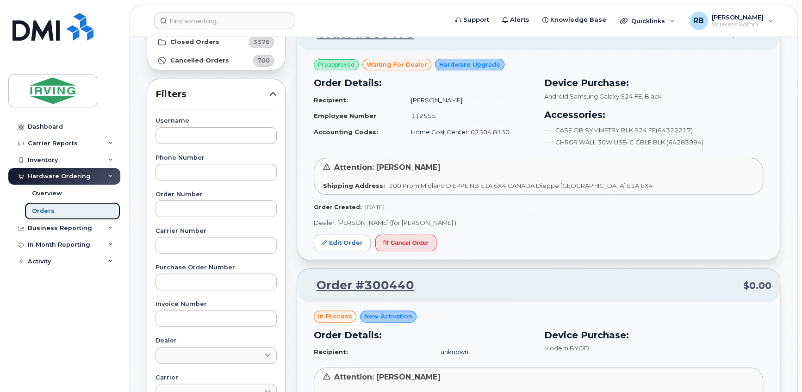
scroll to position [112, 0]
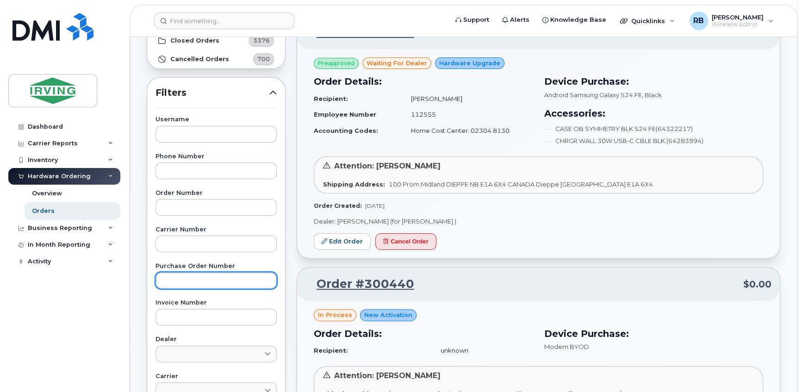
click at [208, 282] on input "text" at bounding box center [216, 280] width 121 height 17
paste input "184682"
type input "184682"
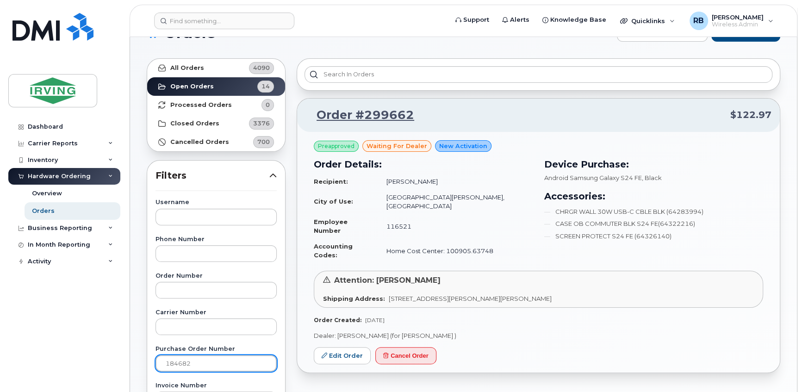
scroll to position [56, 0]
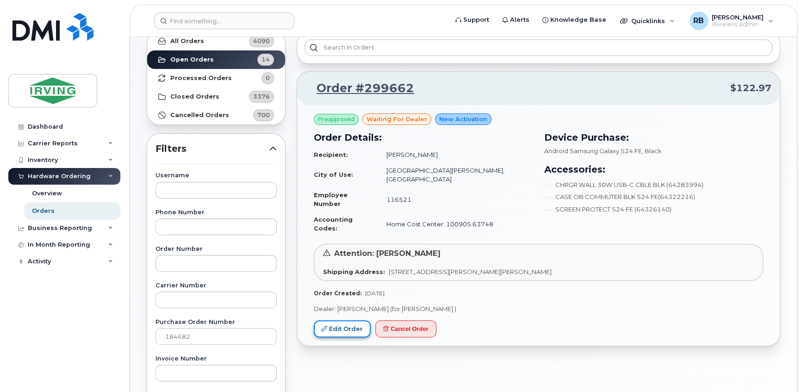
click at [355, 320] on link "Edit Order" at bounding box center [342, 328] width 57 height 17
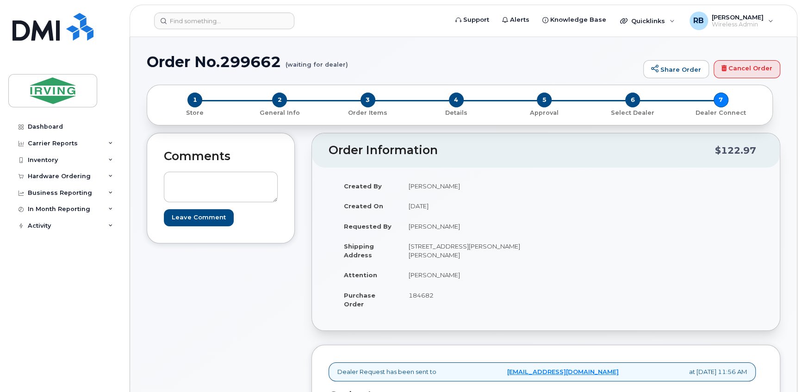
click at [231, 61] on h1 "Order No.299662 (waiting for dealer)" at bounding box center [393, 62] width 492 height 16
drag, startPoint x: 223, startPoint y: 61, endPoint x: 282, endPoint y: 63, distance: 58.9
click at [282, 63] on h1 "Order No.299662 (waiting for dealer)" at bounding box center [393, 62] width 492 height 16
copy h1 "299662"
click at [48, 177] on div "Hardware Ordering" at bounding box center [59, 176] width 63 height 7
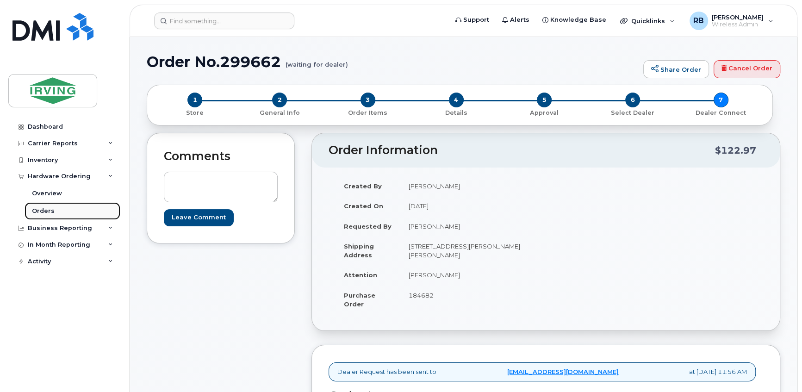
click at [34, 212] on div "Orders" at bounding box center [43, 211] width 23 height 8
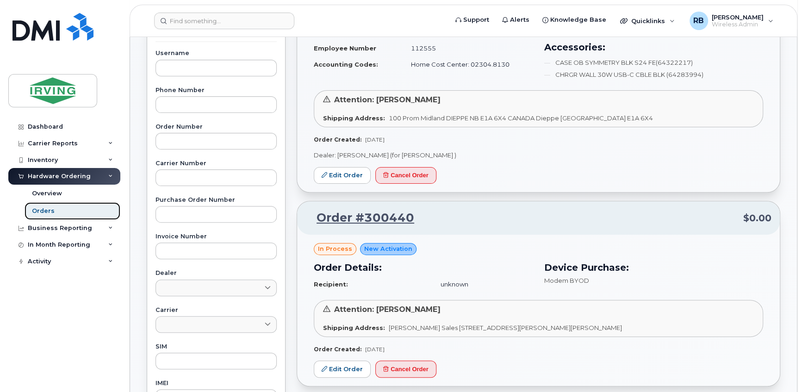
scroll to position [112, 0]
